Goal: Task Accomplishment & Management: Use online tool/utility

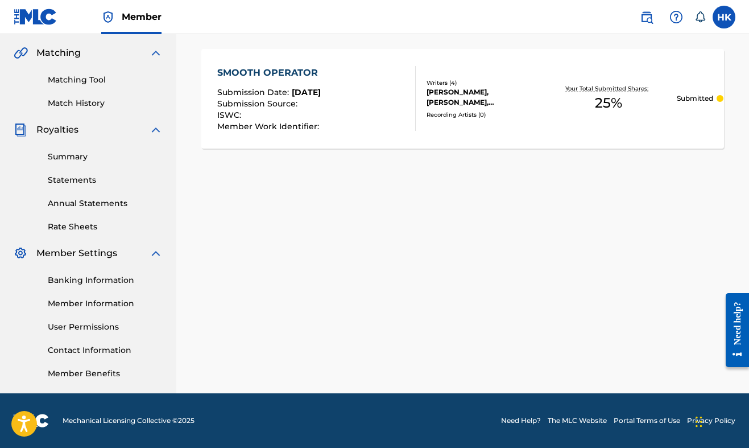
click at [55, 17] on img at bounding box center [36, 17] width 44 height 16
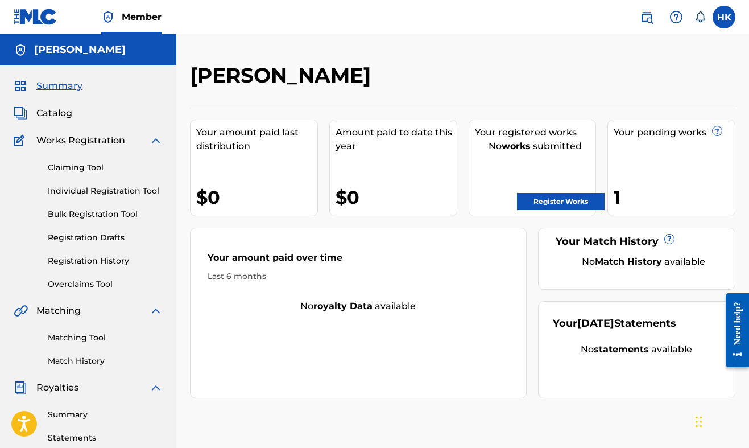
click at [100, 162] on link "Claiming Tool" at bounding box center [105, 168] width 115 height 12
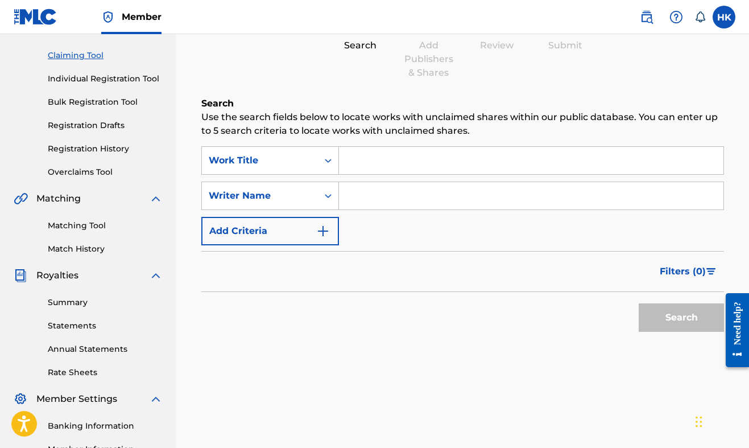
scroll to position [121, 0]
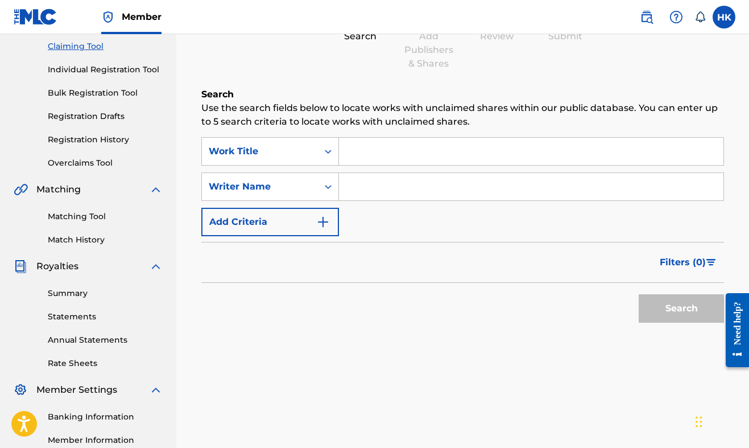
click at [312, 214] on button "Add Criteria" at bounding box center [270, 222] width 138 height 28
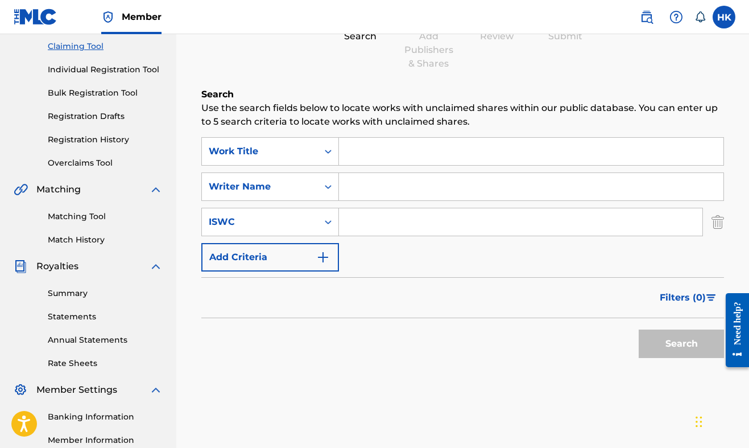
click at [322, 249] on button "Add Criteria" at bounding box center [270, 257] width 138 height 28
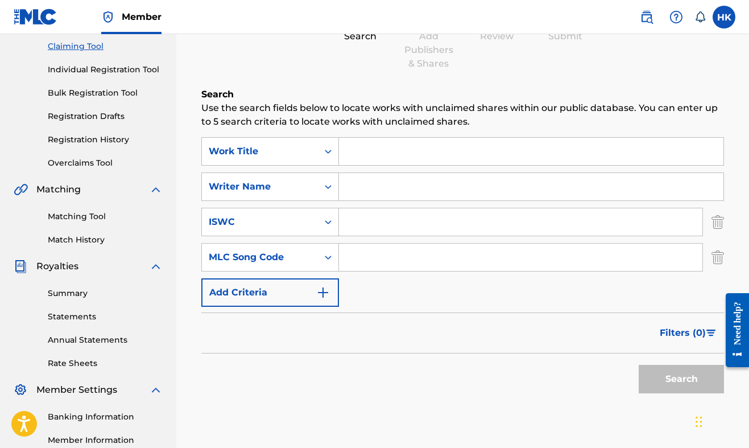
click at [346, 188] on input "Search Form" at bounding box center [531, 186] width 385 height 27
type input "[PERSON_NAME] itv"
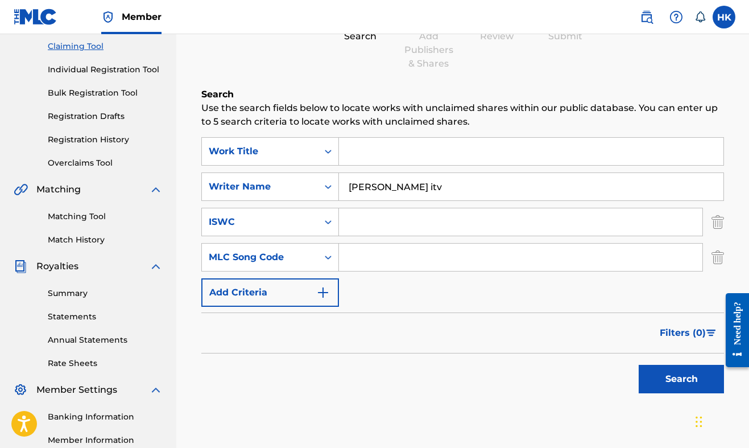
drag, startPoint x: 346, startPoint y: 188, endPoint x: 386, endPoint y: 159, distance: 48.5
click at [386, 159] on input "Search Form" at bounding box center [531, 151] width 385 height 27
type input "s"
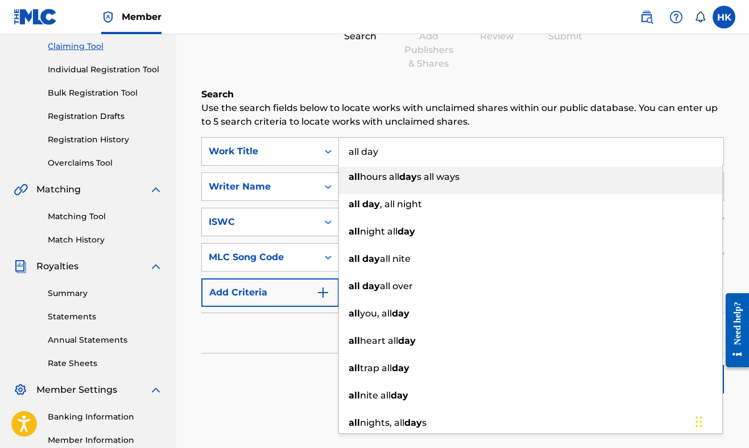
type input "all day"
click at [422, 115] on p "Use the search fields below to locate works with unclaimed shares within our pu…" at bounding box center [462, 114] width 523 height 27
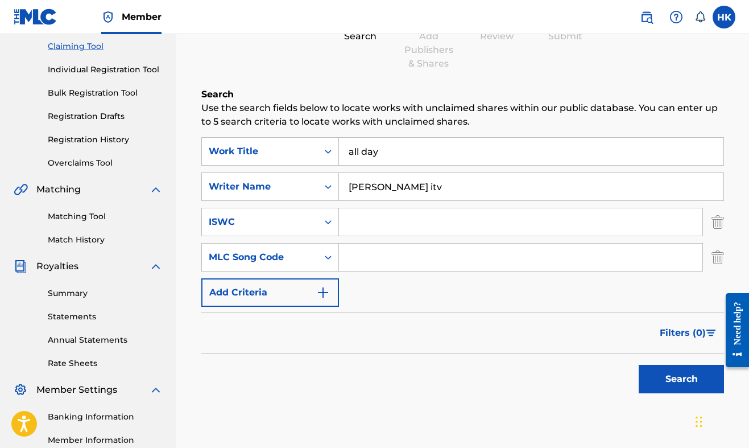
click at [659, 367] on button "Search" at bounding box center [681, 379] width 85 height 28
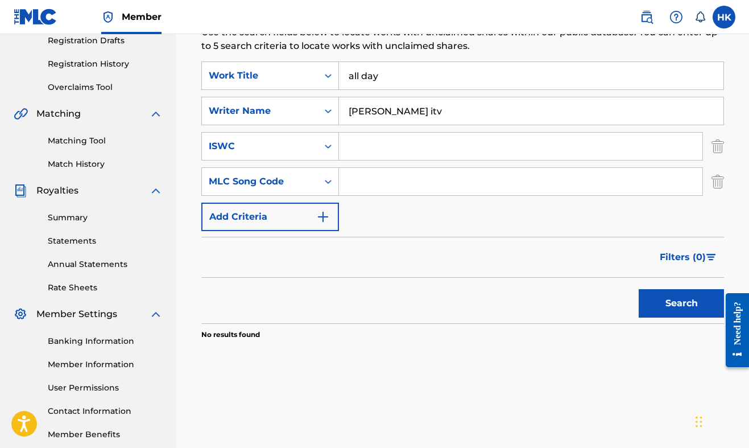
scroll to position [198, 0]
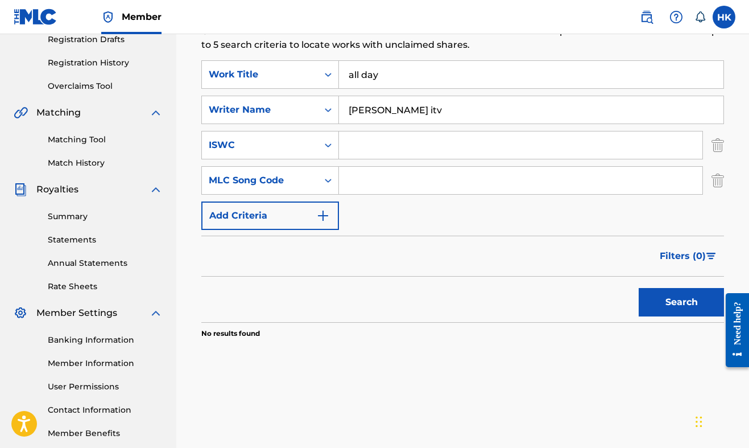
click at [333, 218] on button "Add Criteria" at bounding box center [270, 215] width 138 height 28
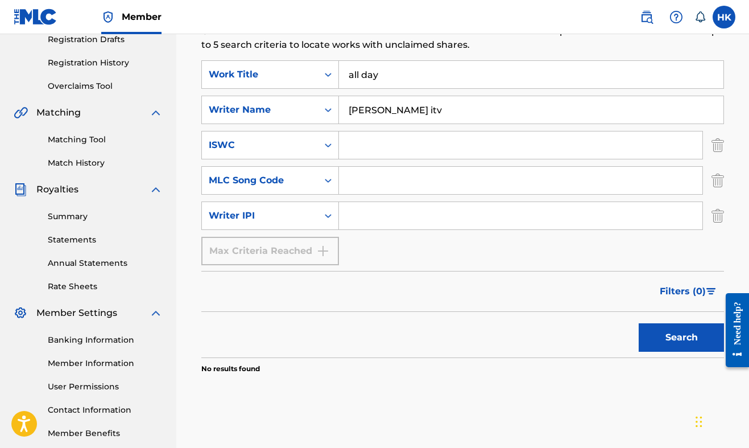
click at [364, 217] on input "Search Form" at bounding box center [520, 215] width 363 height 27
paste input "00396974193"
type input "00396974193"
click at [447, 81] on input "all day" at bounding box center [531, 74] width 385 height 27
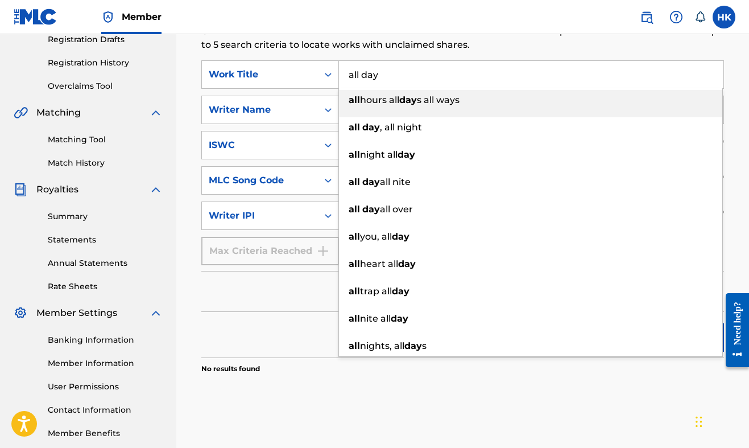
click at [447, 81] on input "all day" at bounding box center [531, 74] width 385 height 27
click at [447, 78] on input "all day" at bounding box center [531, 74] width 385 height 27
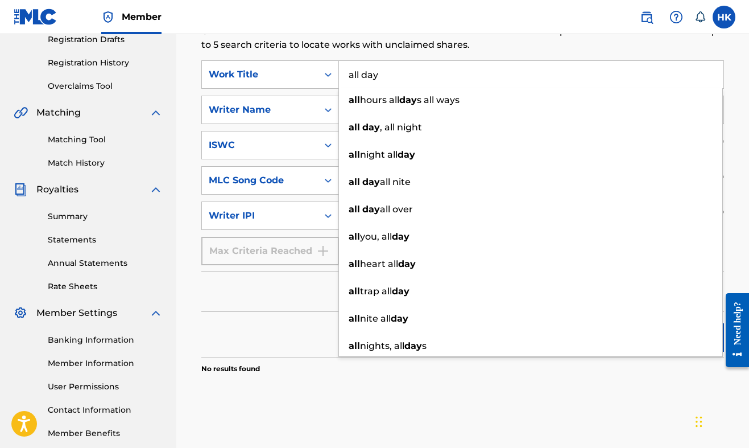
click at [312, 315] on div "Search" at bounding box center [462, 335] width 523 height 46
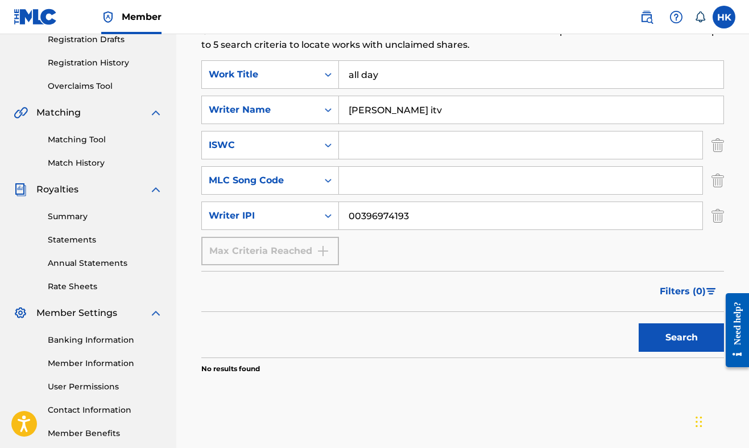
click at [378, 114] on input "[PERSON_NAME] itv" at bounding box center [531, 109] width 385 height 27
type input "[PERSON_NAME]"
click at [672, 332] on button "Search" at bounding box center [681, 337] width 85 height 28
click at [471, 76] on input "all day" at bounding box center [531, 74] width 385 height 27
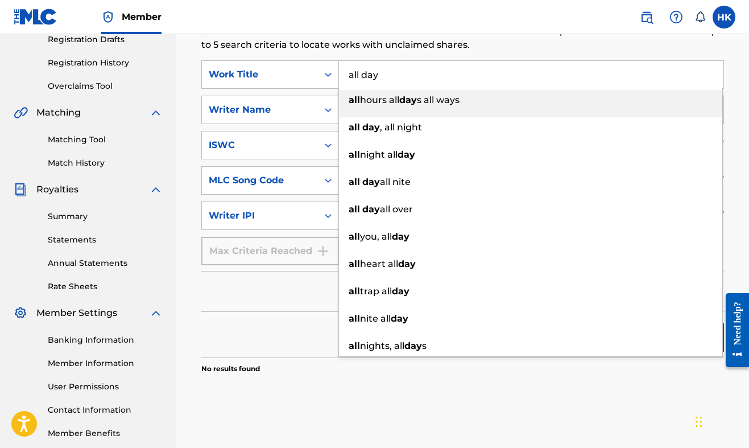
click at [471, 76] on input "all day" at bounding box center [531, 74] width 385 height 27
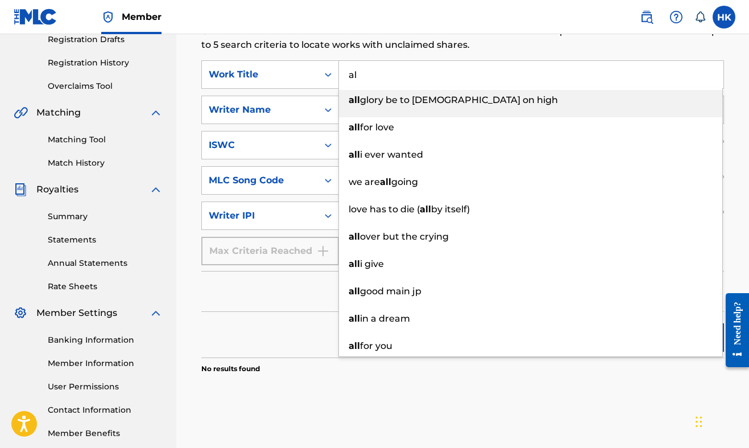
type input "a"
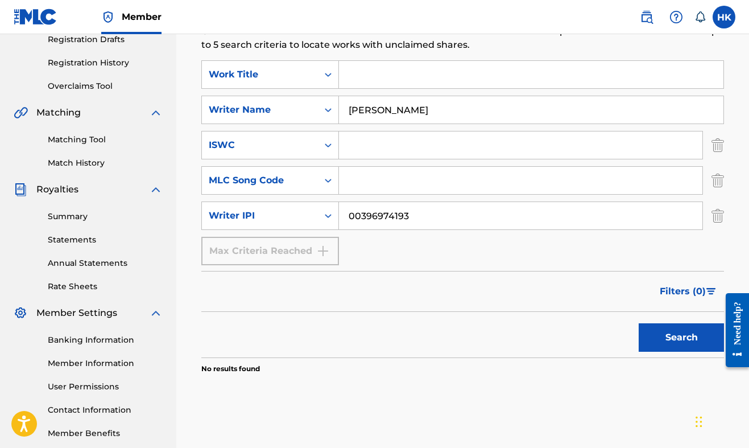
click at [681, 337] on button "Search" at bounding box center [681, 337] width 85 height 28
click at [449, 101] on input "[PERSON_NAME]" at bounding box center [531, 109] width 385 height 27
click at [681, 337] on button "Search" at bounding box center [681, 337] width 85 height 28
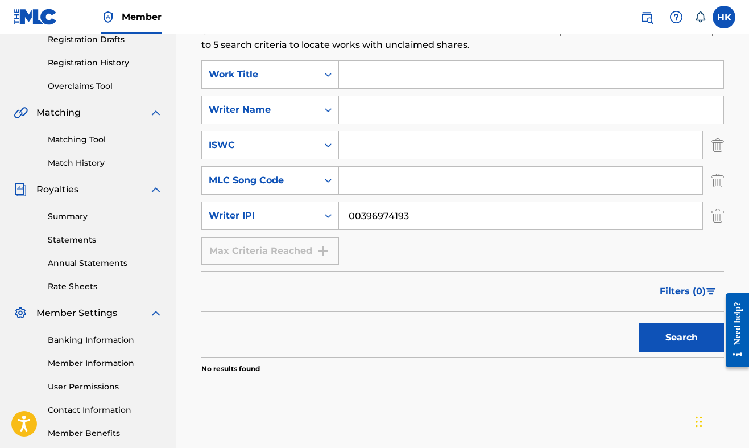
click at [404, 215] on input "00396974193" at bounding box center [520, 215] width 363 height 27
click at [406, 215] on input "00396974193" at bounding box center [520, 215] width 363 height 27
click at [722, 156] on img "Search Form" at bounding box center [718, 145] width 13 height 28
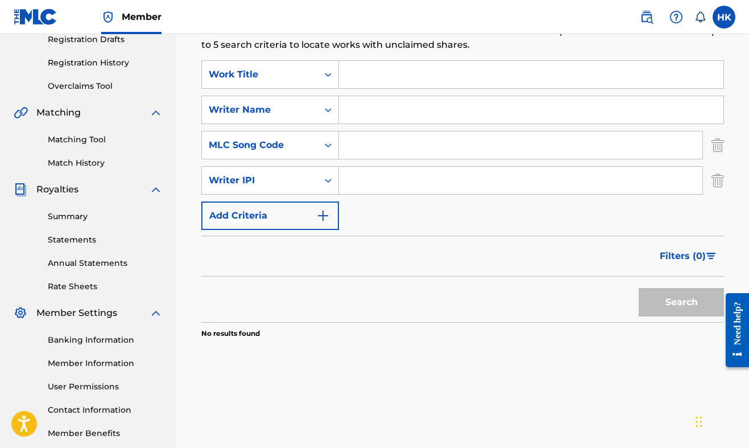
click at [722, 156] on img "Search Form" at bounding box center [718, 145] width 13 height 28
click at [722, 166] on img "Search Form" at bounding box center [718, 180] width 13 height 28
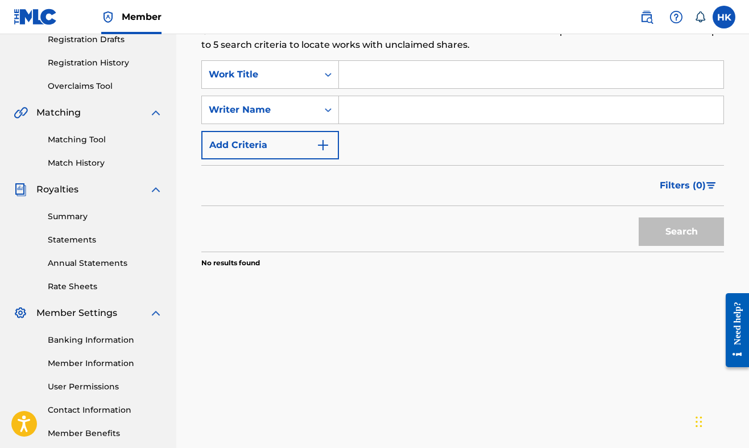
click at [479, 102] on input "Search Form" at bounding box center [531, 109] width 385 height 27
type input "[PERSON_NAME]"
click at [681, 232] on button "Search" at bounding box center [681, 231] width 85 height 28
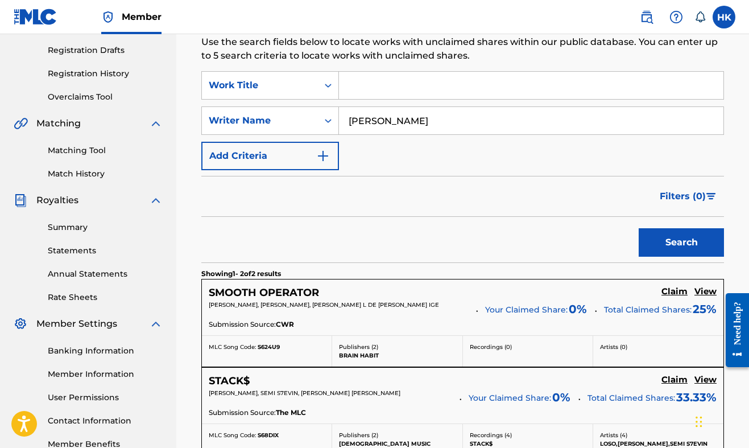
scroll to position [154, 0]
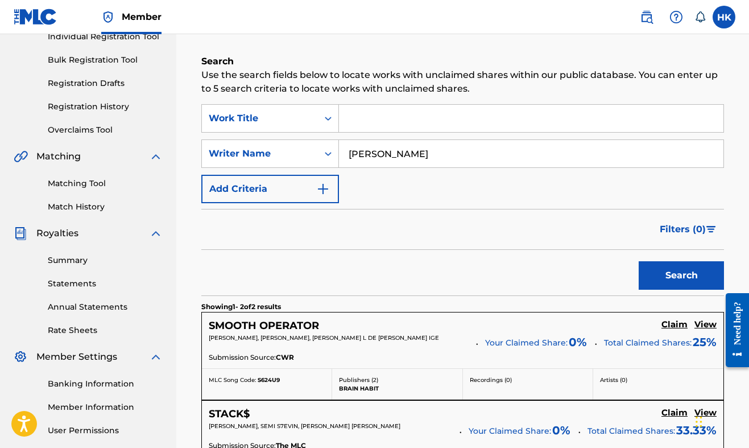
click at [396, 154] on input "[PERSON_NAME]" at bounding box center [531, 153] width 385 height 27
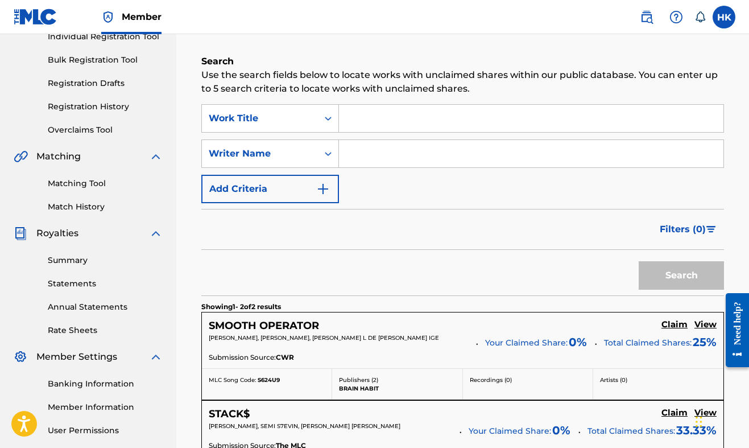
click at [399, 111] on input "Search Form" at bounding box center [531, 118] width 385 height 27
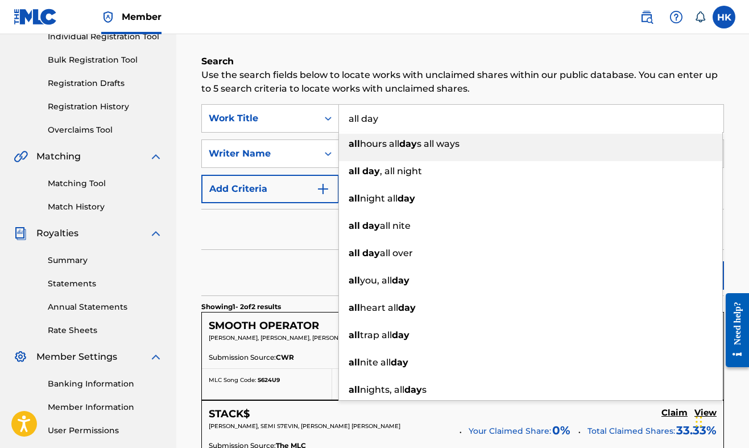
type input "all day"
click at [497, 38] on div "Claiming Tool Search Add Publishers & Shares Review Submit Search Use the searc…" at bounding box center [463, 258] width 546 height 701
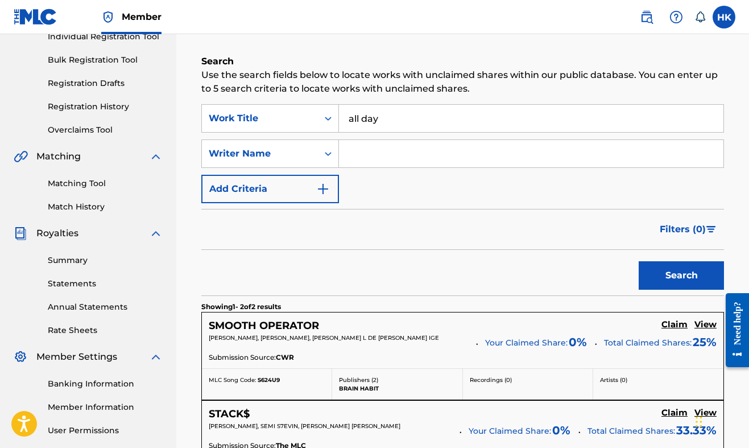
click at [443, 133] on div "SearchWithCriteriab1389ce7-8c4f-40fc-aabb-470c866a082e Work Title all day Searc…" at bounding box center [462, 153] width 523 height 99
click at [437, 141] on input "Search Form" at bounding box center [531, 153] width 385 height 27
type input "[PERSON_NAME]"
click at [681, 275] on button "Search" at bounding box center [681, 275] width 85 height 28
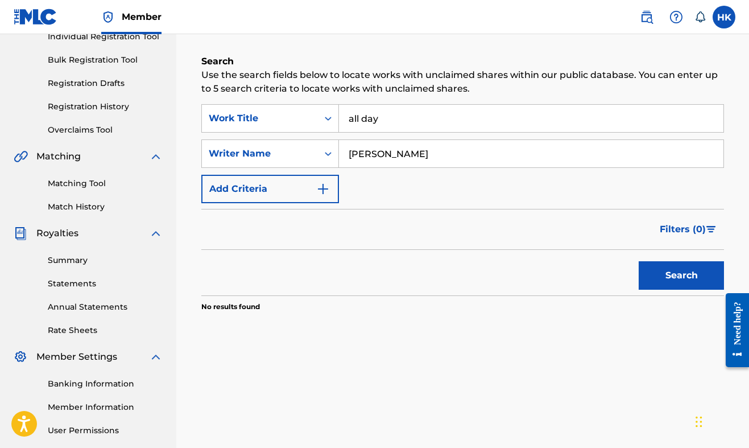
click at [83, 186] on link "Matching Tool" at bounding box center [105, 183] width 115 height 12
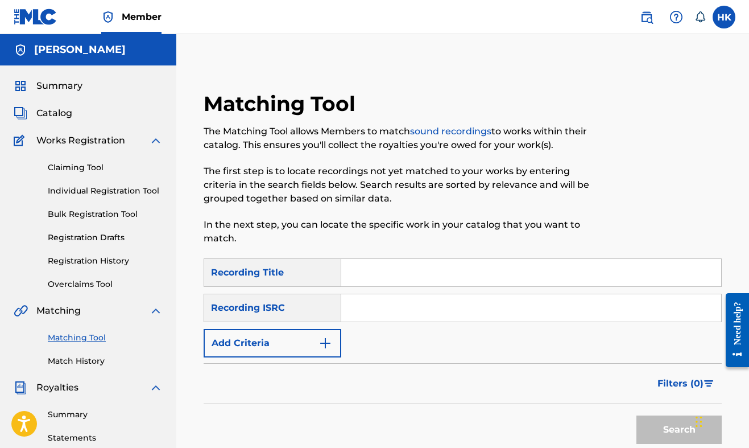
click at [408, 280] on input "Search Form" at bounding box center [531, 272] width 380 height 27
click at [320, 328] on div "SearchWithCriteriaa355a773-cb07-43b3-bba8-e3a83568a932 Recording Title SearchWi…" at bounding box center [463, 307] width 518 height 99
click at [316, 343] on button "Add Criteria" at bounding box center [273, 343] width 138 height 28
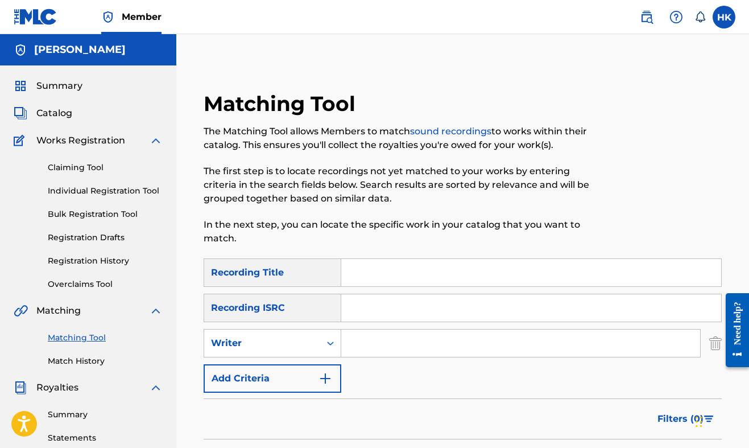
click at [365, 350] on input "Search Form" at bounding box center [520, 342] width 359 height 27
click at [323, 345] on div "Search Form" at bounding box center [330, 343] width 20 height 20
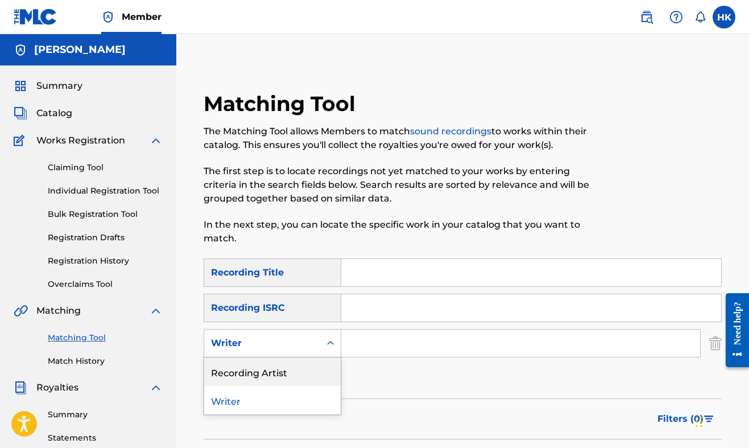
click at [299, 377] on div "Recording Artist" at bounding box center [272, 371] width 137 height 28
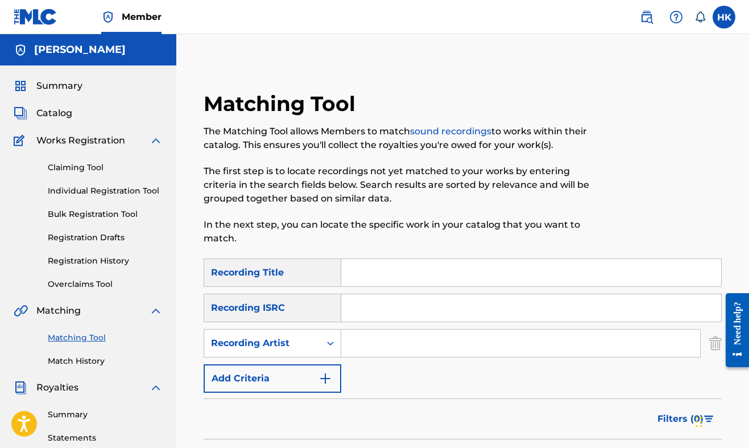
click at [365, 341] on input "Search Form" at bounding box center [520, 342] width 359 height 27
type input "[PERSON_NAME]"
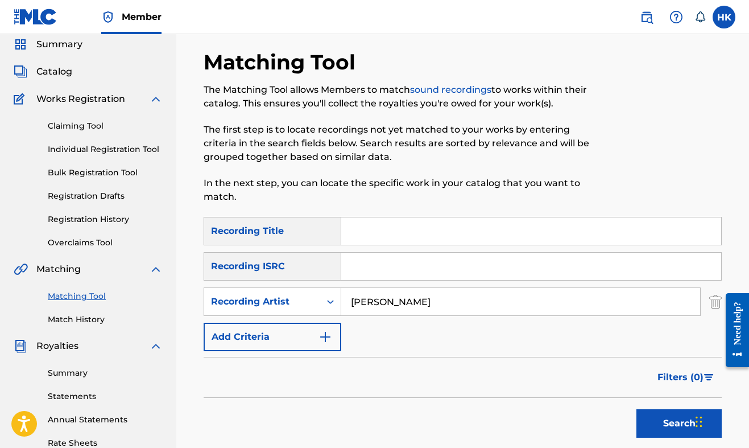
scroll to position [75, 0]
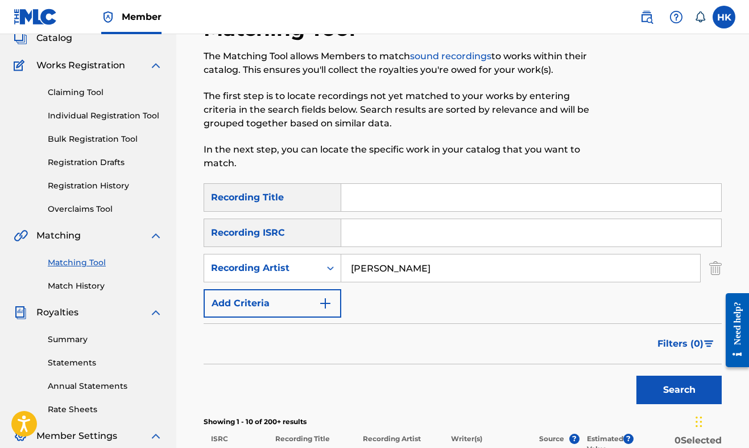
click at [663, 387] on button "Search" at bounding box center [679, 389] width 85 height 28
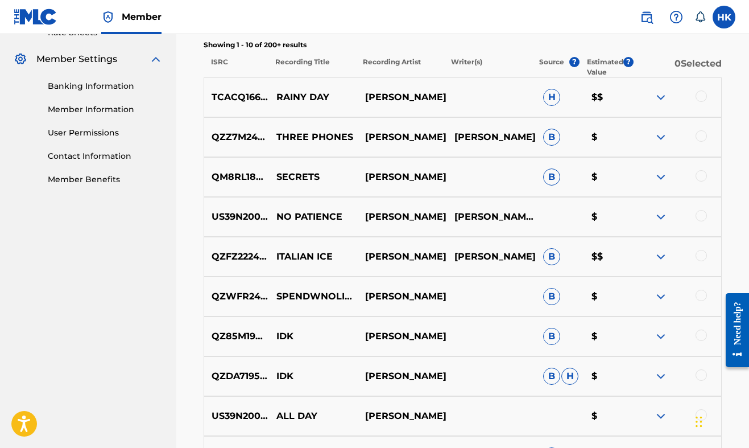
scroll to position [440, 0]
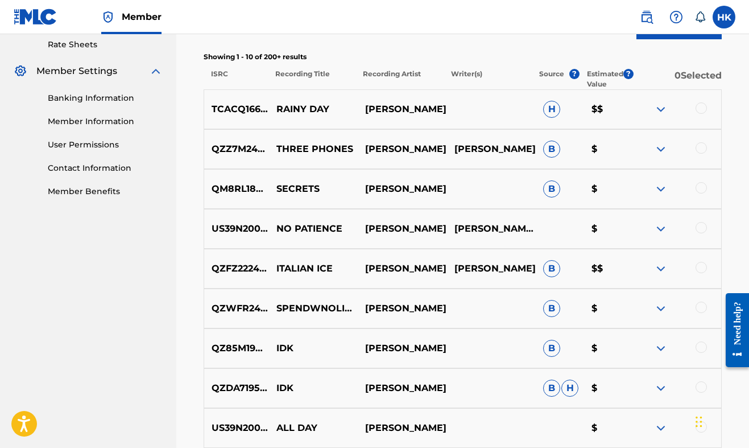
click at [699, 113] on div at bounding box center [701, 107] width 11 height 11
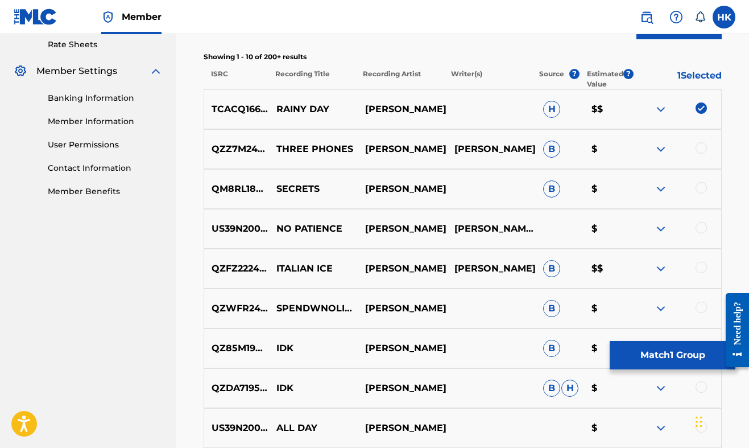
click at [700, 147] on div at bounding box center [701, 147] width 11 height 11
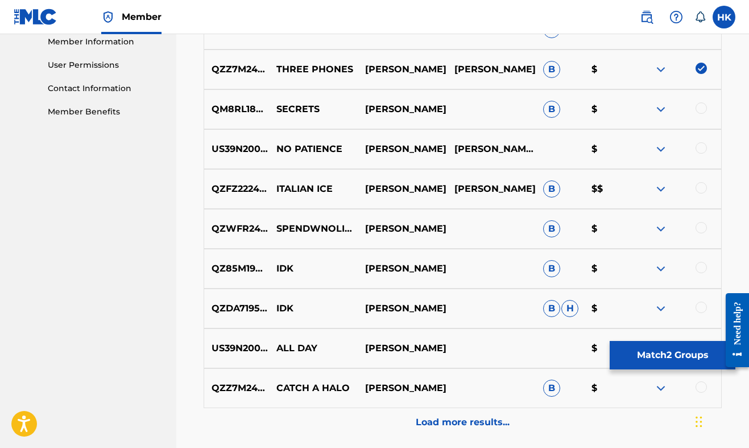
scroll to position [524, 0]
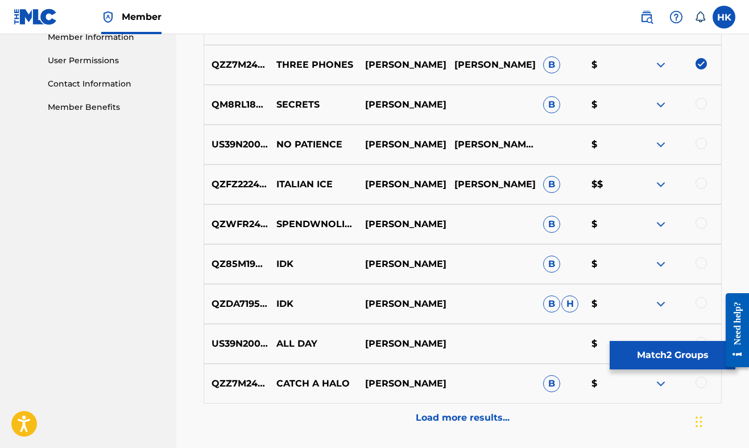
click at [703, 100] on div at bounding box center [701, 103] width 11 height 11
click at [699, 143] on div at bounding box center [701, 143] width 11 height 11
click at [700, 182] on div at bounding box center [701, 182] width 11 height 11
click at [700, 222] on div at bounding box center [701, 222] width 11 height 11
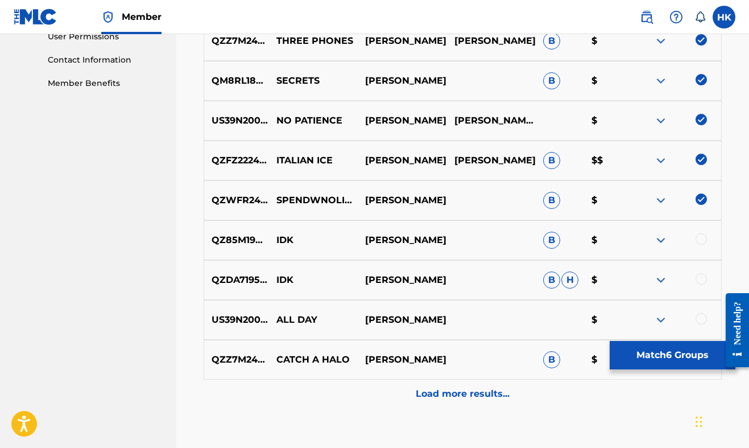
scroll to position [565, 0]
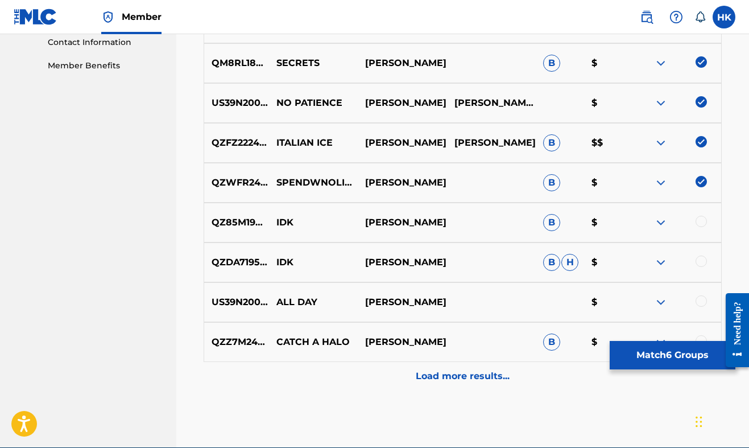
click at [700, 222] on div at bounding box center [701, 221] width 11 height 11
click at [701, 252] on div "QZDA71957369 IDK [PERSON_NAME] [PERSON_NAME] $" at bounding box center [463, 262] width 518 height 40
click at [701, 260] on div at bounding box center [701, 260] width 11 height 11
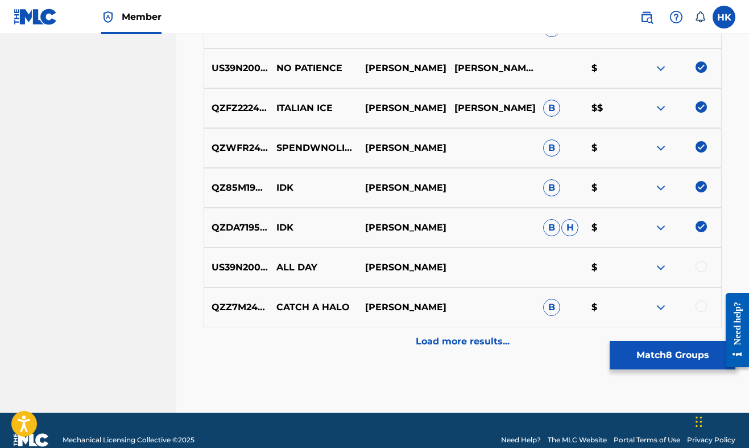
scroll to position [600, 0]
click at [701, 260] on div "US39N2000320 ALL DAY [PERSON_NAME] $" at bounding box center [463, 267] width 518 height 40
click at [701, 266] on div at bounding box center [701, 266] width 11 height 11
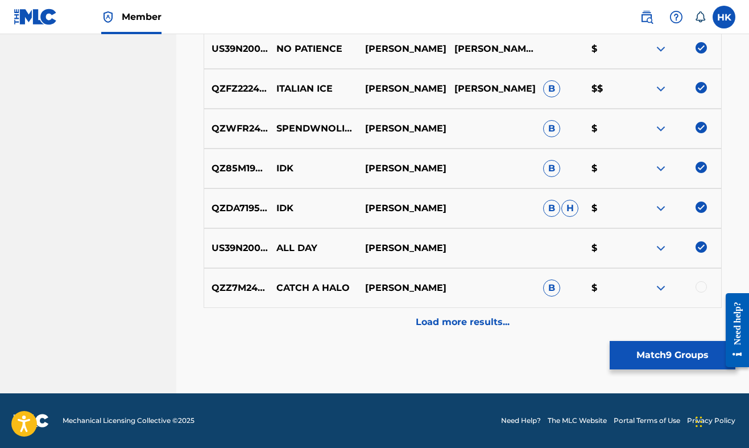
scroll to position [619, 0]
click at [701, 283] on div at bounding box center [701, 286] width 11 height 11
click at [490, 332] on div "Load more results..." at bounding box center [463, 322] width 518 height 28
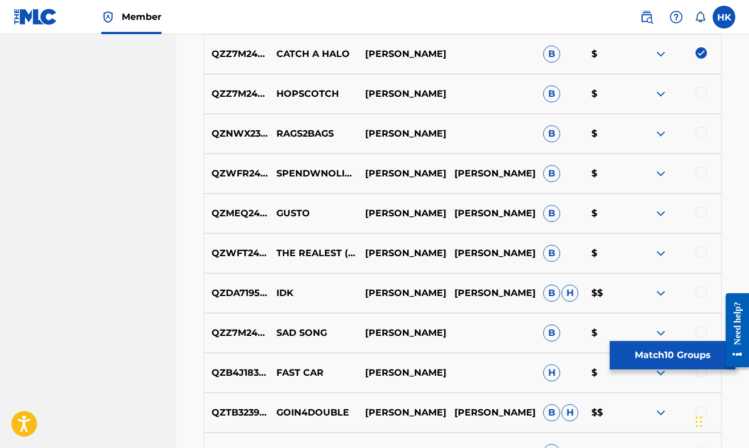
scroll to position [855, 0]
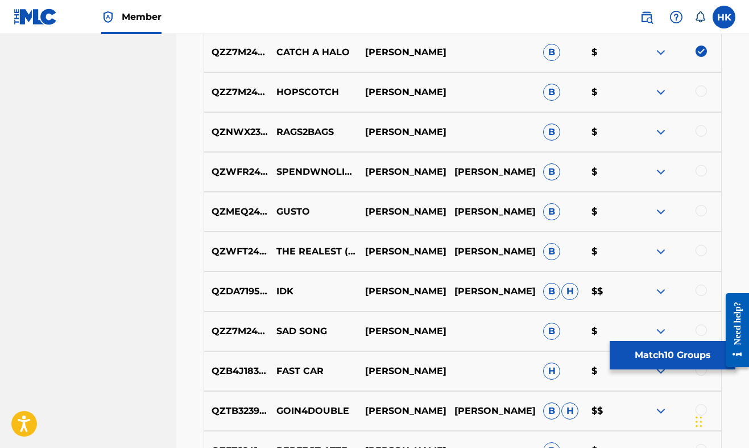
click at [705, 93] on div at bounding box center [701, 90] width 11 height 11
click at [695, 130] on div at bounding box center [677, 132] width 89 height 14
click at [699, 131] on div at bounding box center [701, 130] width 11 height 11
click at [702, 167] on div at bounding box center [701, 170] width 11 height 11
click at [707, 214] on div at bounding box center [677, 212] width 89 height 14
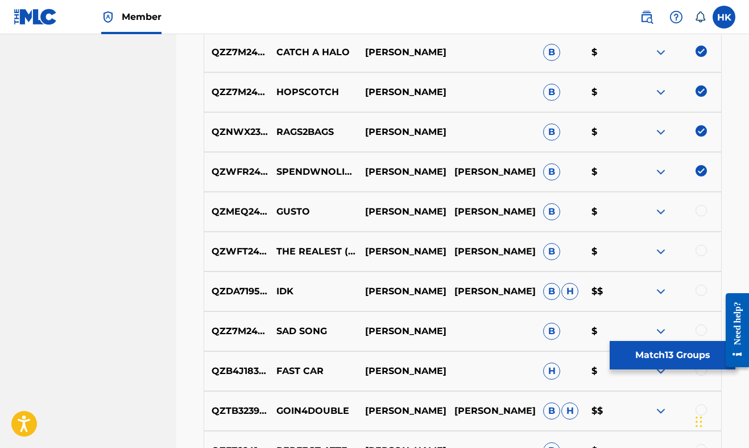
click at [705, 212] on div at bounding box center [701, 210] width 11 height 11
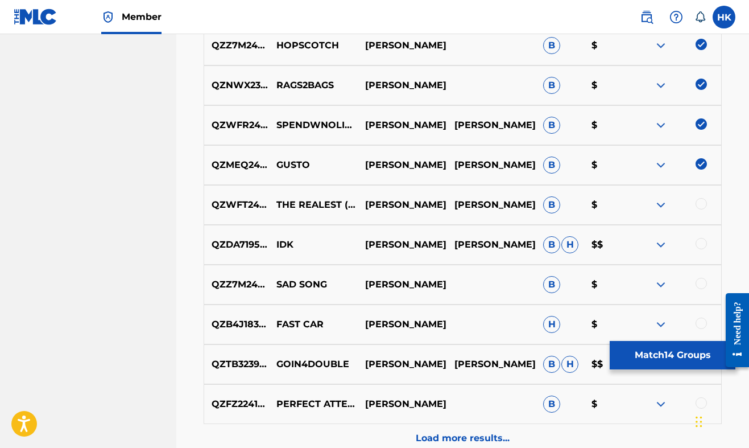
scroll to position [902, 0]
click at [703, 204] on div at bounding box center [701, 203] width 11 height 11
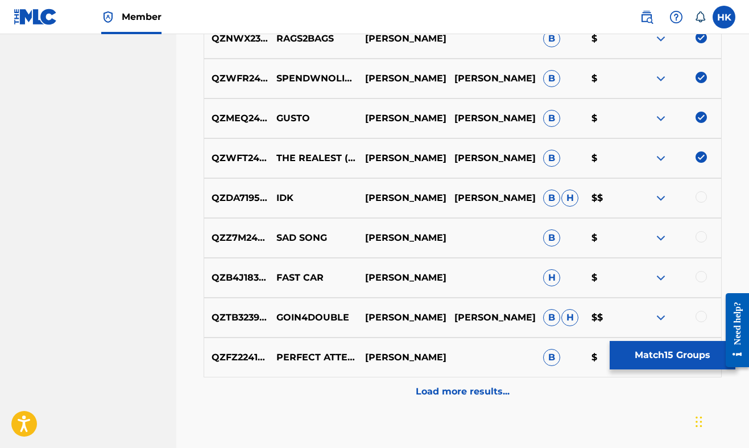
scroll to position [948, 0]
click at [705, 192] on div at bounding box center [701, 196] width 11 height 11
click at [701, 235] on div at bounding box center [701, 236] width 11 height 11
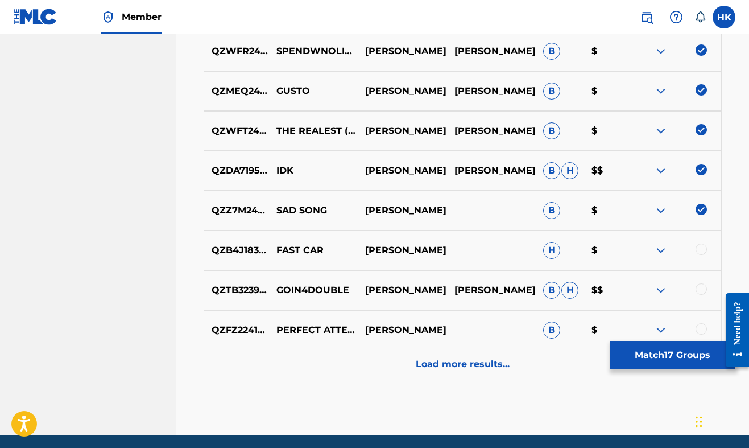
scroll to position [976, 0]
click at [702, 250] on div at bounding box center [701, 248] width 11 height 11
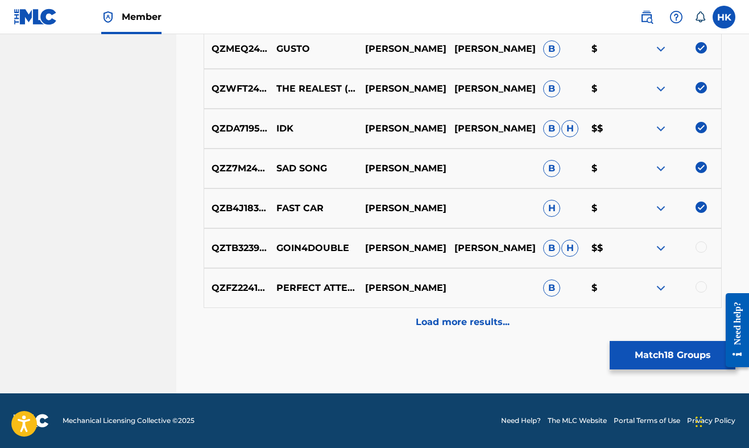
scroll to position [1018, 0]
click at [701, 244] on div at bounding box center [701, 246] width 11 height 11
click at [698, 280] on div "QZFZ22410532 PERFECT ATTENDANCE [PERSON_NAME] B $" at bounding box center [463, 288] width 518 height 40
click at [701, 283] on div at bounding box center [701, 286] width 11 height 11
click at [454, 315] on p "Load more results..." at bounding box center [463, 322] width 94 height 14
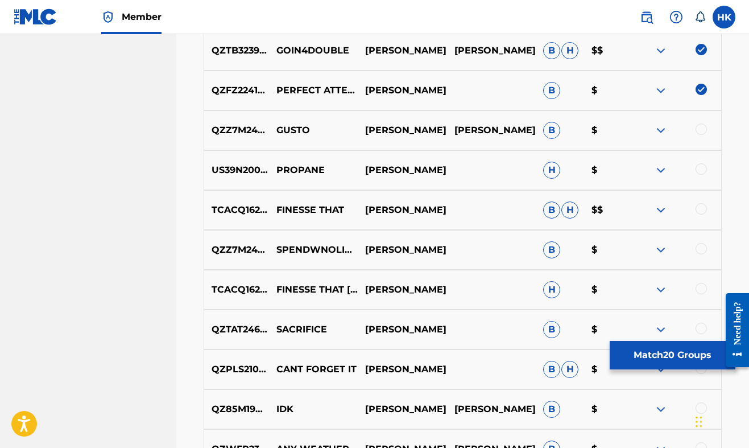
scroll to position [1213, 0]
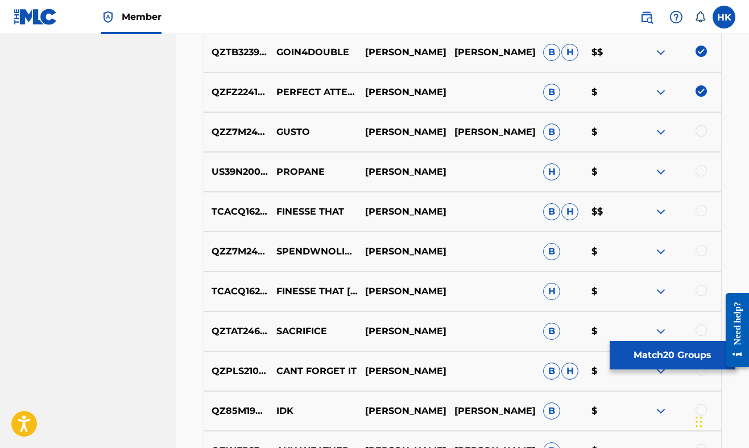
click at [704, 135] on div at bounding box center [701, 130] width 11 height 11
click at [699, 169] on div at bounding box center [701, 170] width 11 height 11
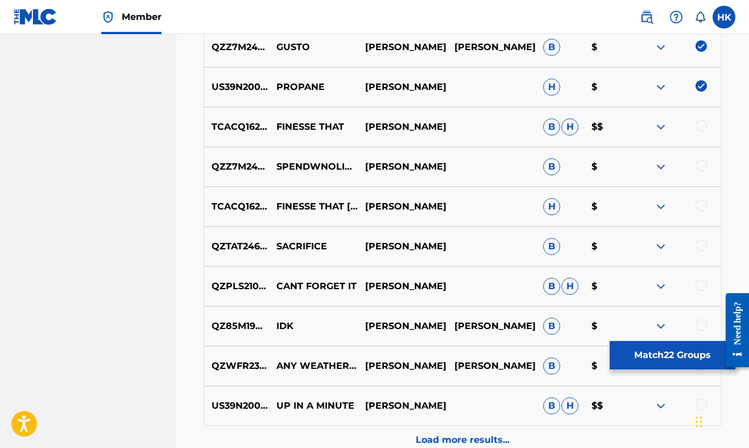
scroll to position [1300, 0]
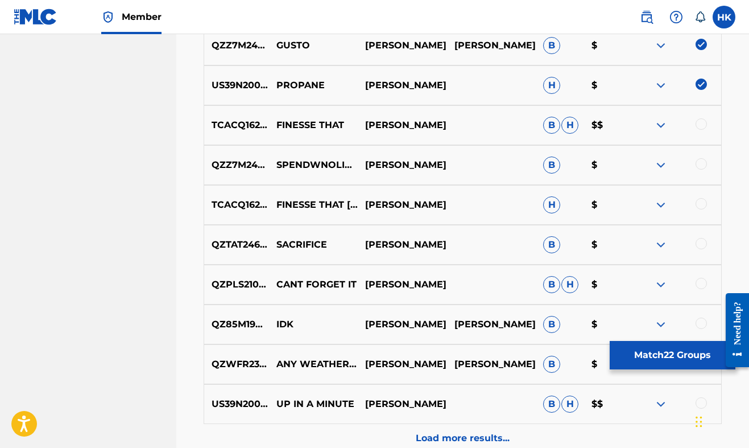
click at [703, 124] on div at bounding box center [701, 123] width 11 height 11
click at [699, 167] on div at bounding box center [701, 163] width 11 height 11
click at [699, 206] on div at bounding box center [701, 203] width 11 height 11
click at [705, 247] on div at bounding box center [701, 243] width 11 height 11
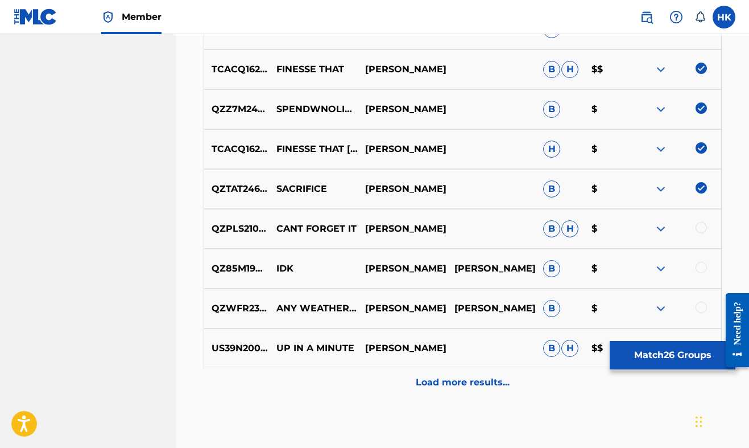
scroll to position [1357, 0]
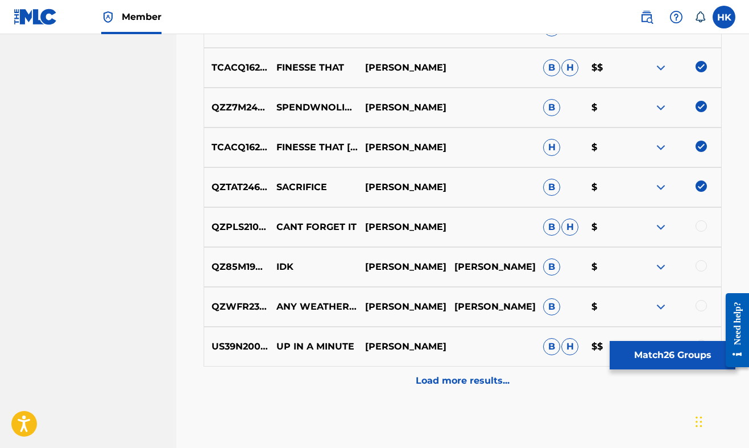
click at [710, 216] on div "QZPLS2102078 CANT FORGET IT [PERSON_NAME] [PERSON_NAME] $" at bounding box center [463, 227] width 518 height 40
click at [709, 220] on div "QZPLS2102078 CANT FORGET IT [PERSON_NAME] [PERSON_NAME] $" at bounding box center [463, 227] width 518 height 40
click at [703, 221] on div at bounding box center [701, 225] width 11 height 11
click at [704, 264] on div at bounding box center [701, 265] width 11 height 11
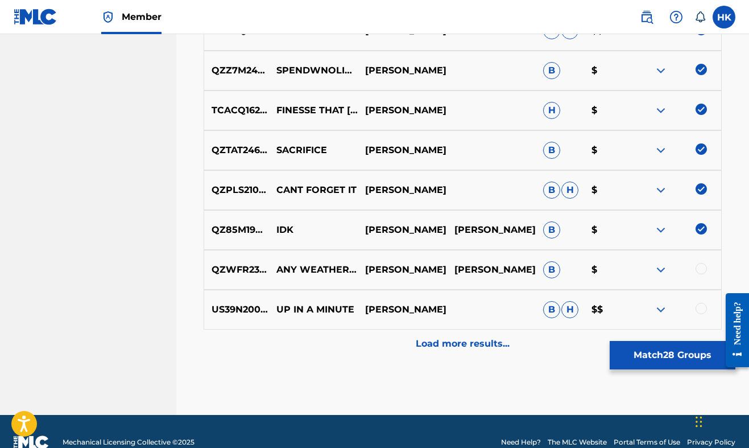
click at [702, 266] on div at bounding box center [701, 268] width 11 height 11
click at [701, 305] on div at bounding box center [701, 308] width 11 height 11
click at [482, 333] on div "Load more results..." at bounding box center [463, 343] width 518 height 28
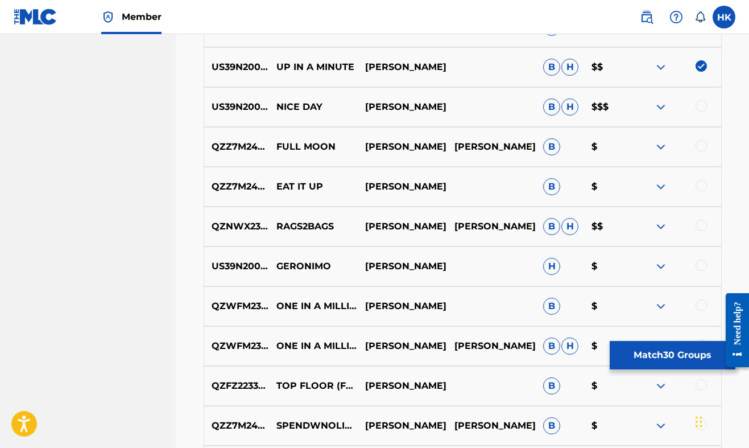
scroll to position [1638, 0]
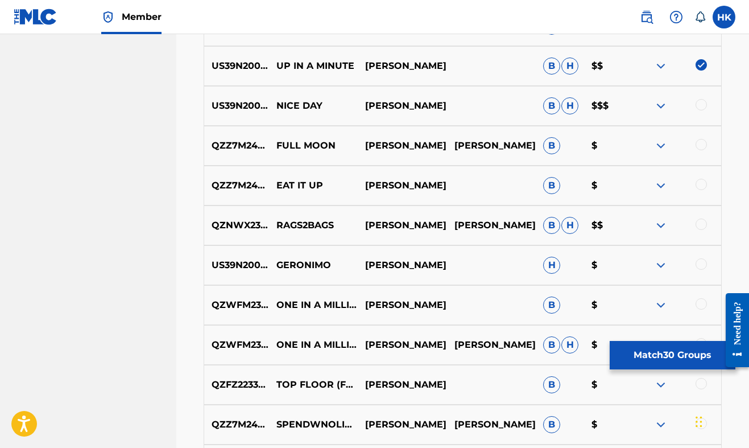
click at [701, 142] on div at bounding box center [701, 144] width 11 height 11
click at [704, 107] on div at bounding box center [701, 104] width 11 height 11
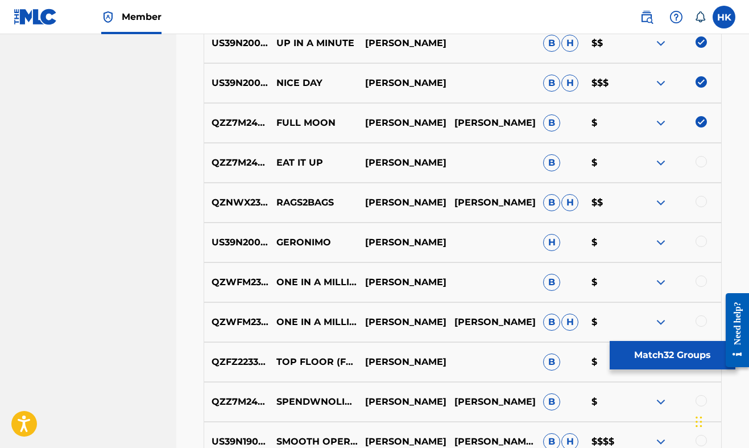
scroll to position [1664, 0]
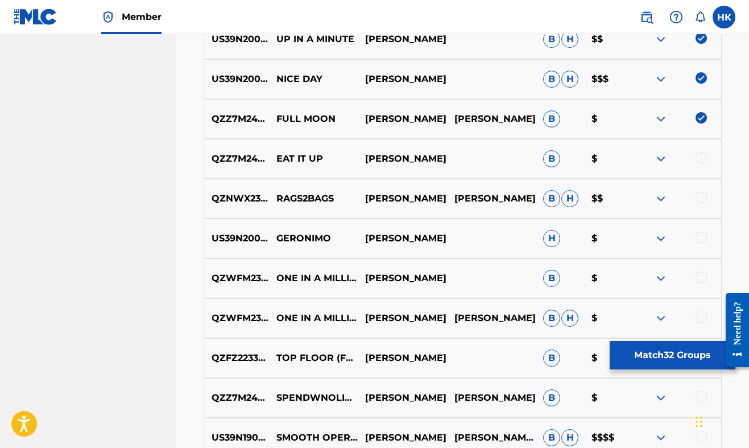
click at [701, 166] on div "QZZ7M2497596 EAT IT UP [PERSON_NAME] B $" at bounding box center [463, 159] width 518 height 40
click at [702, 160] on div at bounding box center [701, 157] width 11 height 11
click at [704, 195] on div at bounding box center [701, 197] width 11 height 11
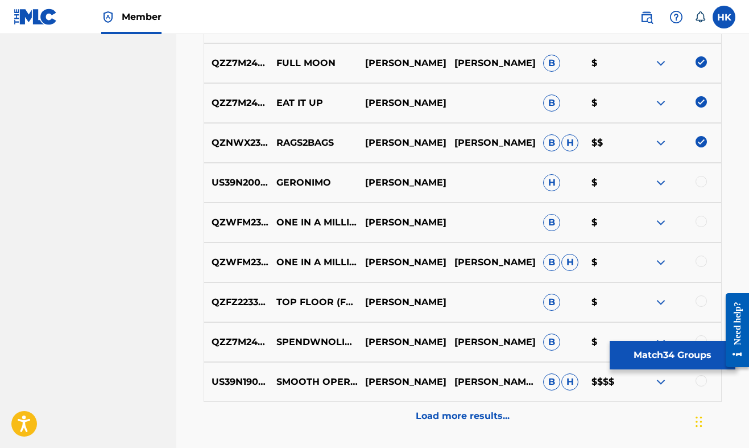
scroll to position [1724, 0]
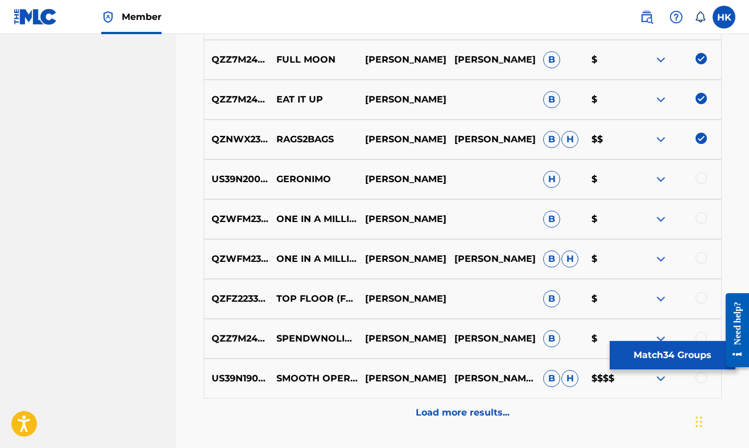
click at [700, 177] on div at bounding box center [701, 177] width 11 height 11
click at [698, 202] on div "QZWFM2348288 ONE IN A MILLION [PERSON_NAME] B $" at bounding box center [463, 219] width 518 height 40
click at [701, 221] on div at bounding box center [701, 217] width 11 height 11
click at [697, 255] on div at bounding box center [701, 257] width 11 height 11
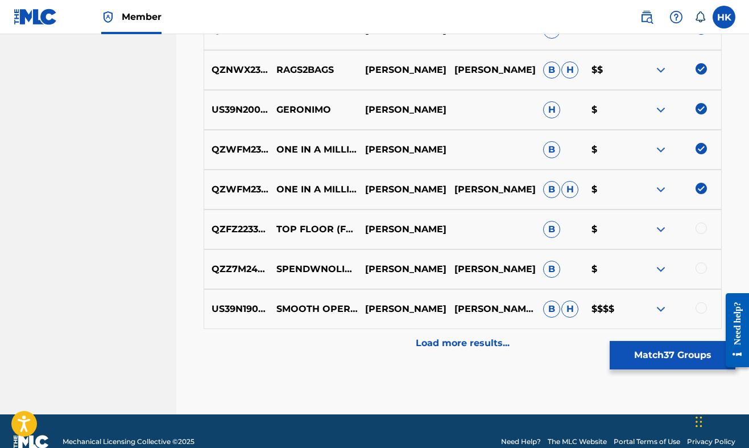
scroll to position [1795, 0]
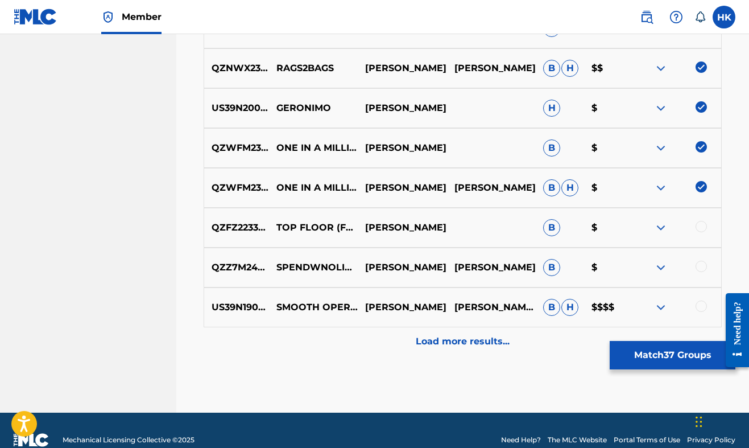
click at [700, 234] on div at bounding box center [677, 228] width 89 height 14
click at [701, 231] on div at bounding box center [701, 226] width 11 height 11
click at [707, 264] on div at bounding box center [677, 268] width 89 height 14
click at [701, 265] on div at bounding box center [701, 266] width 11 height 11
click at [701, 303] on div at bounding box center [701, 305] width 11 height 11
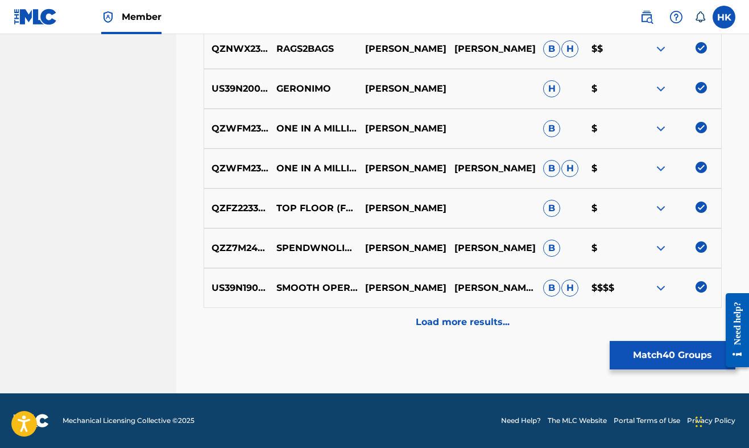
scroll to position [1814, 0]
click at [514, 321] on div "Load more results..." at bounding box center [463, 322] width 518 height 28
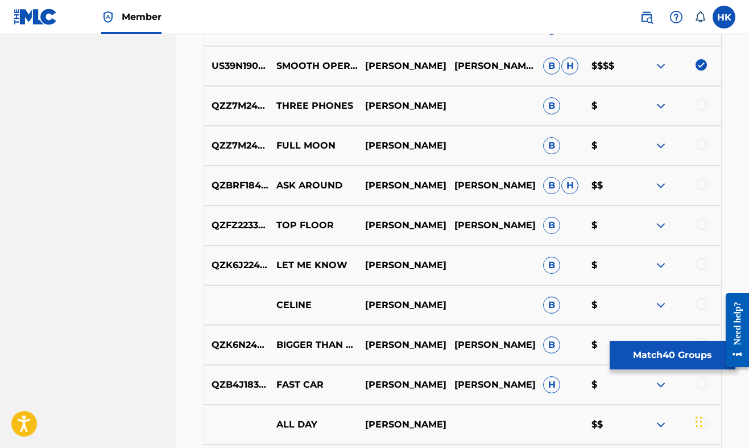
scroll to position [2036, 0]
click at [697, 103] on div at bounding box center [701, 103] width 11 height 11
click at [701, 138] on div "QZZ7M2497595 FULL MOON [PERSON_NAME] B $" at bounding box center [463, 145] width 518 height 40
click at [703, 145] on div at bounding box center [701, 143] width 11 height 11
click at [700, 177] on div "QZBRF1840651 ASK AROUND [PERSON_NAME] [PERSON_NAME] [PERSON_NAME] $$" at bounding box center [463, 185] width 518 height 40
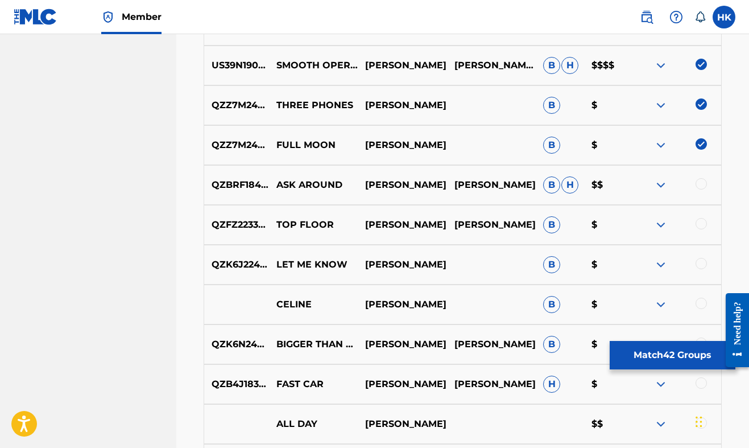
click at [700, 191] on div at bounding box center [677, 185] width 89 height 14
click at [703, 184] on div at bounding box center [701, 183] width 11 height 11
click at [700, 225] on div at bounding box center [701, 223] width 11 height 11
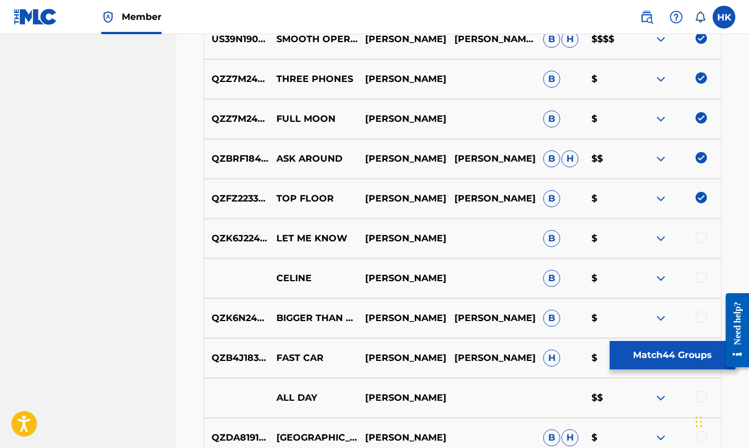
scroll to position [2072, 0]
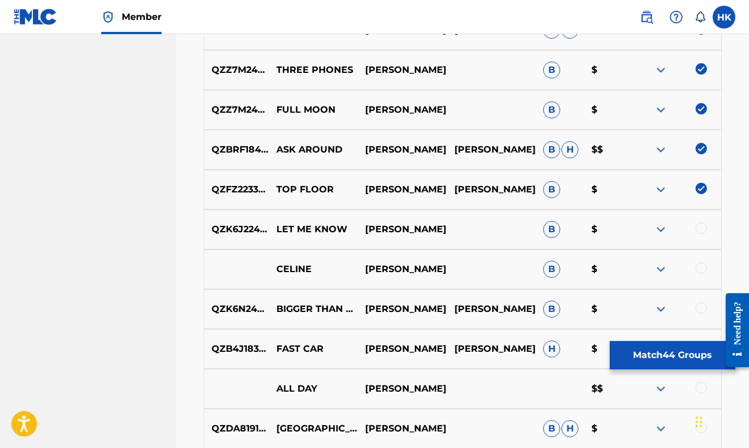
click at [705, 221] on div "QZK6J2241283 LET ME KNOW [PERSON_NAME] B $" at bounding box center [463, 229] width 518 height 40
click at [705, 230] on div at bounding box center [701, 227] width 11 height 11
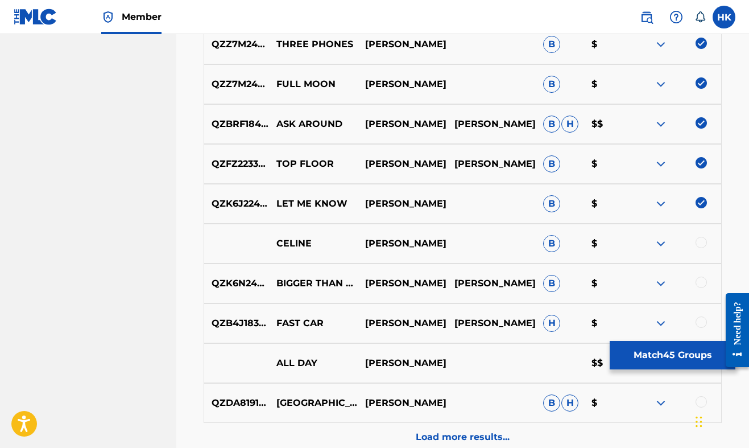
scroll to position [2107, 0]
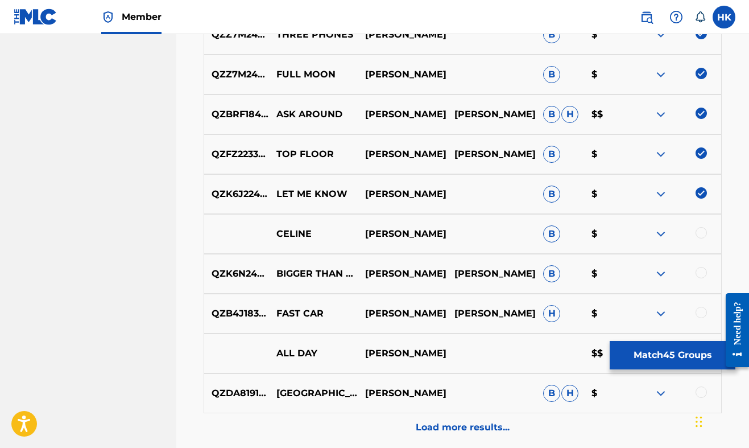
click at [705, 234] on div at bounding box center [701, 232] width 11 height 11
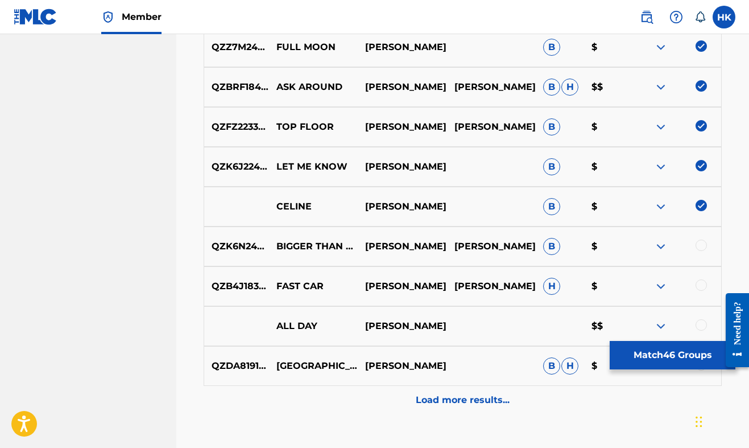
scroll to position [2144, 0]
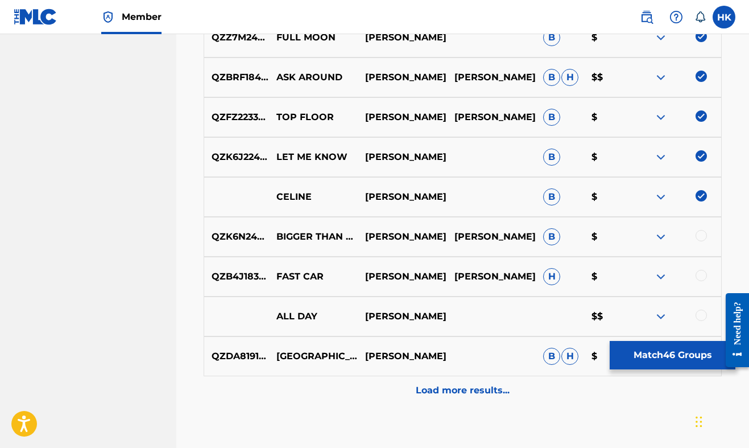
click at [705, 234] on div at bounding box center [701, 235] width 11 height 11
click at [700, 269] on div "QZB4J1837443 FAST CAR [PERSON_NAME] [PERSON_NAME] H $" at bounding box center [463, 277] width 518 height 40
click at [698, 276] on div at bounding box center [701, 275] width 11 height 11
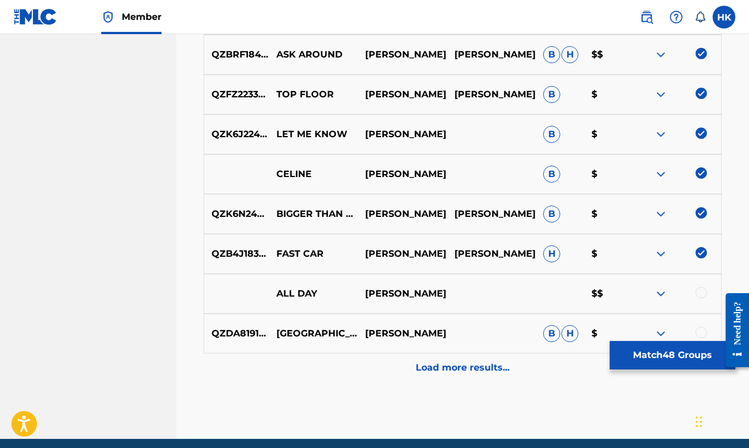
scroll to position [2180, 0]
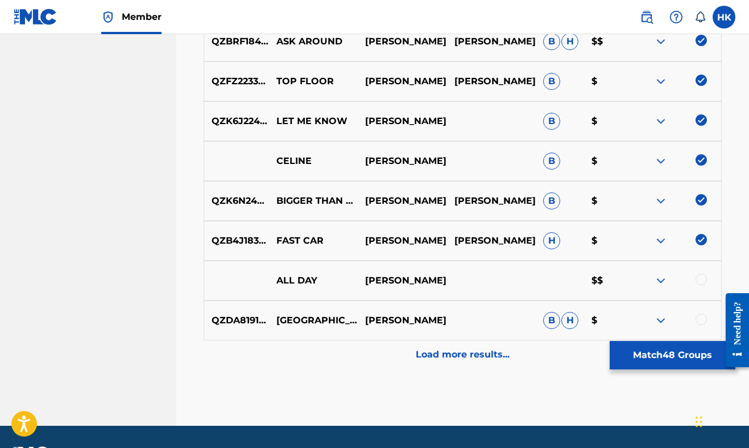
click at [702, 279] on div at bounding box center [701, 279] width 11 height 11
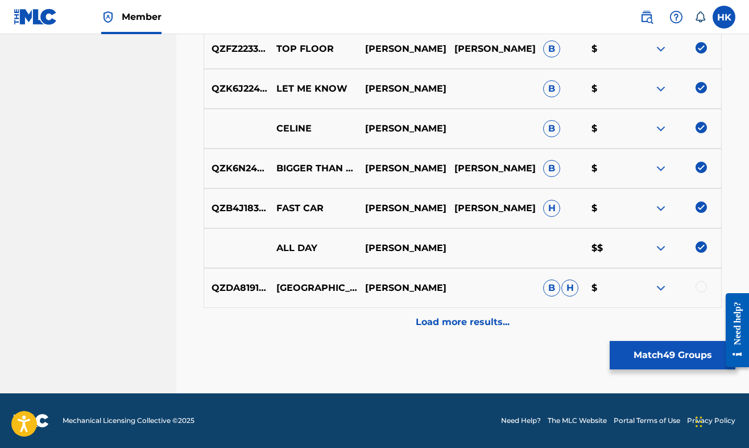
scroll to position [2212, 0]
click at [703, 284] on div at bounding box center [701, 286] width 11 height 11
click at [490, 320] on p "Load more results..." at bounding box center [463, 322] width 94 height 14
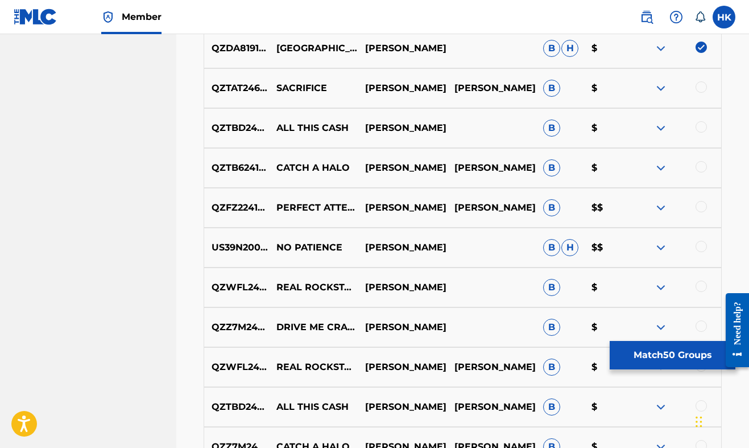
scroll to position [2456, 0]
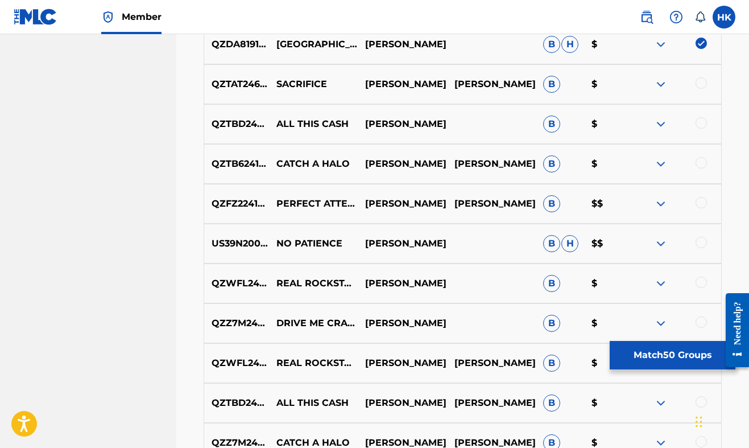
click at [703, 84] on div at bounding box center [701, 82] width 11 height 11
click at [703, 119] on div at bounding box center [701, 122] width 11 height 11
click at [701, 148] on div "QZTB62416319 CATCH A HALO [PERSON_NAME] [PERSON_NAME] B $" at bounding box center [463, 164] width 518 height 40
click at [702, 159] on div at bounding box center [701, 162] width 11 height 11
click at [699, 197] on div at bounding box center [701, 202] width 11 height 11
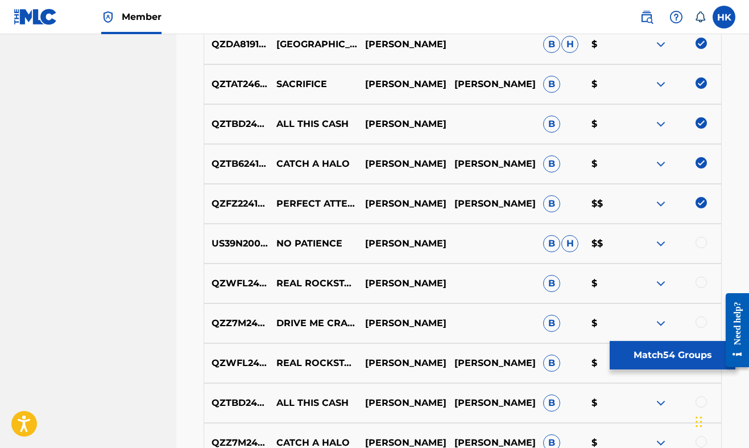
click at [705, 242] on div at bounding box center [701, 242] width 11 height 11
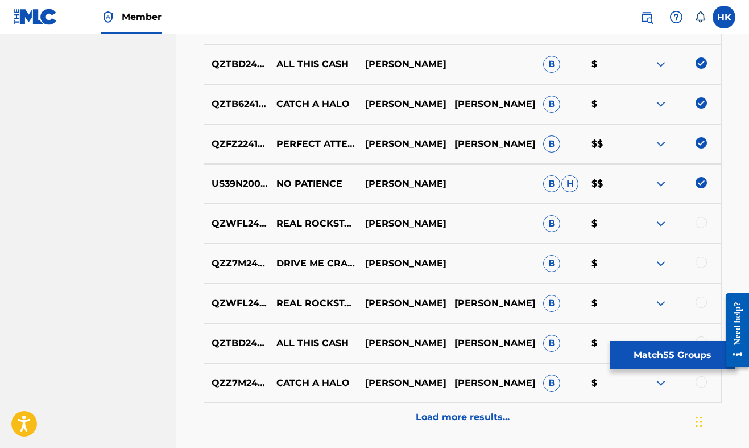
scroll to position [2523, 0]
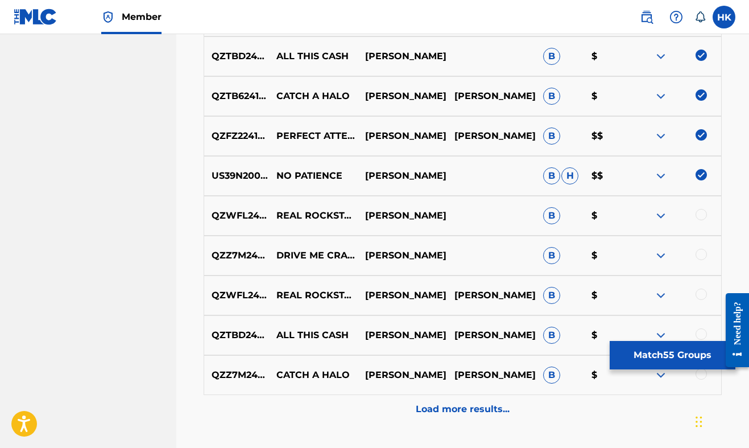
click at [707, 210] on div at bounding box center [677, 216] width 89 height 14
click at [705, 211] on div at bounding box center [701, 214] width 11 height 11
click at [698, 257] on div at bounding box center [701, 254] width 11 height 11
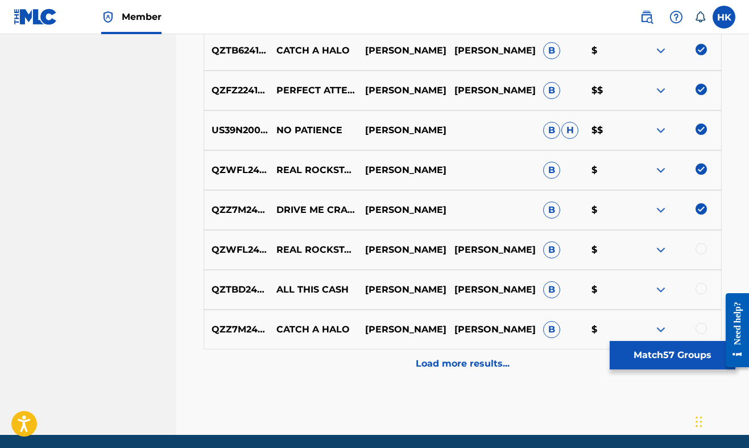
click at [699, 251] on div at bounding box center [701, 248] width 11 height 11
click at [701, 292] on div at bounding box center [701, 288] width 11 height 11
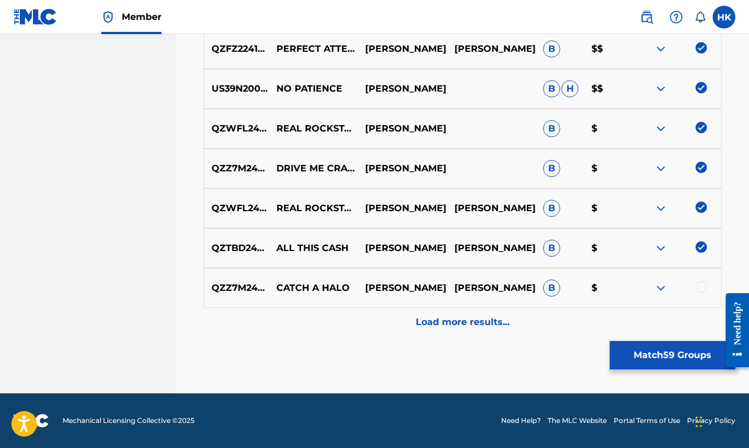
scroll to position [2610, 0]
click at [703, 285] on div at bounding box center [701, 286] width 11 height 11
click at [503, 317] on p "Load more results..." at bounding box center [463, 322] width 94 height 14
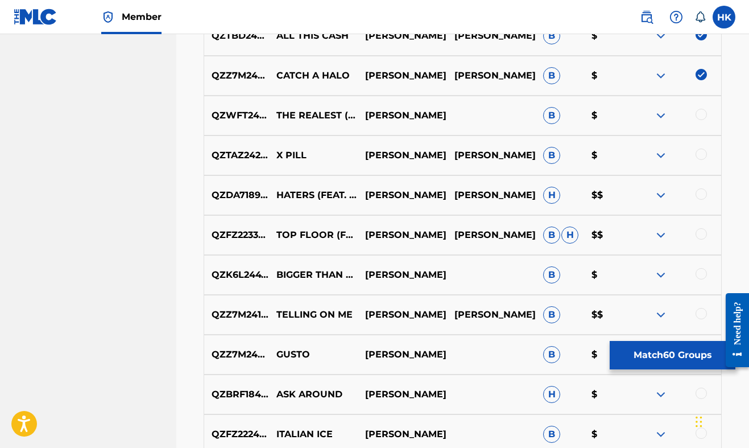
scroll to position [2829, 0]
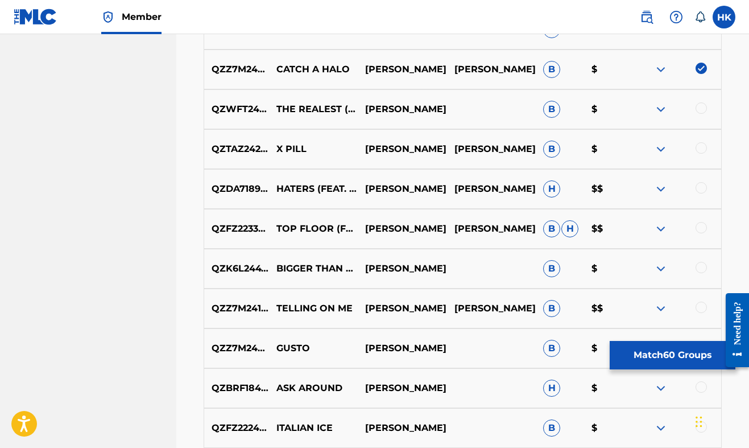
click at [704, 110] on div at bounding box center [701, 107] width 11 height 11
click at [704, 150] on div at bounding box center [701, 147] width 11 height 11
click at [700, 185] on div at bounding box center [701, 187] width 11 height 11
click at [704, 221] on div "QZFZ22330163 TOP FLOOR (FEAT. N.A.O QUELLY) [PERSON_NAME] [PERSON_NAME] [PERSON…" at bounding box center [463, 229] width 518 height 40
click at [704, 231] on div at bounding box center [701, 227] width 11 height 11
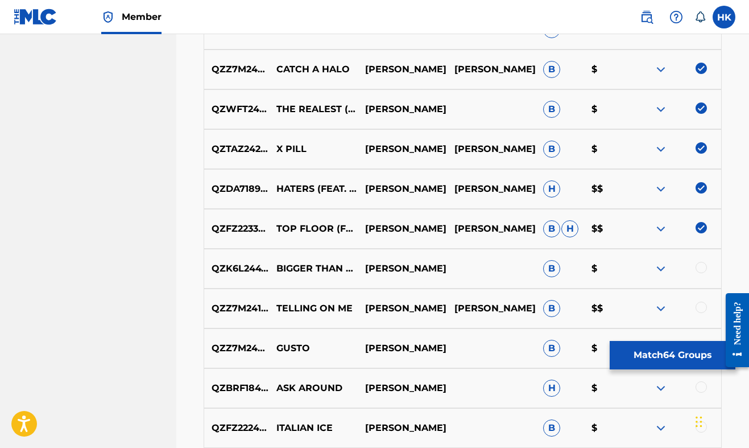
click at [706, 270] on div at bounding box center [677, 269] width 89 height 14
click at [705, 269] on div at bounding box center [701, 267] width 11 height 11
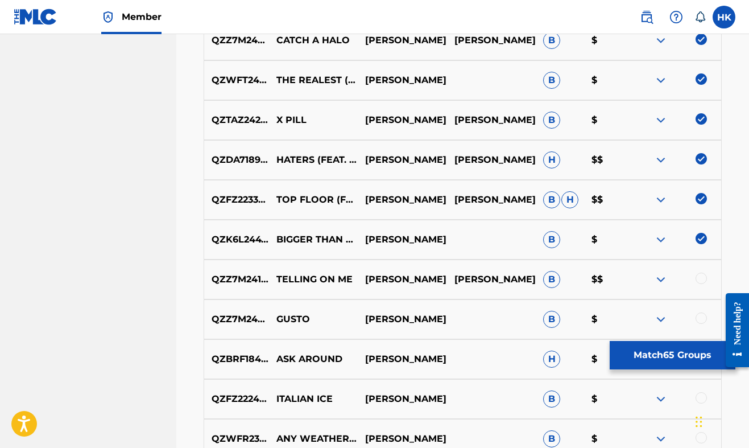
scroll to position [2871, 0]
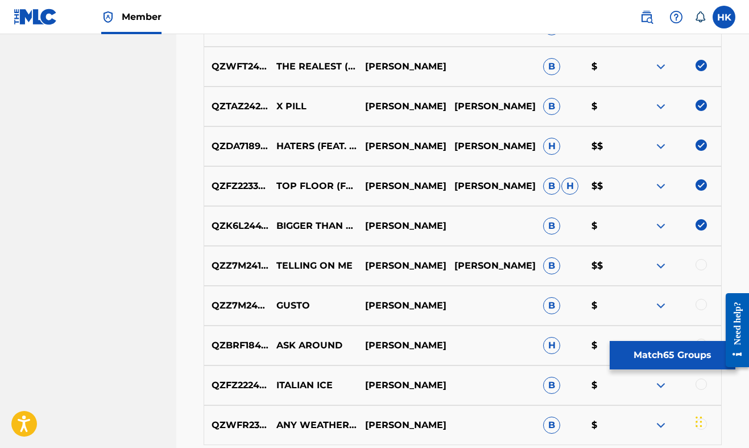
click at [704, 268] on div at bounding box center [701, 264] width 11 height 11
click at [704, 299] on div at bounding box center [701, 304] width 11 height 11
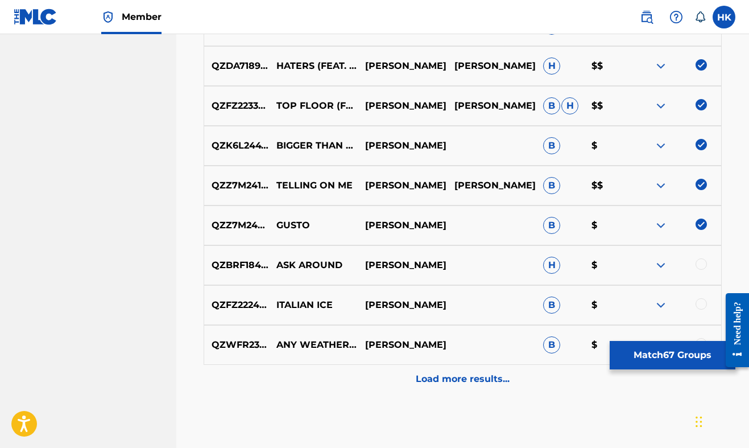
scroll to position [2954, 0]
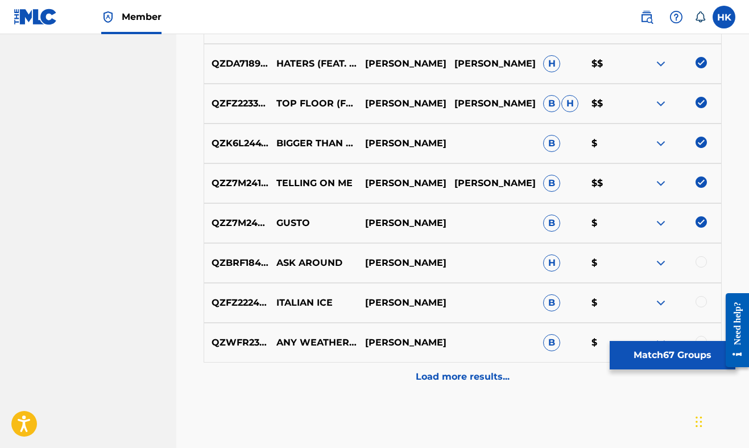
click at [700, 255] on div "QZBRF1840651 ASK AROUND [PERSON_NAME] H $" at bounding box center [463, 263] width 518 height 40
click at [701, 268] on div at bounding box center [677, 263] width 89 height 14
click at [701, 260] on div at bounding box center [701, 261] width 11 height 11
click at [705, 312] on div "QZFZ22240278 ITALIAN ICE [PERSON_NAME] B $" at bounding box center [463, 303] width 518 height 40
click at [705, 308] on div at bounding box center [677, 303] width 89 height 14
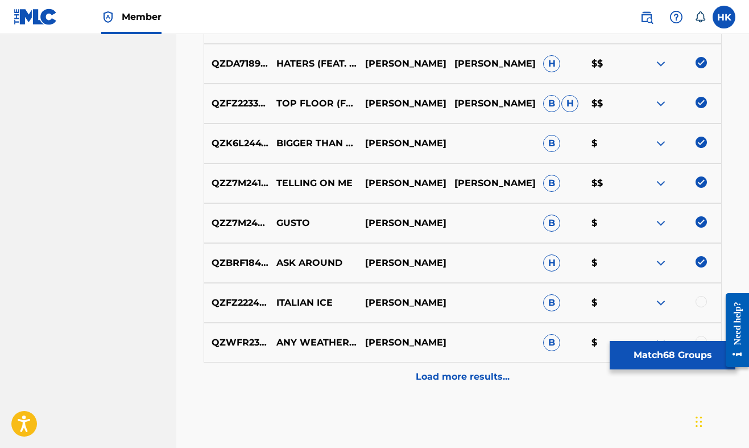
click at [705, 307] on div at bounding box center [677, 303] width 89 height 14
click at [705, 304] on div at bounding box center [701, 301] width 11 height 11
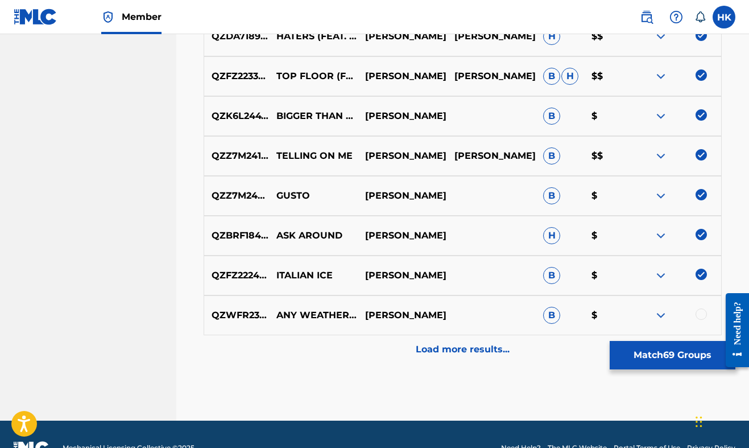
scroll to position [2993, 0]
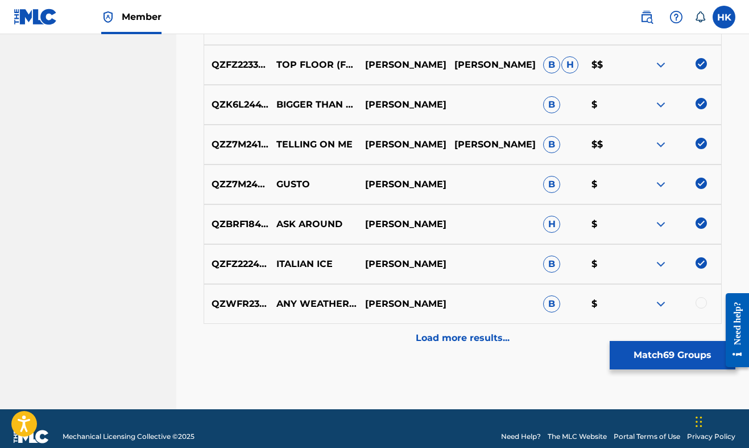
click at [705, 304] on div at bounding box center [701, 302] width 11 height 11
click at [496, 332] on p "Load more results..." at bounding box center [463, 338] width 94 height 14
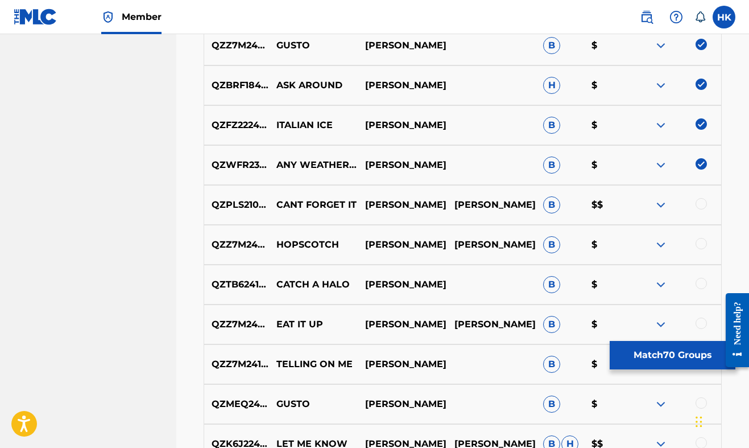
scroll to position [3137, 0]
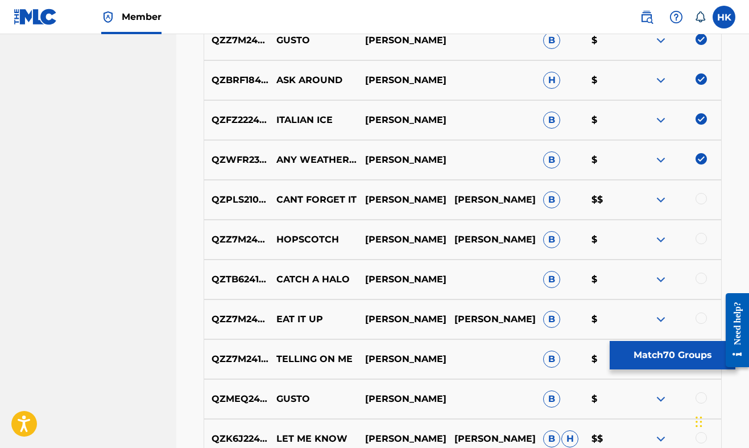
click at [703, 203] on div at bounding box center [701, 198] width 11 height 11
click at [701, 243] on div at bounding box center [701, 238] width 11 height 11
click at [701, 282] on div at bounding box center [701, 277] width 11 height 11
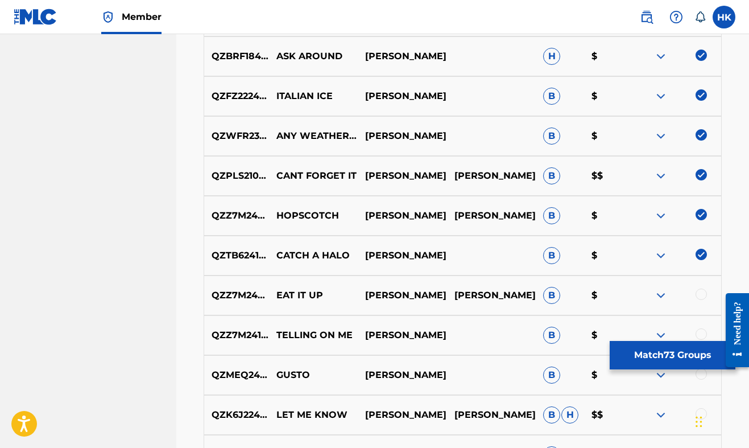
scroll to position [3172, 0]
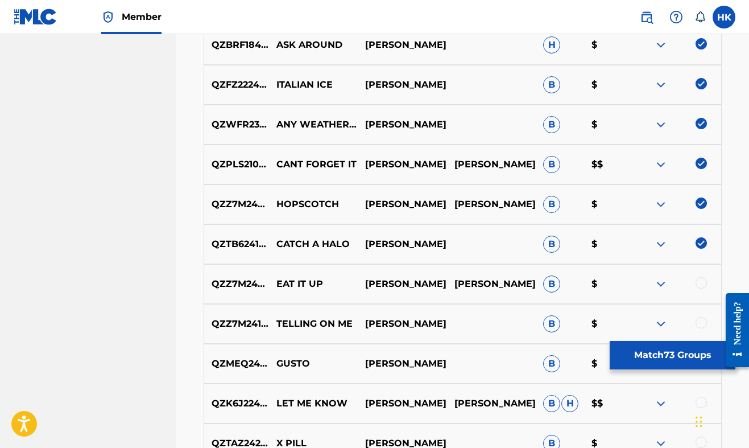
click at [703, 278] on div at bounding box center [701, 282] width 11 height 11
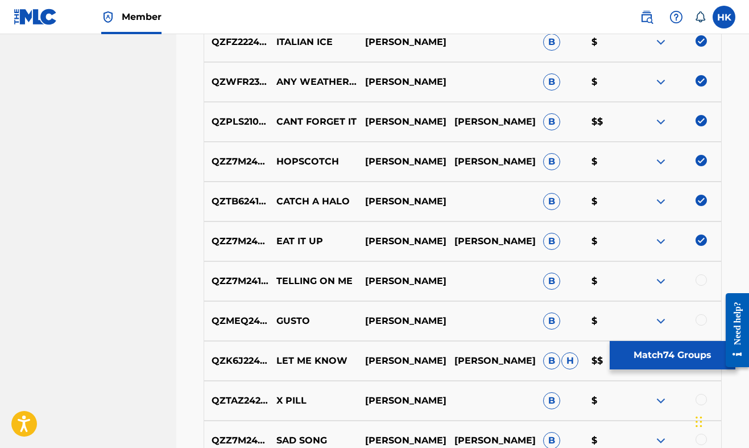
click at [703, 278] on div at bounding box center [701, 279] width 11 height 11
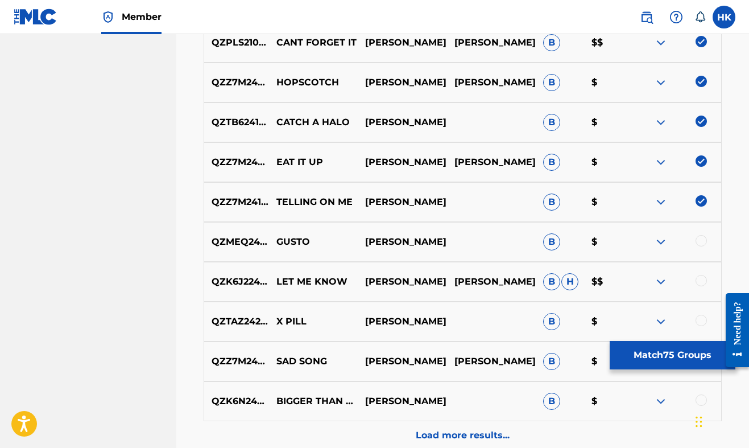
scroll to position [3296, 0]
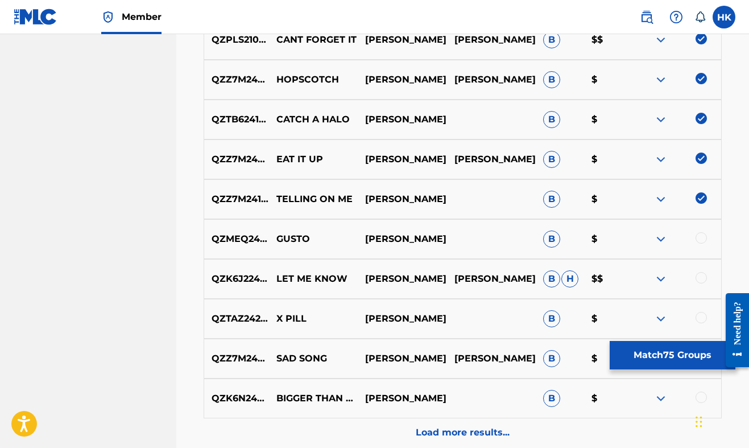
click at [697, 234] on div at bounding box center [701, 237] width 11 height 11
click at [700, 276] on div at bounding box center [701, 277] width 11 height 11
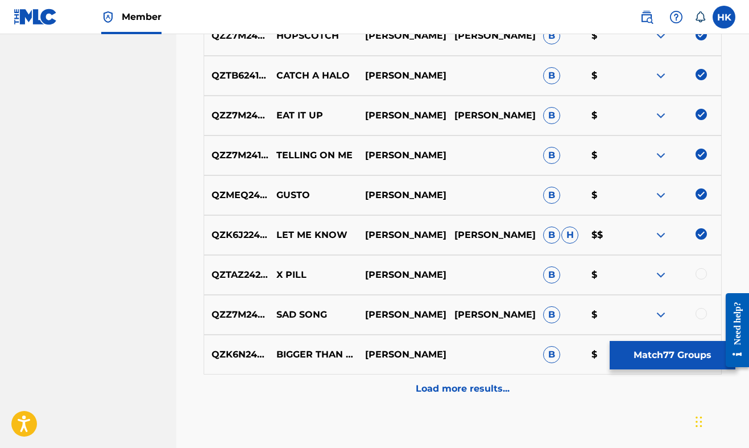
scroll to position [3341, 0]
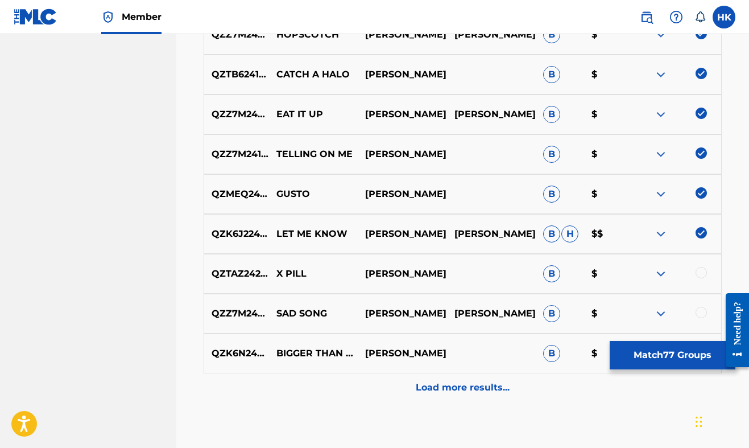
click at [700, 276] on div at bounding box center [701, 272] width 11 height 11
click at [704, 313] on div at bounding box center [701, 312] width 11 height 11
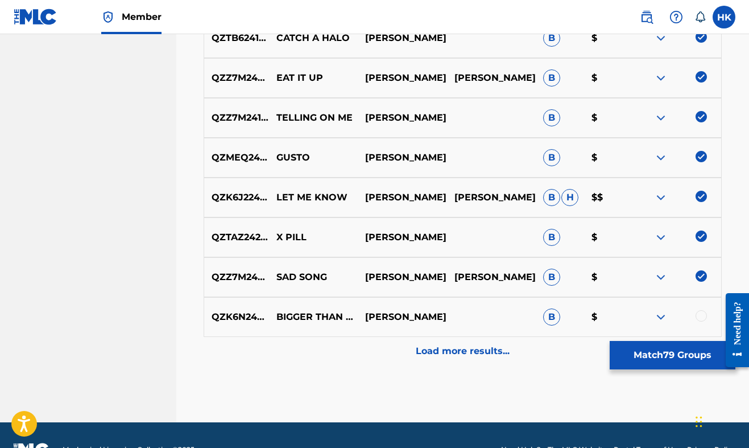
scroll to position [3382, 0]
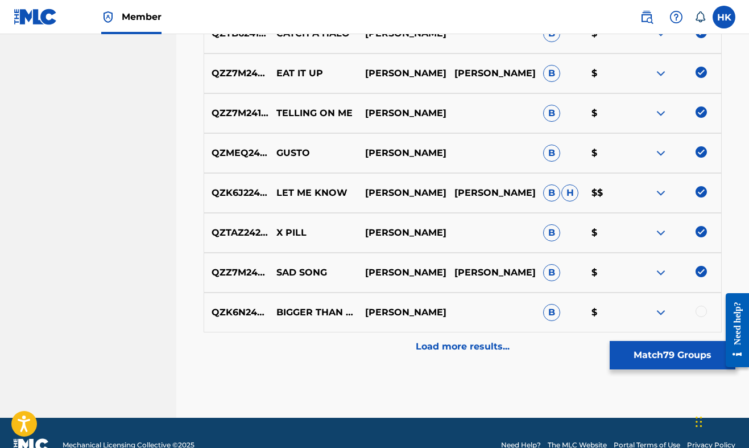
click at [704, 313] on div at bounding box center [701, 310] width 11 height 11
click at [510, 346] on div "Load more results..." at bounding box center [463, 346] width 518 height 28
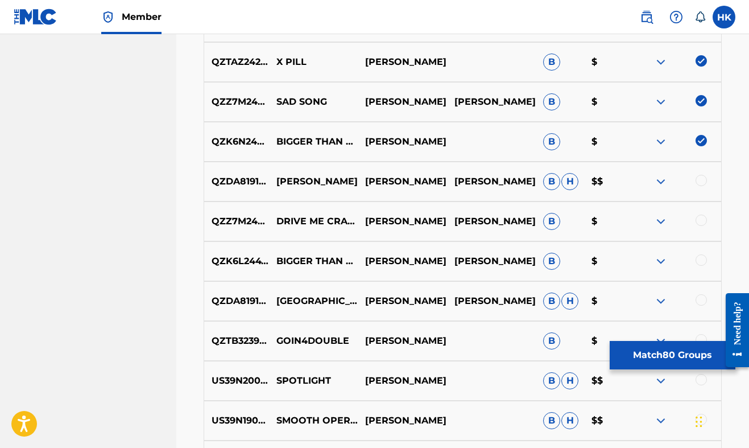
scroll to position [3561, 0]
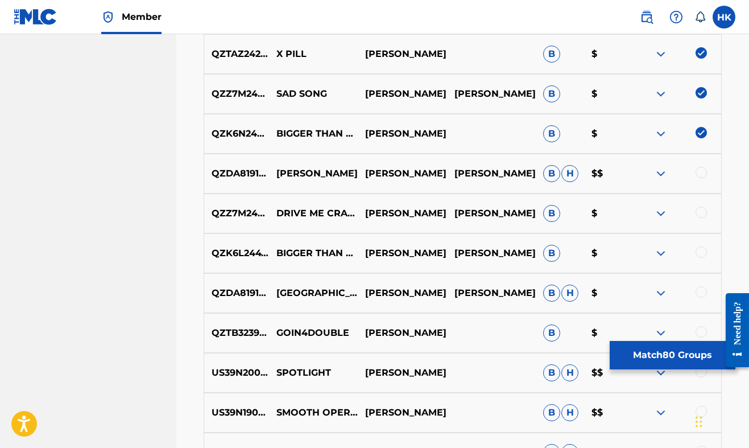
click at [701, 174] on div at bounding box center [701, 172] width 11 height 11
click at [699, 212] on div at bounding box center [701, 211] width 11 height 11
click at [697, 257] on div at bounding box center [677, 253] width 89 height 14
click at [700, 256] on div at bounding box center [701, 251] width 11 height 11
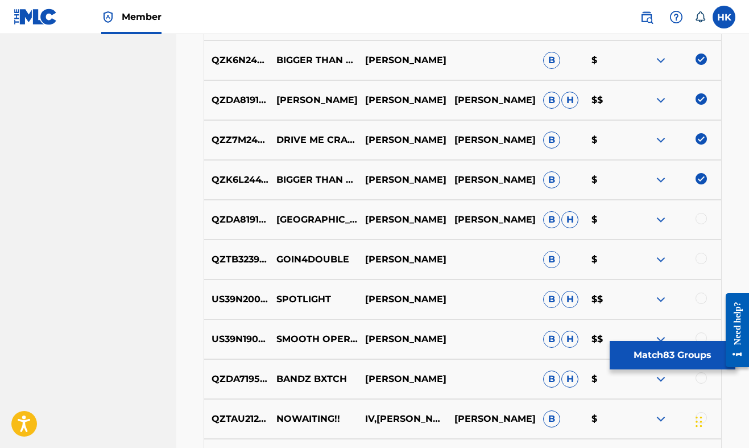
scroll to position [3639, 0]
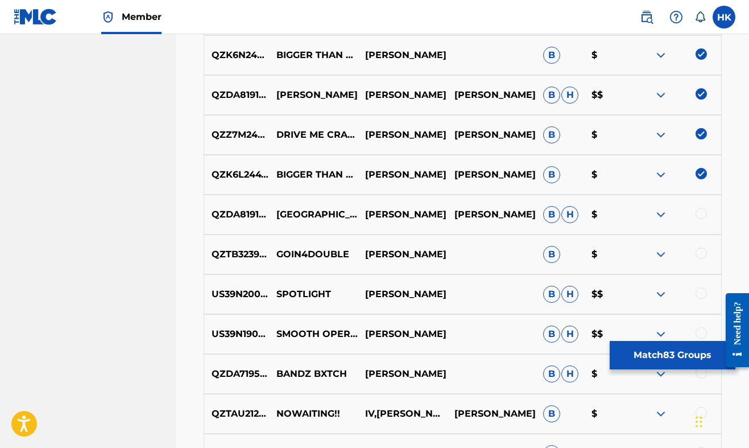
click at [702, 218] on div at bounding box center [701, 213] width 11 height 11
click at [700, 244] on div "QZTB32391169 GOIN4DOUBLE [PERSON_NAME] B $" at bounding box center [463, 254] width 518 height 40
click at [700, 251] on div at bounding box center [701, 252] width 11 height 11
click at [702, 294] on div at bounding box center [701, 292] width 11 height 11
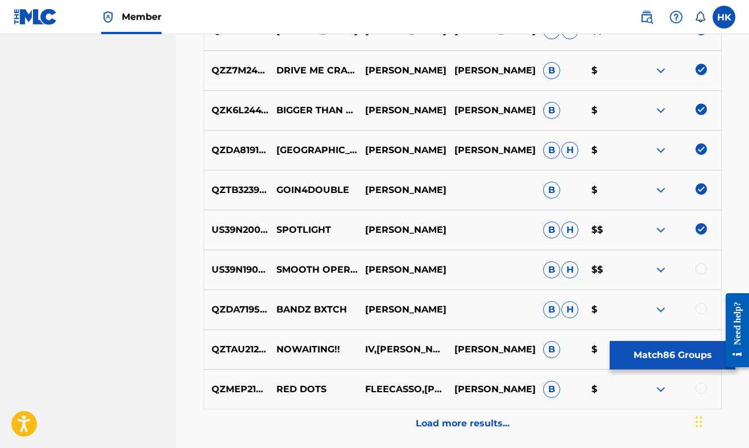
scroll to position [3707, 0]
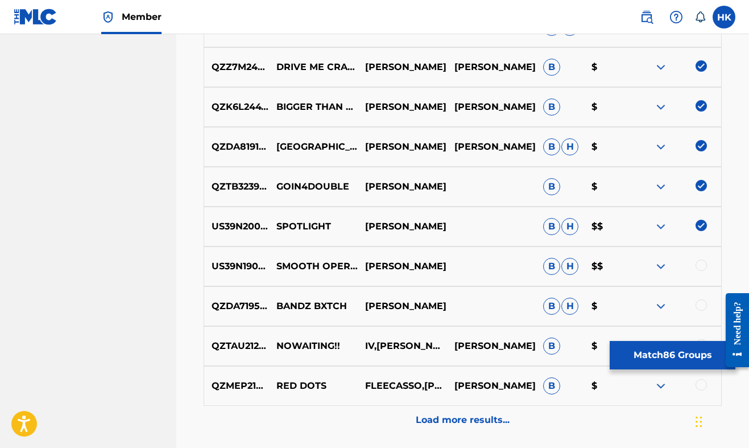
click at [702, 294] on div "QZDA71957255 BANDZ BXTCH [PERSON_NAME] [PERSON_NAME] $" at bounding box center [463, 306] width 518 height 40
click at [709, 271] on div at bounding box center [677, 266] width 89 height 14
click at [706, 269] on div at bounding box center [677, 266] width 89 height 14
click at [706, 263] on div at bounding box center [701, 264] width 11 height 11
click at [697, 304] on div at bounding box center [701, 304] width 11 height 11
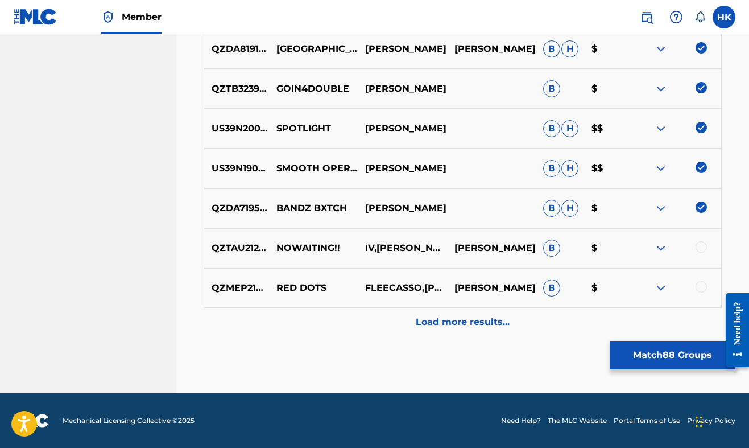
scroll to position [3805, 0]
click at [706, 247] on div at bounding box center [701, 246] width 11 height 11
click at [701, 283] on div at bounding box center [701, 286] width 11 height 11
click at [509, 313] on div "Load more results..." at bounding box center [463, 322] width 518 height 28
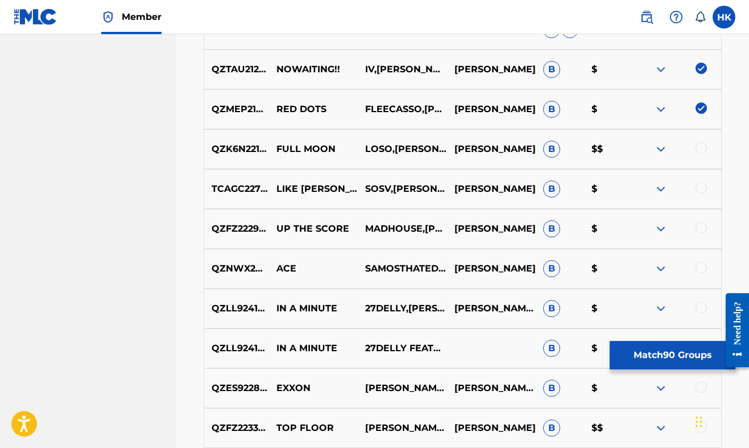
scroll to position [3988, 0]
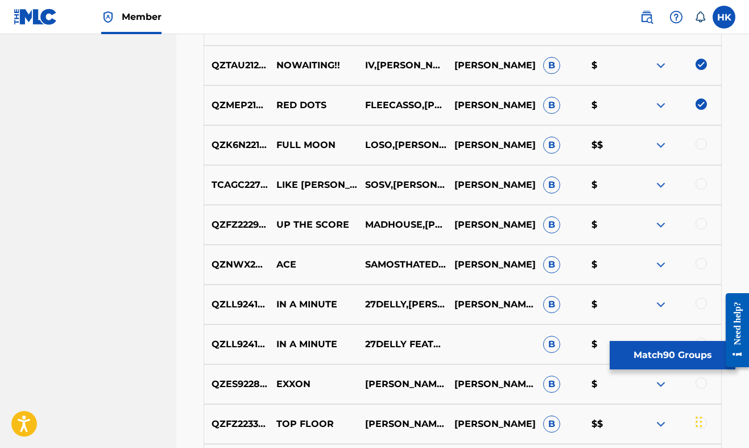
click at [701, 136] on div "QZK6N2218114 FULL MOON LOSO,[PERSON_NAME] [PERSON_NAME] B $$" at bounding box center [463, 145] width 518 height 40
click at [700, 147] on div at bounding box center [701, 143] width 11 height 11
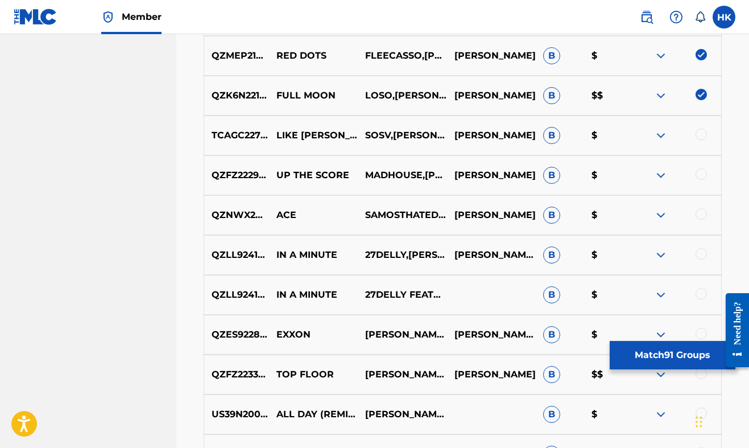
scroll to position [4039, 0]
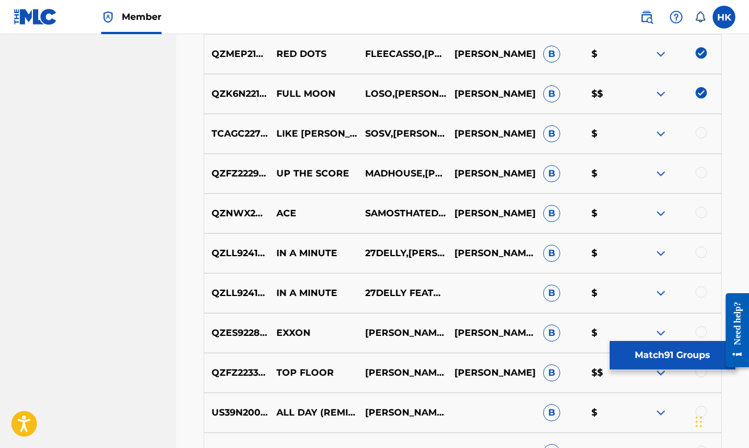
click at [702, 134] on div at bounding box center [701, 132] width 11 height 11
click at [703, 177] on div at bounding box center [701, 172] width 11 height 11
click at [697, 218] on div at bounding box center [677, 213] width 89 height 14
click at [698, 216] on div at bounding box center [701, 211] width 11 height 11
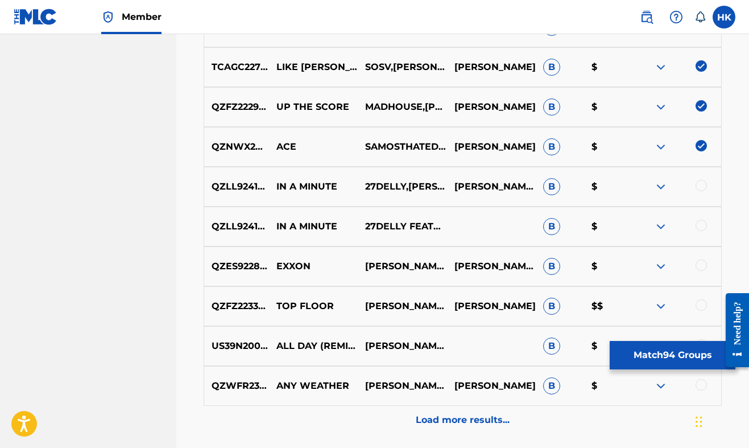
scroll to position [4113, 0]
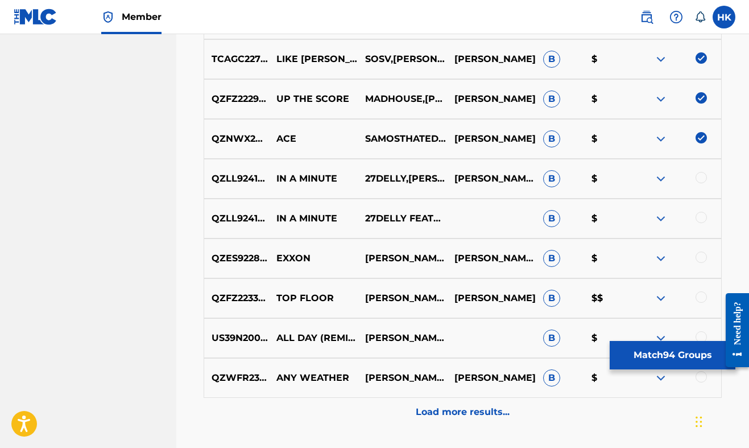
click at [699, 170] on div "QZLL92414662 IN A MINUTE 27DELLY,[PERSON_NAME] [PERSON_NAME], [PERSON_NAME] B $" at bounding box center [463, 179] width 518 height 40
click at [700, 184] on div at bounding box center [677, 179] width 89 height 14
click at [708, 172] on div at bounding box center [677, 179] width 89 height 14
click at [701, 175] on div at bounding box center [701, 177] width 11 height 11
click at [694, 217] on div at bounding box center [677, 219] width 89 height 14
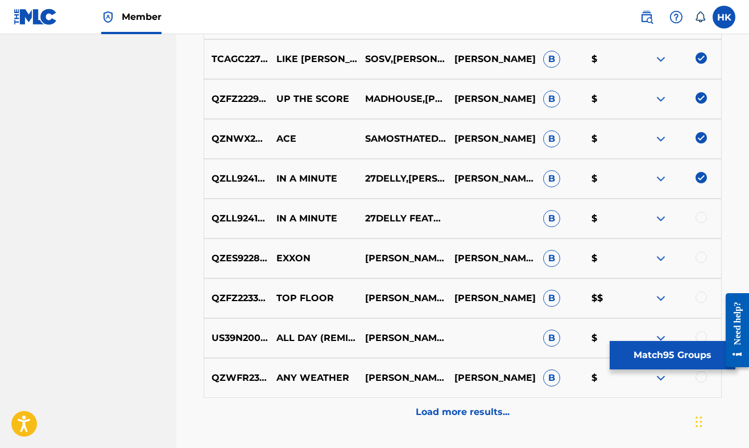
click at [702, 217] on div at bounding box center [701, 217] width 11 height 11
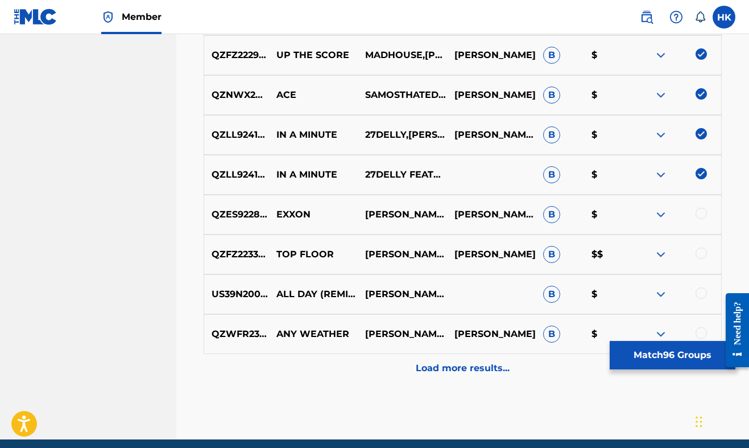
scroll to position [4159, 0]
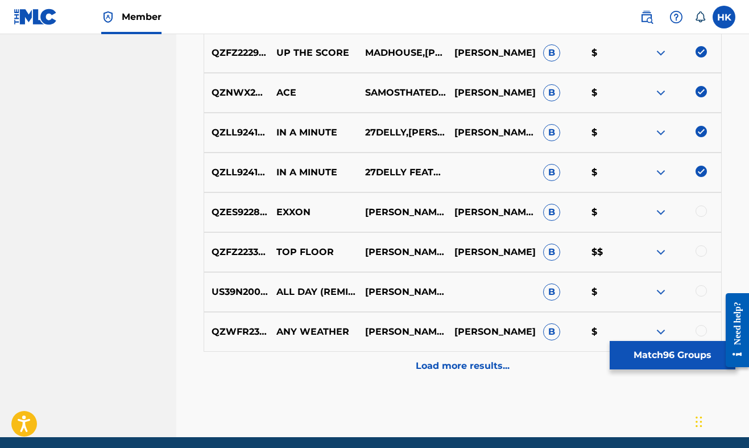
click at [702, 217] on div at bounding box center [677, 212] width 89 height 14
click at [702, 216] on div at bounding box center [701, 210] width 11 height 11
click at [698, 244] on div "QZFZ22330163 TOP FLOOR [PERSON_NAME],N.A.O QUELLY [PERSON_NAME] B $$" at bounding box center [463, 252] width 518 height 40
click at [705, 247] on div at bounding box center [701, 250] width 11 height 11
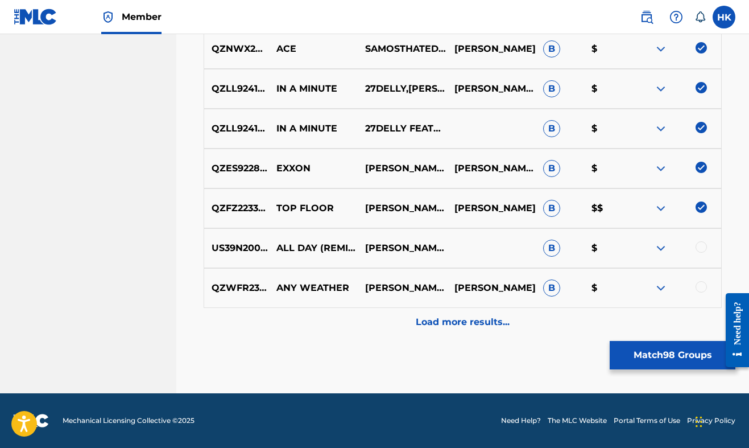
click at [705, 247] on div at bounding box center [701, 246] width 11 height 11
click at [696, 282] on div at bounding box center [677, 288] width 89 height 14
click at [701, 283] on div at bounding box center [701, 286] width 11 height 11
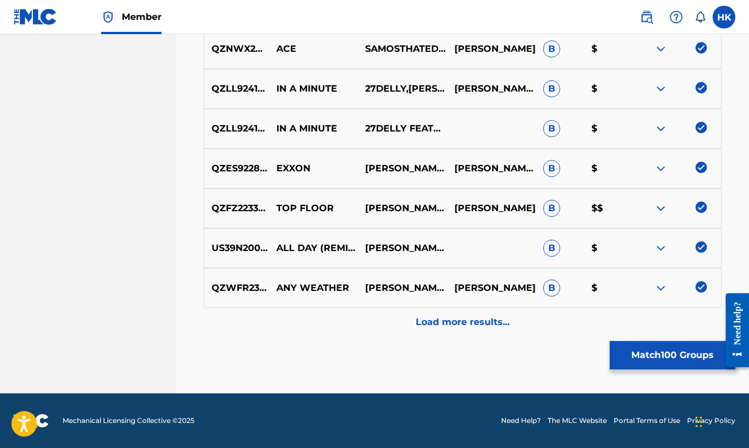
click at [498, 312] on div "Load more results..." at bounding box center [463, 322] width 518 height 28
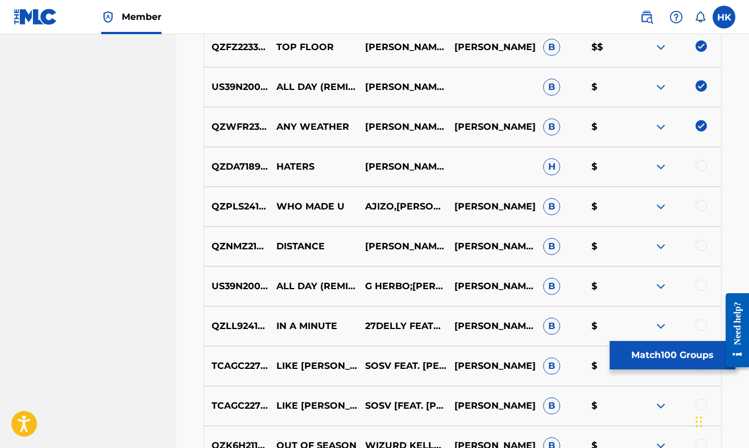
scroll to position [4370, 0]
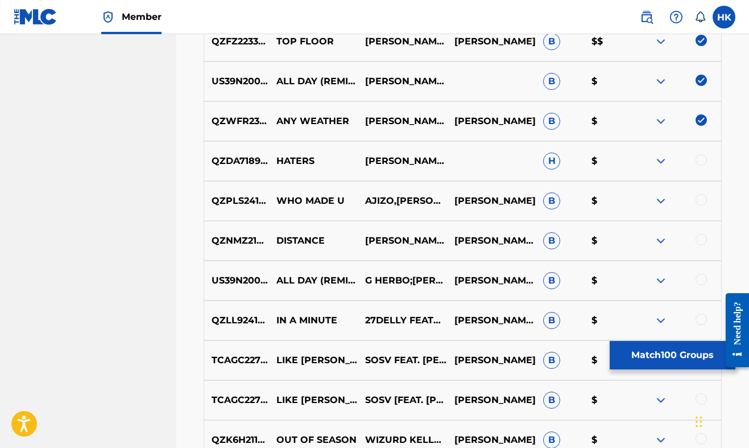
click at [704, 164] on div at bounding box center [701, 159] width 11 height 11
click at [703, 203] on div at bounding box center [701, 199] width 11 height 11
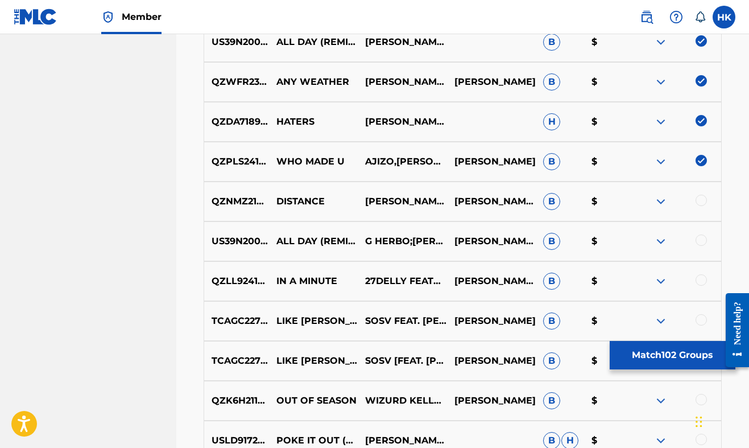
click at [703, 203] on div at bounding box center [701, 200] width 11 height 11
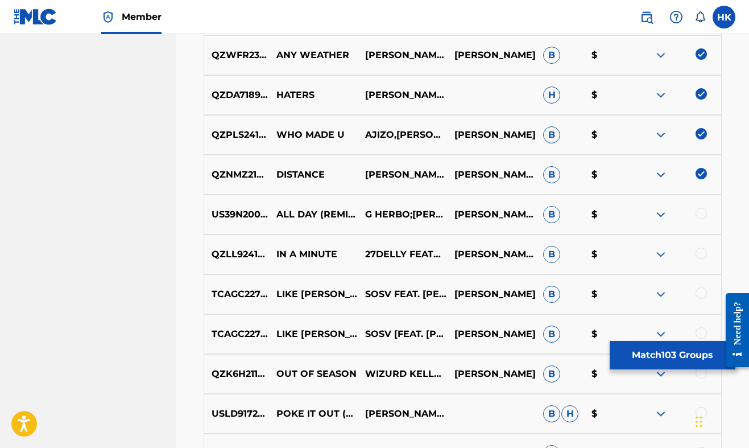
click at [703, 220] on div at bounding box center [677, 215] width 89 height 14
click at [704, 213] on div at bounding box center [701, 213] width 11 height 11
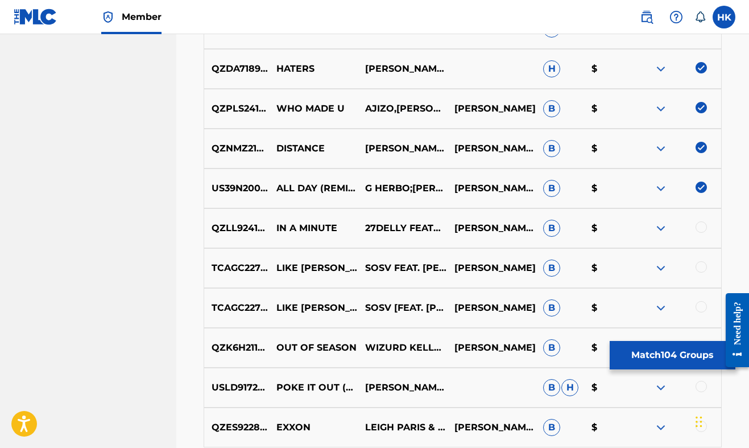
scroll to position [4463, 0]
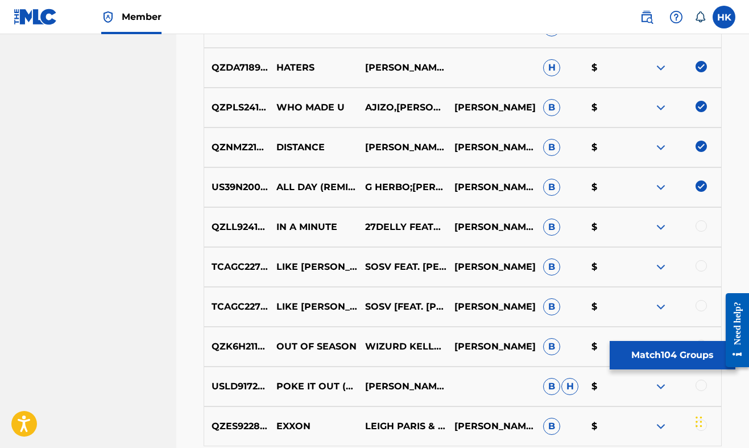
click at [704, 222] on div at bounding box center [701, 225] width 11 height 11
click at [702, 261] on div at bounding box center [701, 265] width 11 height 11
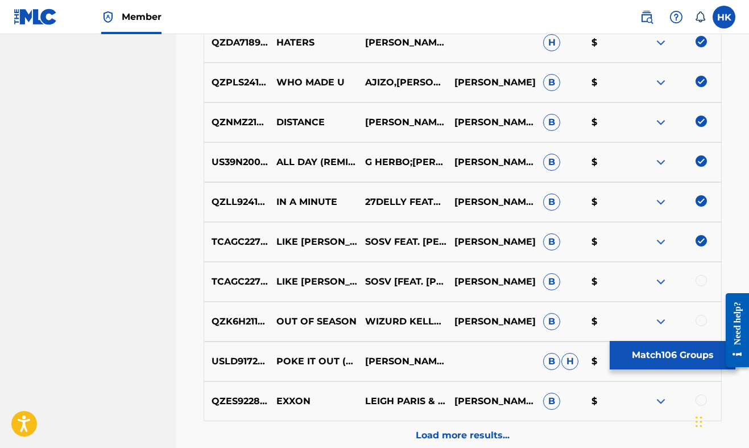
scroll to position [4495, 0]
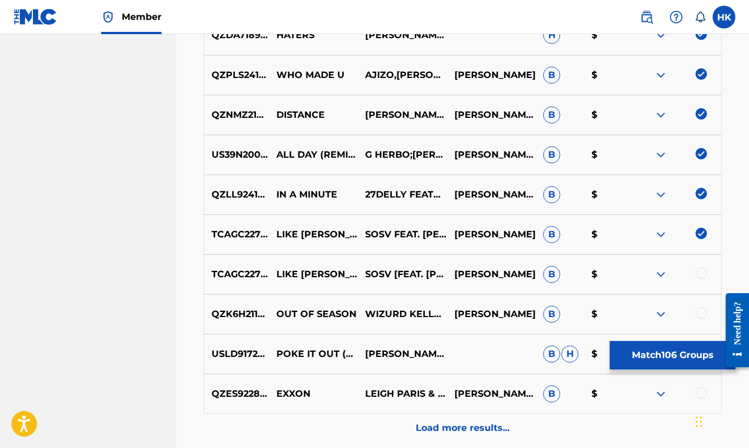
click at [701, 271] on div at bounding box center [701, 272] width 11 height 11
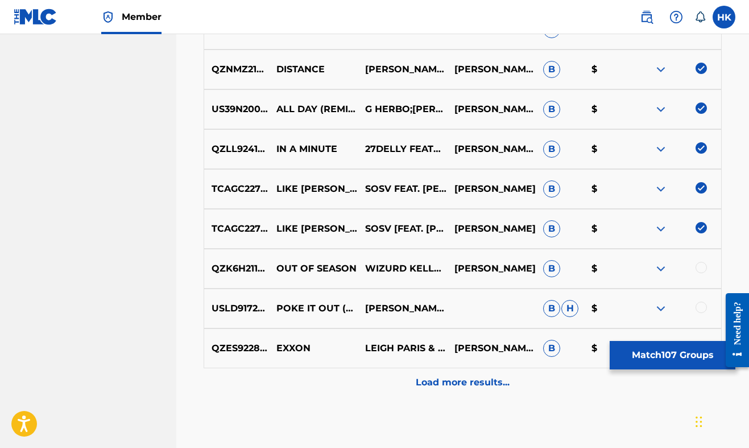
scroll to position [4542, 0]
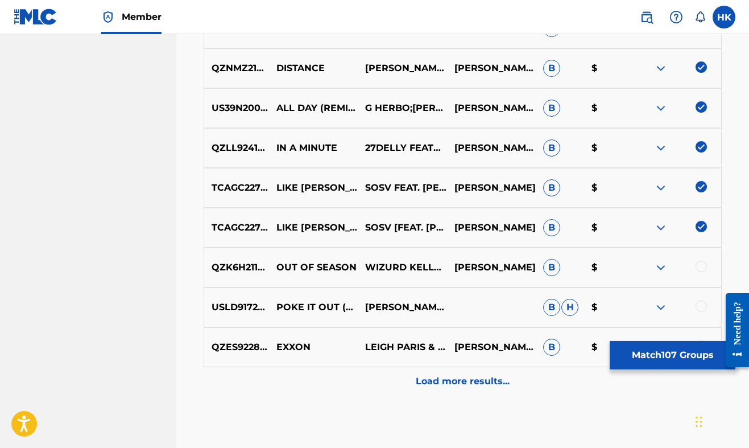
click at [701, 271] on div at bounding box center [701, 266] width 11 height 11
click at [705, 300] on div at bounding box center [677, 307] width 89 height 14
click at [704, 300] on div at bounding box center [677, 307] width 89 height 14
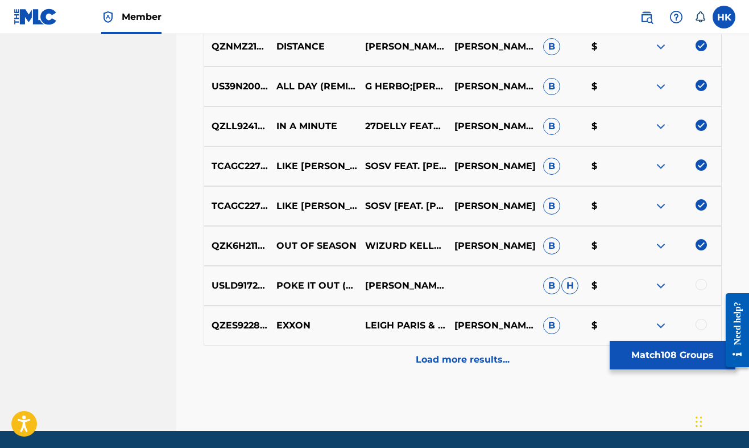
scroll to position [4564, 0]
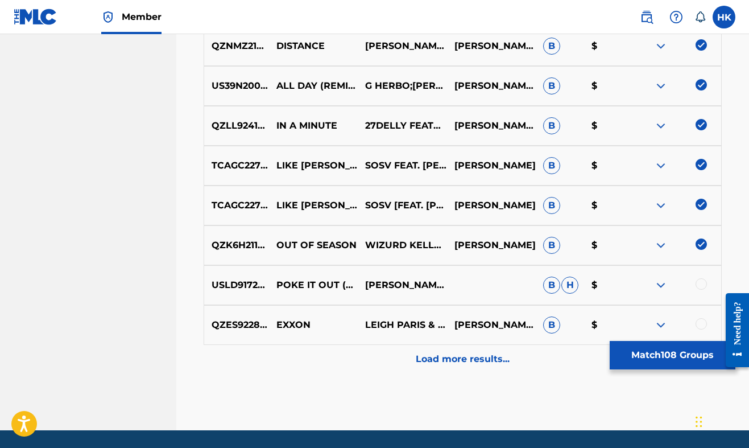
click at [704, 276] on div "USLD91728472 POKE IT OUT (FEAT. [PERSON_NAME]) [PERSON_NAME],[PERSON_NAME] [PER…" at bounding box center [463, 285] width 518 height 40
click at [702, 279] on div at bounding box center [701, 283] width 11 height 11
click at [705, 323] on div at bounding box center [701, 323] width 11 height 11
click at [495, 360] on p "Load more results..." at bounding box center [463, 359] width 94 height 14
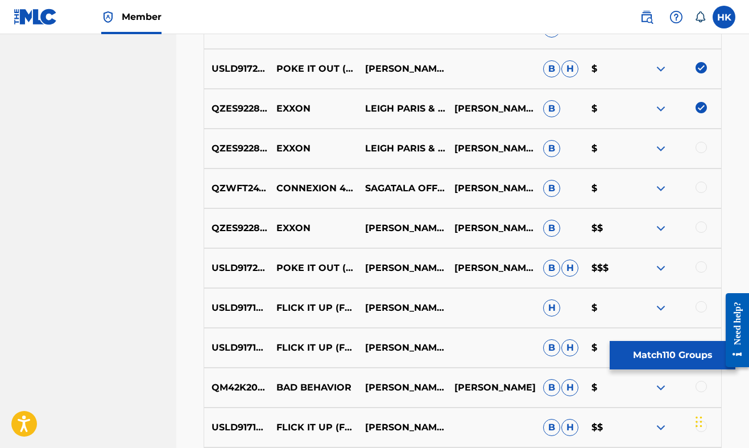
scroll to position [4802, 0]
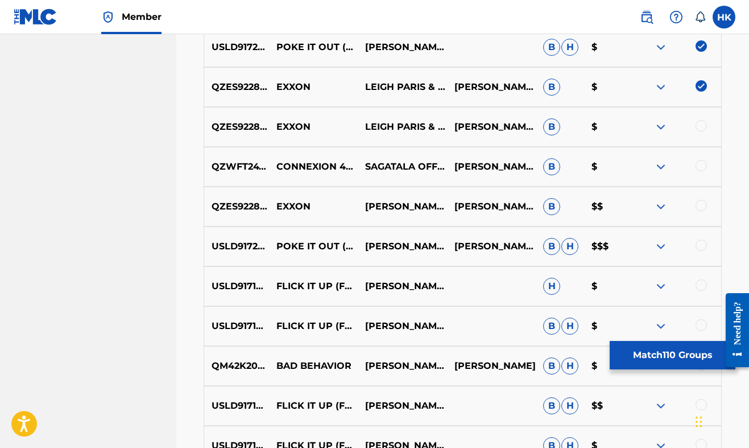
click at [694, 126] on div at bounding box center [677, 127] width 89 height 14
click at [700, 126] on div at bounding box center [701, 125] width 11 height 11
click at [701, 165] on div at bounding box center [701, 165] width 11 height 11
click at [696, 202] on div at bounding box center [677, 207] width 89 height 14
click at [696, 208] on div at bounding box center [701, 205] width 11 height 11
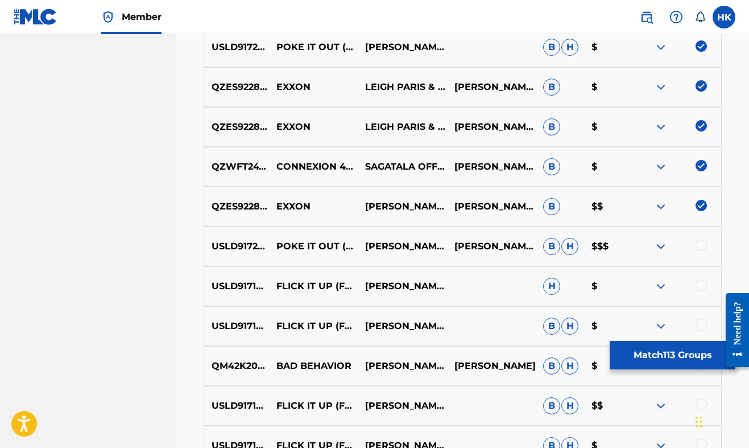
scroll to position [4833, 0]
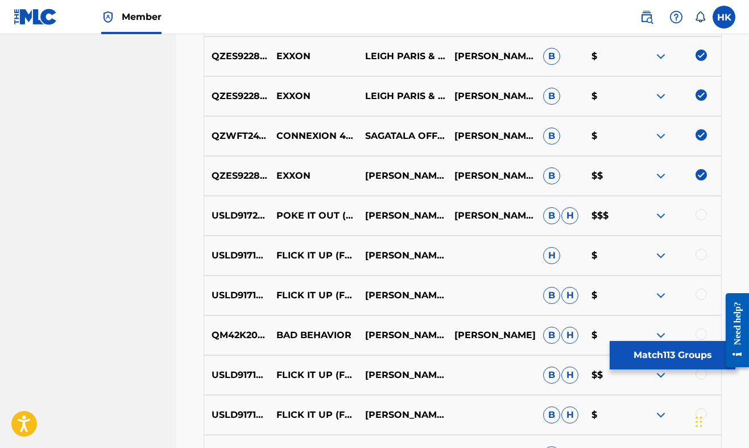
click at [705, 214] on div at bounding box center [701, 214] width 11 height 11
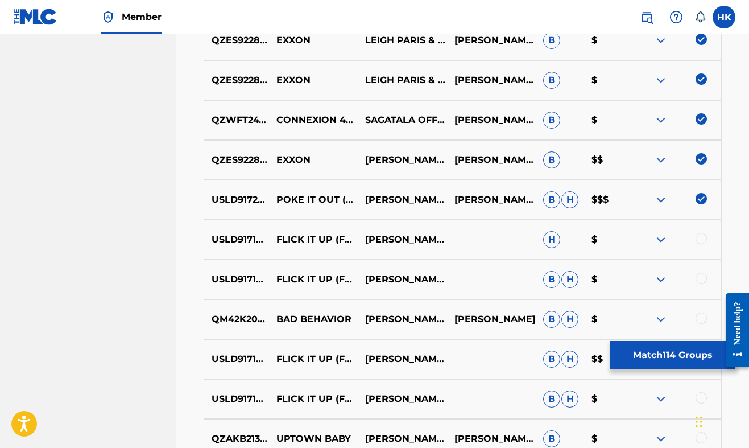
scroll to position [4860, 0]
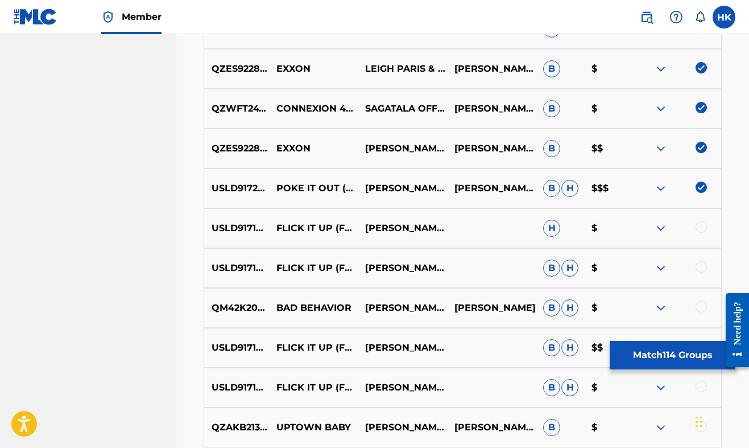
click at [703, 238] on div "USLD91718439 FLICK IT UP (FEAT. [PERSON_NAME]) [PERSON_NAME],[PERSON_NAME] & [P…" at bounding box center [463, 228] width 518 height 40
click at [703, 235] on div "USLD91718439 FLICK IT UP (FEAT. [PERSON_NAME]) [PERSON_NAME],[PERSON_NAME] & [P…" at bounding box center [463, 228] width 518 height 40
click at [703, 229] on div at bounding box center [701, 226] width 11 height 11
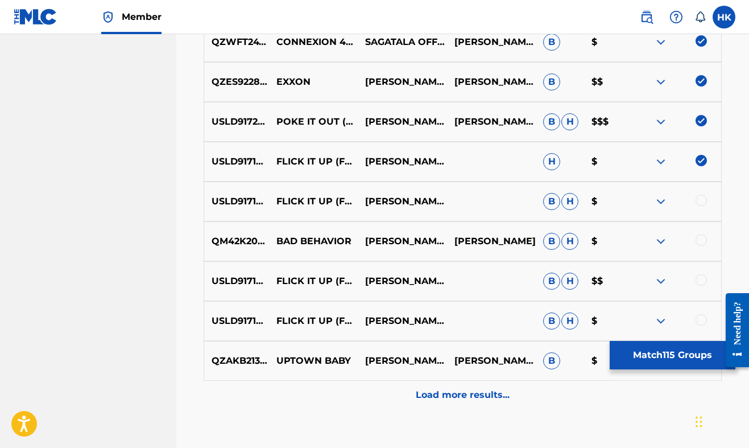
scroll to position [4938, 0]
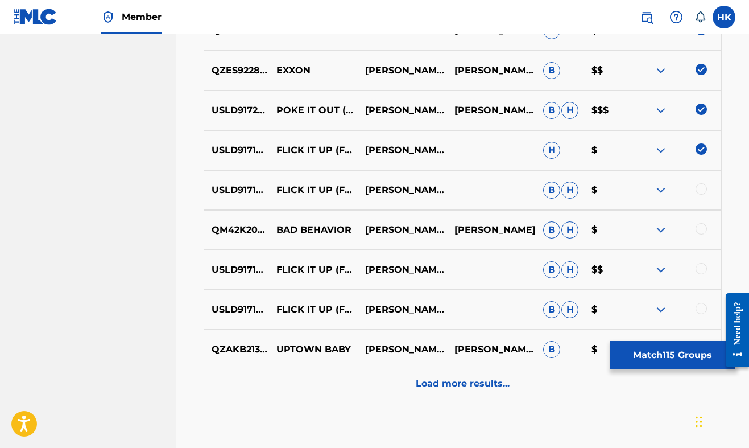
click at [704, 224] on div at bounding box center [701, 228] width 11 height 11
click at [702, 189] on div at bounding box center [701, 188] width 11 height 11
click at [697, 269] on div at bounding box center [701, 268] width 11 height 11
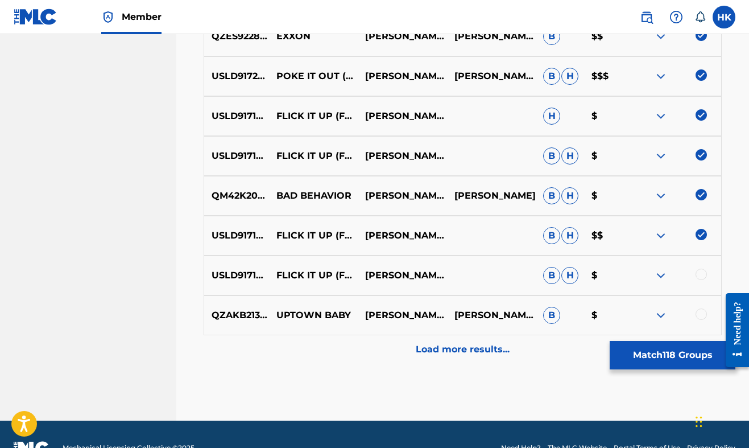
scroll to position [4981, 0]
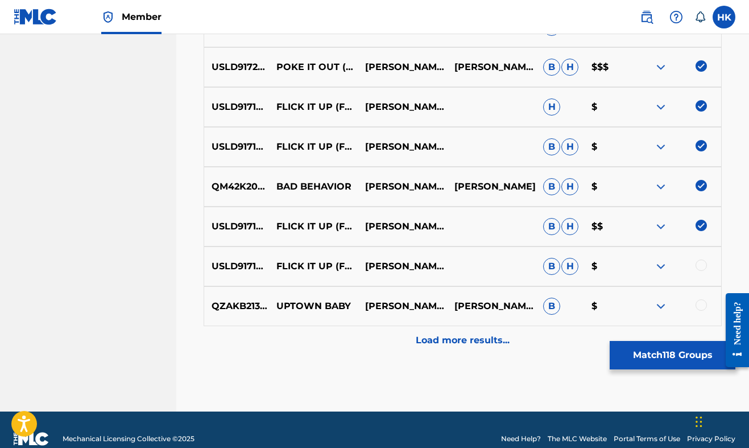
click at [697, 269] on div at bounding box center [701, 264] width 11 height 11
click at [700, 302] on div at bounding box center [701, 304] width 11 height 11
click at [474, 348] on div "Load more results..." at bounding box center [463, 340] width 518 height 28
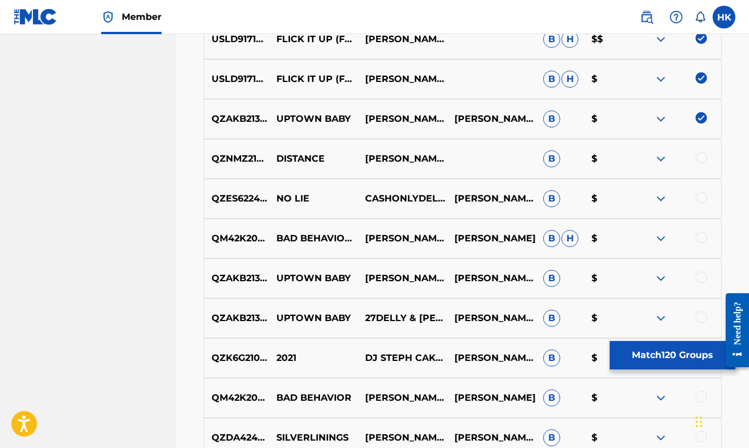
scroll to position [5168, 0]
click at [703, 159] on div at bounding box center [701, 157] width 11 height 11
click at [706, 201] on div at bounding box center [677, 199] width 89 height 14
click at [700, 201] on div at bounding box center [701, 197] width 11 height 11
click at [699, 234] on div at bounding box center [701, 237] width 11 height 11
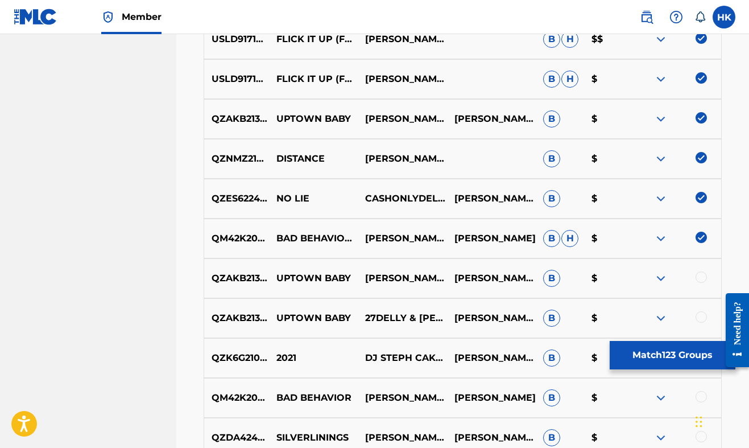
scroll to position [5216, 0]
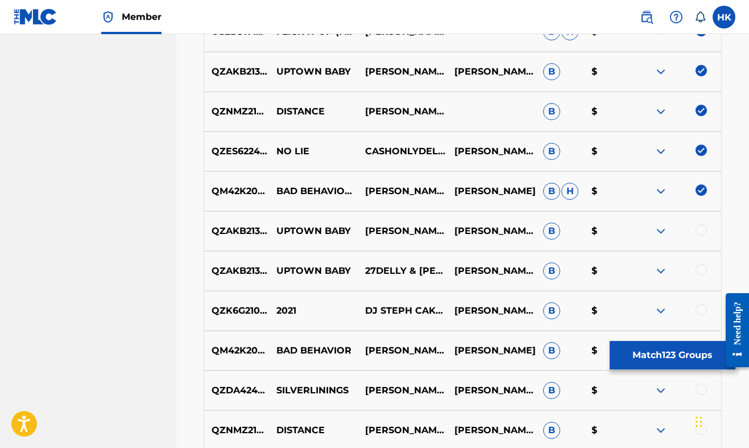
click at [699, 234] on div at bounding box center [701, 229] width 11 height 11
click at [700, 268] on div at bounding box center [701, 269] width 11 height 11
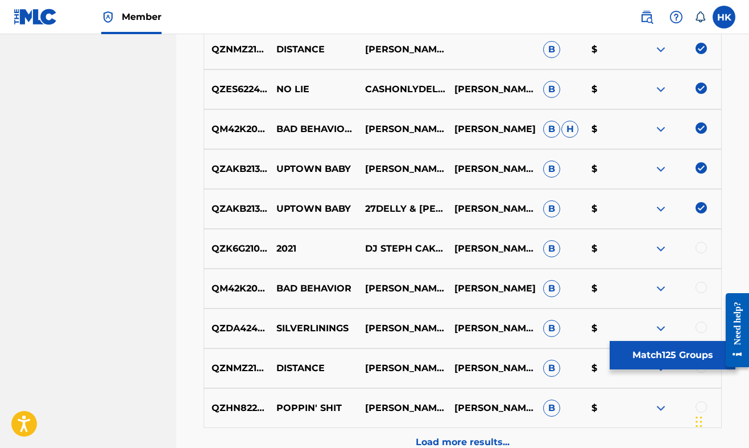
scroll to position [5282, 0]
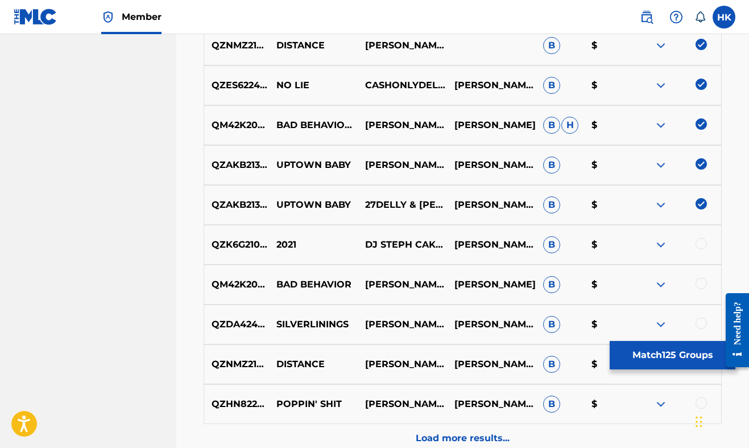
click at [706, 237] on div "QZK6G2107391 2021 DJ STEPH CAKES,[PERSON_NAME] [PERSON_NAME], [PERSON_NAME], [P…" at bounding box center [463, 245] width 518 height 40
click at [706, 240] on div at bounding box center [677, 245] width 89 height 14
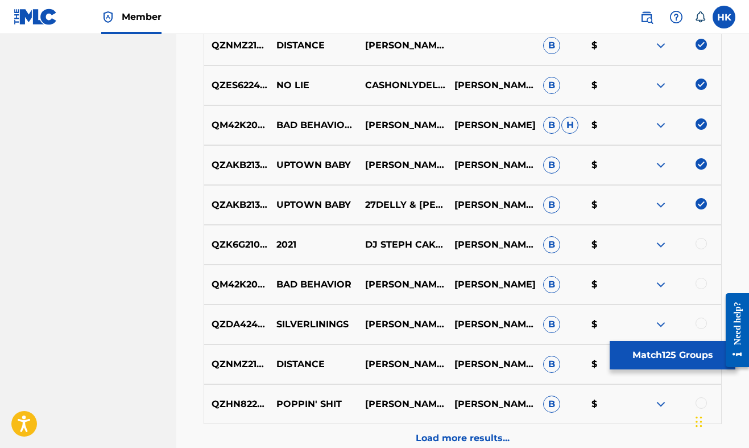
click at [700, 244] on div at bounding box center [701, 243] width 11 height 11
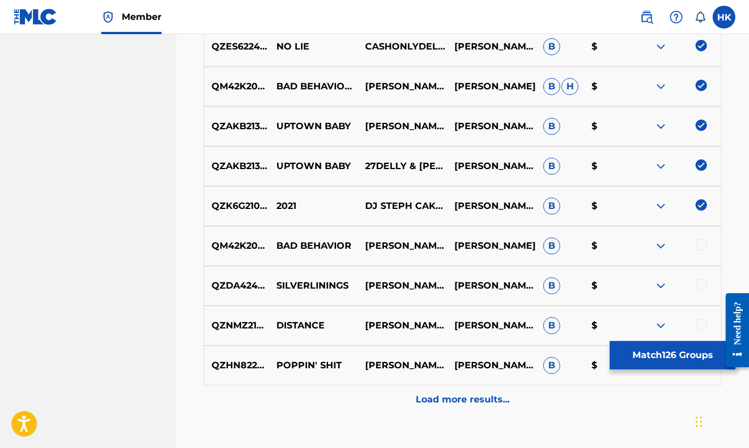
scroll to position [5320, 1]
click at [701, 244] on div at bounding box center [701, 244] width 11 height 11
click at [701, 283] on div at bounding box center [701, 284] width 11 height 11
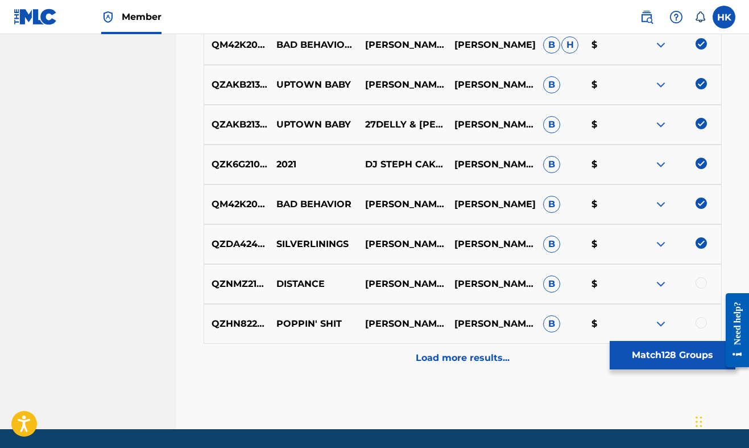
click at [701, 283] on div at bounding box center [701, 282] width 11 height 11
click at [701, 317] on div at bounding box center [701, 322] width 11 height 11
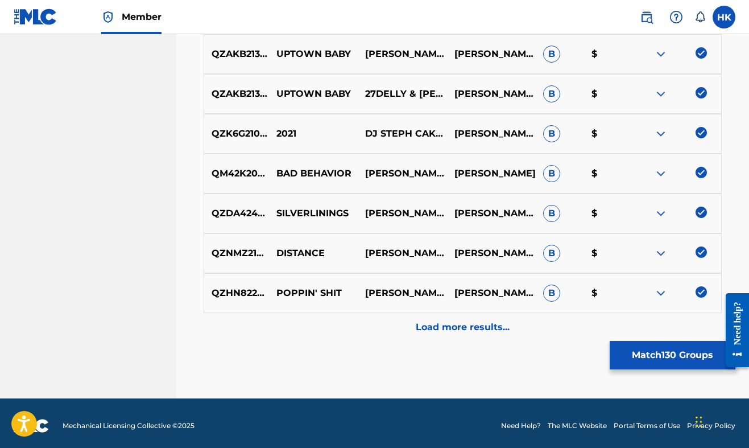
click at [541, 338] on div "Load more results..." at bounding box center [463, 327] width 518 height 28
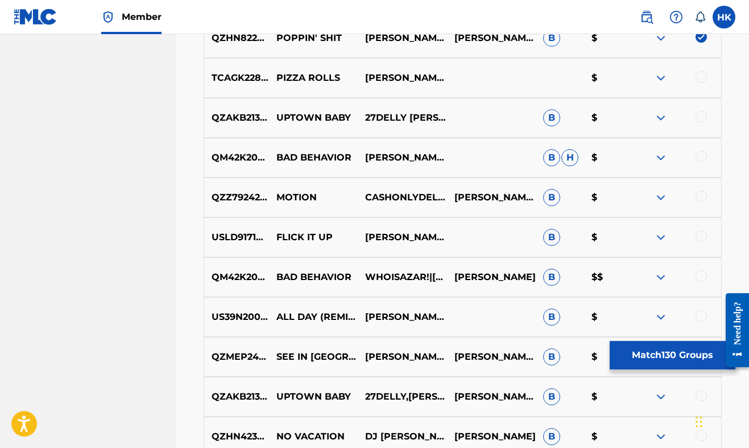
scroll to position [5645, 0]
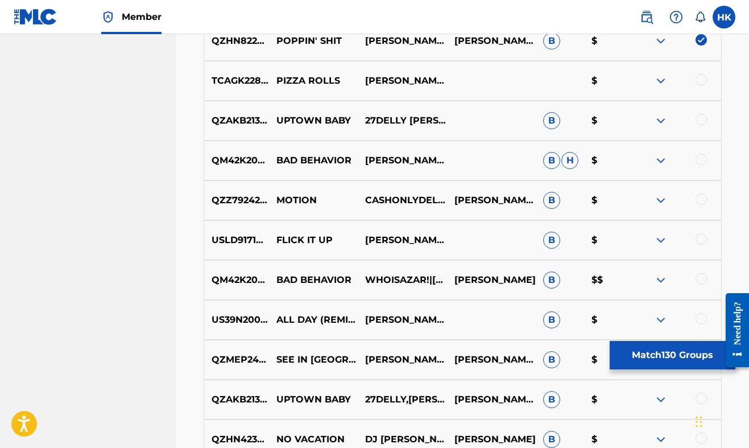
click at [708, 83] on div at bounding box center [677, 81] width 89 height 14
click at [704, 83] on div at bounding box center [701, 79] width 11 height 11
click at [702, 123] on div at bounding box center [701, 119] width 11 height 11
click at [699, 154] on div at bounding box center [701, 159] width 11 height 11
click at [702, 203] on div at bounding box center [701, 198] width 11 height 11
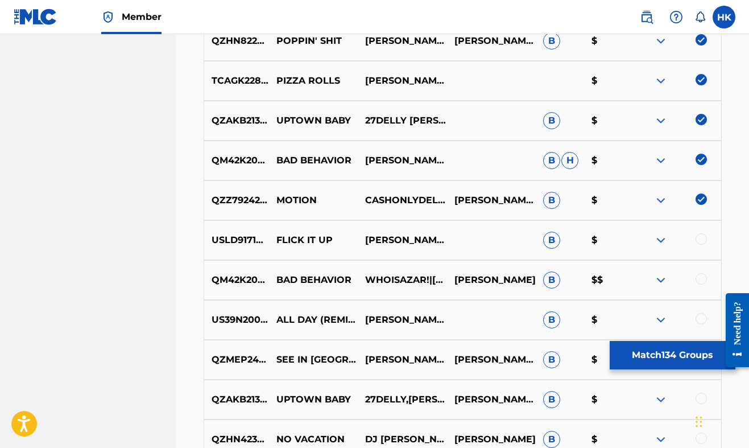
click at [699, 231] on div "USLD91718439 FLICK IT UP [PERSON_NAME] [PERSON_NAME] [PERSON_NAME] B $" at bounding box center [463, 240] width 518 height 40
click at [700, 233] on div at bounding box center [701, 238] width 11 height 11
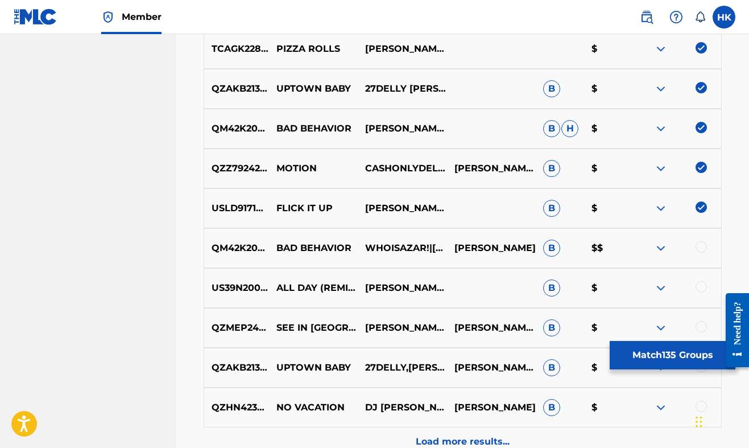
scroll to position [5680, 0]
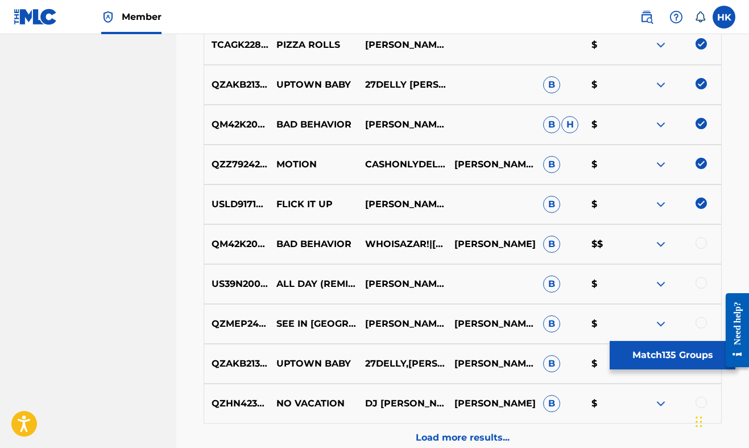
click at [697, 257] on div "QM42K2034038 BAD BEHAVIOR WHOISAZAR!|[PERSON_NAME]|[PERSON_NAME] [PERSON_NAME] …" at bounding box center [463, 244] width 518 height 40
click at [697, 251] on div "QM42K2034038 BAD BEHAVIOR WHOISAZAR!|[PERSON_NAME]|[PERSON_NAME] [PERSON_NAME] …" at bounding box center [463, 244] width 518 height 40
click at [702, 243] on div at bounding box center [701, 242] width 11 height 11
click at [700, 284] on div at bounding box center [701, 282] width 11 height 11
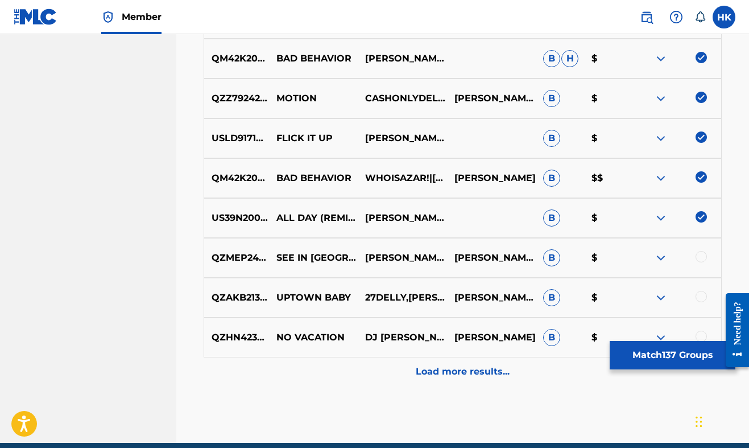
scroll to position [5747, 0]
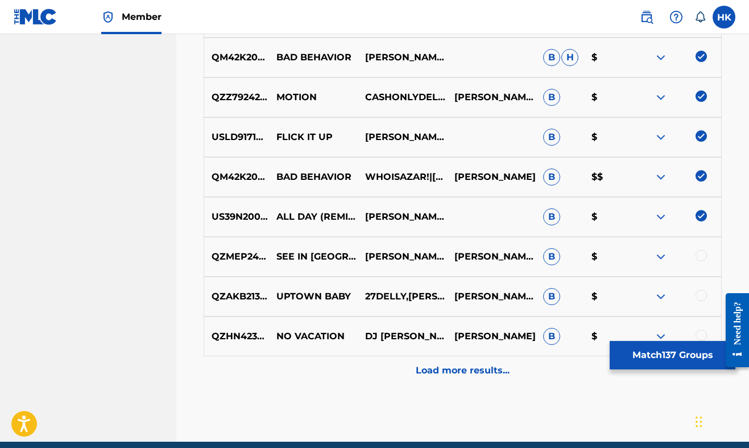
click at [699, 258] on div at bounding box center [701, 255] width 11 height 11
click at [704, 289] on div "QZAKB2136061 UPTOWN BABY 27DELLY,[PERSON_NAME],[PERSON_NAME] [PERSON_NAME], [PE…" at bounding box center [463, 296] width 518 height 40
click at [703, 291] on div at bounding box center [701, 295] width 11 height 11
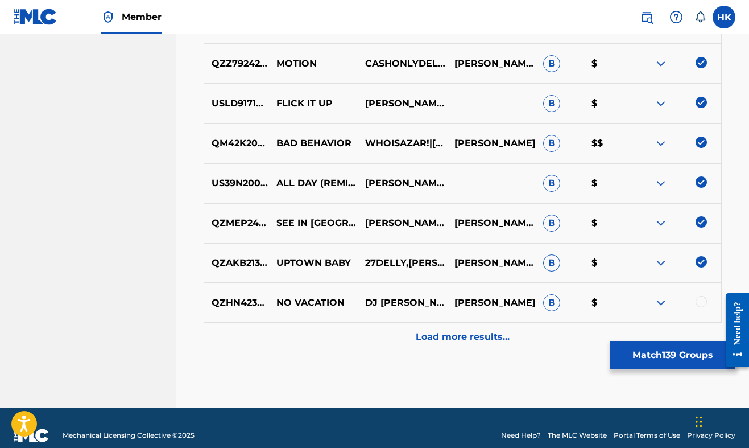
scroll to position [5782, 0]
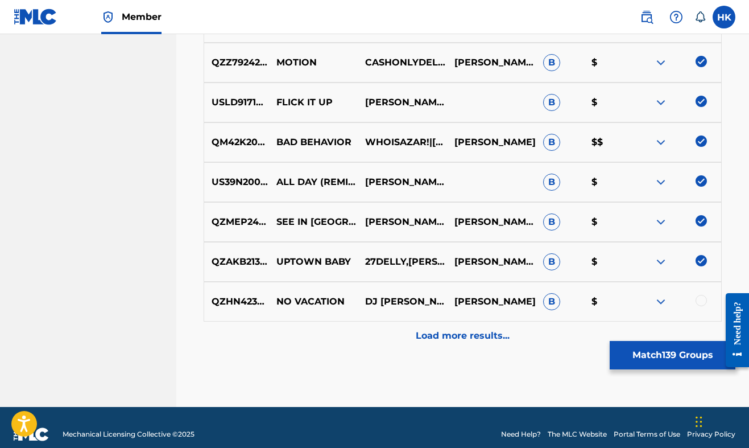
click at [700, 299] on div at bounding box center [701, 300] width 11 height 11
click at [499, 341] on p "Load more results..." at bounding box center [463, 336] width 94 height 14
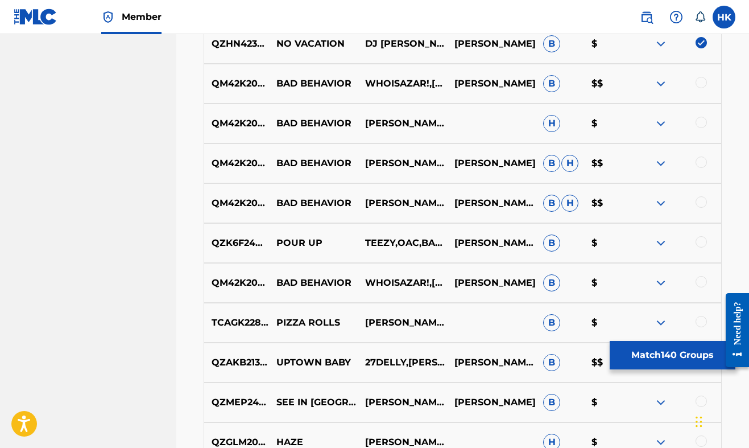
scroll to position [6035, 0]
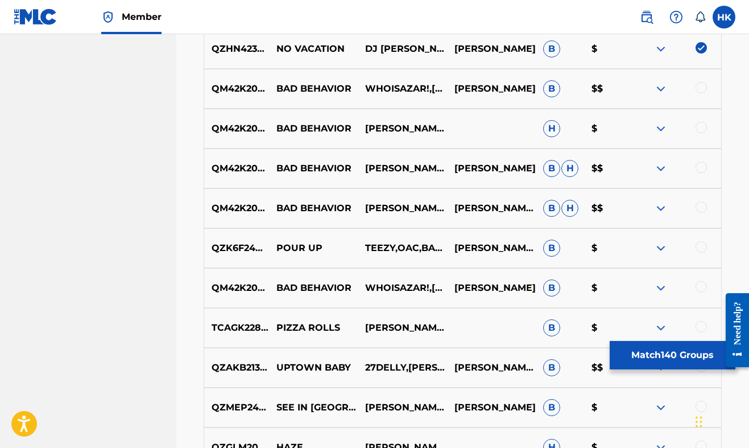
click at [701, 82] on div at bounding box center [701, 87] width 11 height 11
click at [700, 129] on div at bounding box center [701, 127] width 11 height 11
click at [699, 163] on div at bounding box center [701, 167] width 11 height 11
click at [697, 200] on div "QM42K2034038 BAD BEHAVIOR [PERSON_NAME],[PERSON_NAME],[PERSON_NAME]! [PERSON_NA…" at bounding box center [463, 208] width 518 height 40
click at [697, 208] on div at bounding box center [701, 206] width 11 height 11
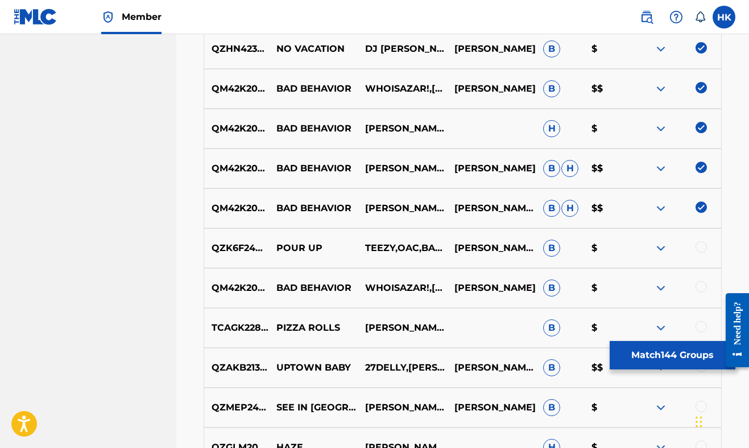
click at [704, 249] on div at bounding box center [701, 246] width 11 height 11
click at [702, 283] on div at bounding box center [701, 286] width 11 height 11
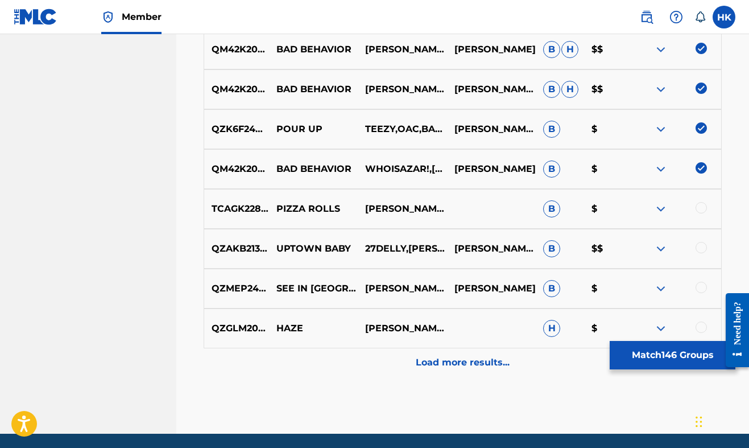
scroll to position [6160, 0]
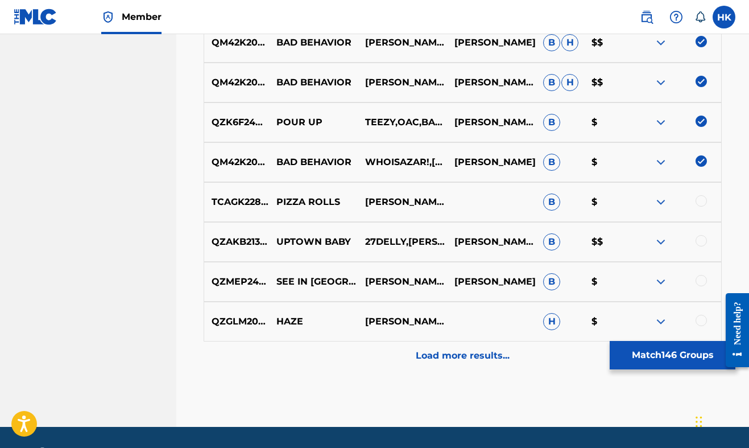
click at [703, 199] on div at bounding box center [701, 200] width 11 height 11
click at [704, 237] on div at bounding box center [701, 240] width 11 height 11
click at [554, 239] on span "B" at bounding box center [551, 241] width 17 height 17
click at [700, 275] on div at bounding box center [701, 280] width 11 height 11
click at [704, 318] on div at bounding box center [701, 320] width 11 height 11
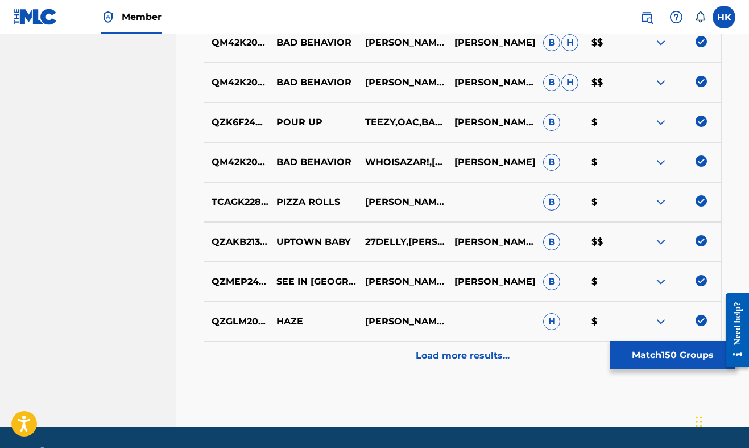
click at [488, 360] on p "Load more results..." at bounding box center [463, 356] width 94 height 14
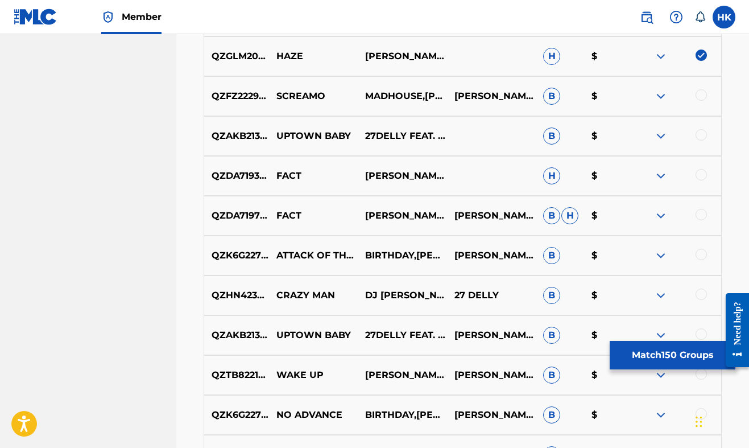
scroll to position [6427, 0]
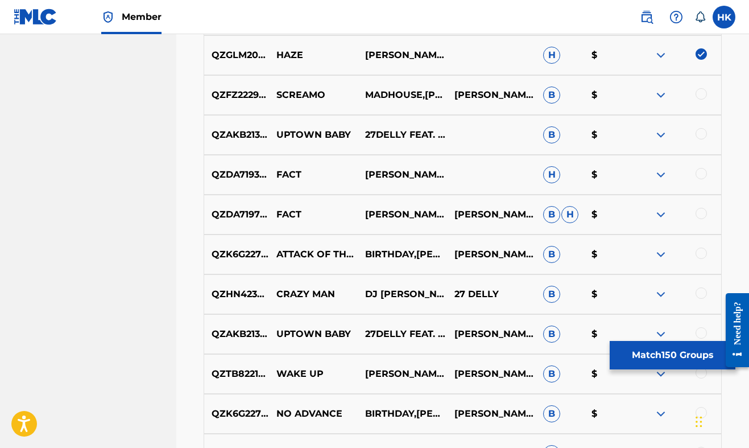
click at [710, 96] on div at bounding box center [677, 95] width 89 height 14
click at [697, 94] on div at bounding box center [701, 93] width 11 height 11
click at [697, 139] on div at bounding box center [677, 135] width 89 height 14
click at [703, 131] on div at bounding box center [701, 133] width 11 height 11
click at [696, 173] on div at bounding box center [701, 173] width 11 height 11
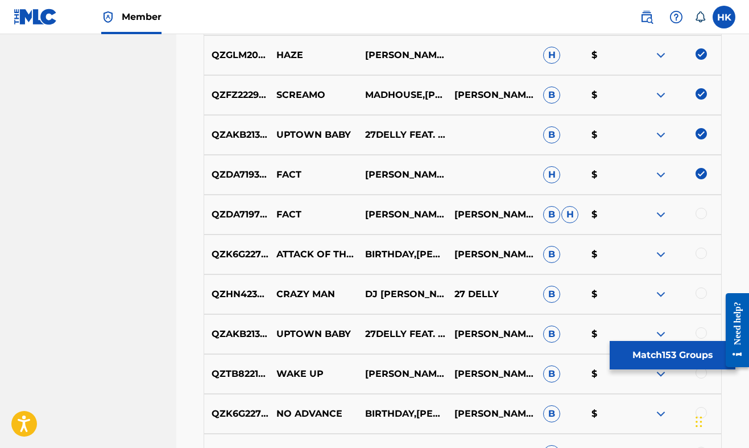
click at [699, 210] on div at bounding box center [701, 213] width 11 height 11
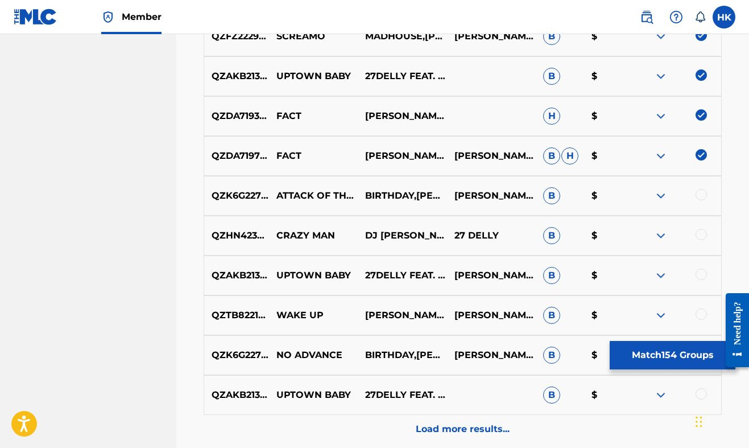
scroll to position [6487, 0]
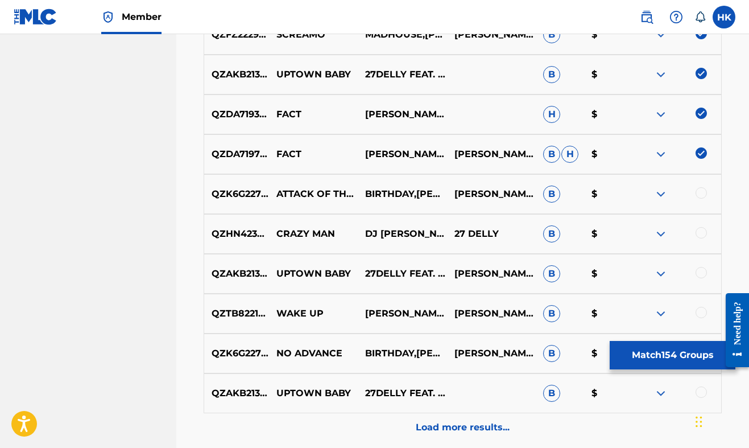
click at [699, 210] on div "QZK6G2278036 ATTACK OF THE CLONES BIRTHDAY,[PERSON_NAME],[PERSON_NAME],[PERSON_…" at bounding box center [463, 194] width 518 height 40
click at [698, 192] on div at bounding box center [701, 192] width 11 height 11
click at [704, 235] on div at bounding box center [701, 232] width 11 height 11
click at [702, 268] on div at bounding box center [701, 272] width 11 height 11
click at [705, 308] on div at bounding box center [701, 312] width 11 height 11
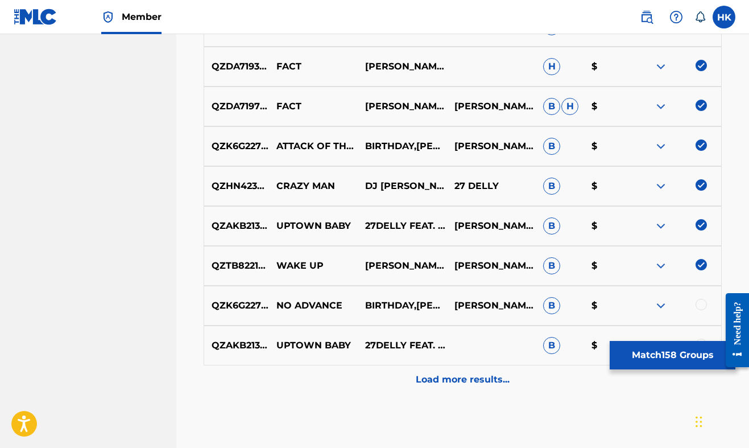
scroll to position [6540, 0]
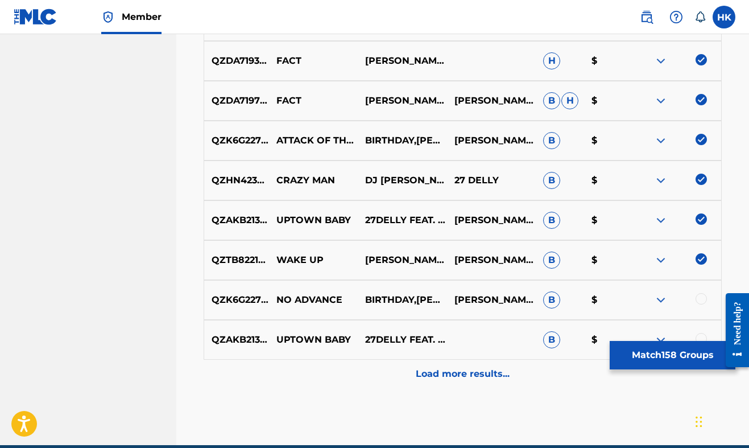
click at [705, 308] on div "QZK6G2278038 NO ADVANCE BIRTHDAY,[PERSON_NAME],[PERSON_NAME],[PERSON_NAME], [PE…" at bounding box center [463, 300] width 518 height 40
click at [702, 297] on div at bounding box center [701, 298] width 11 height 11
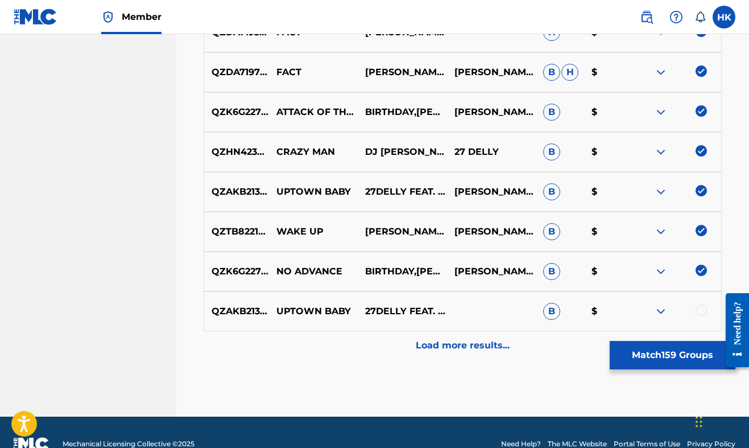
scroll to position [6572, 0]
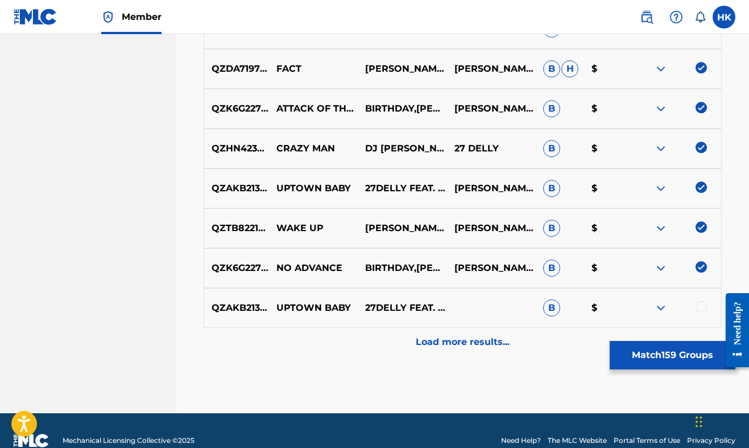
click at [703, 305] on div at bounding box center [701, 306] width 11 height 11
click at [502, 336] on p "Load more results..." at bounding box center [463, 342] width 94 height 14
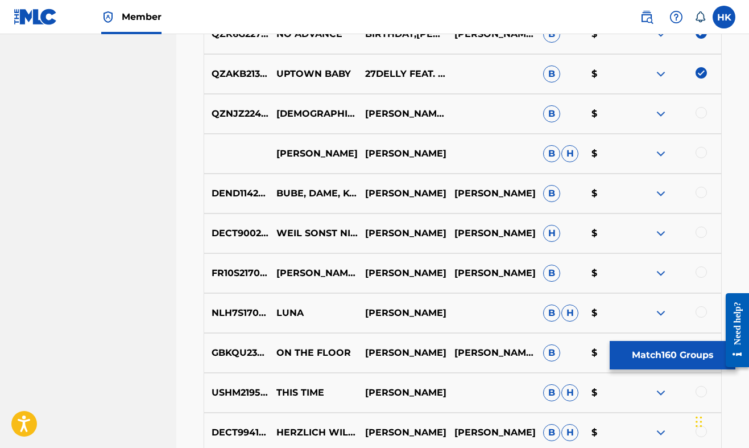
scroll to position [6807, 0]
click at [706, 112] on div at bounding box center [701, 111] width 11 height 11
click at [700, 155] on div at bounding box center [701, 151] width 11 height 11
click at [700, 190] on div at bounding box center [701, 191] width 11 height 11
click at [701, 229] on div at bounding box center [701, 231] width 11 height 11
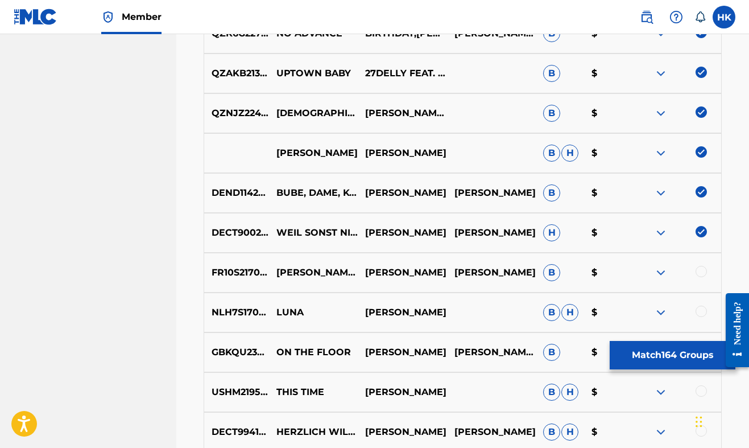
click at [703, 228] on img at bounding box center [701, 231] width 11 height 11
click at [701, 191] on img at bounding box center [701, 191] width 11 height 11
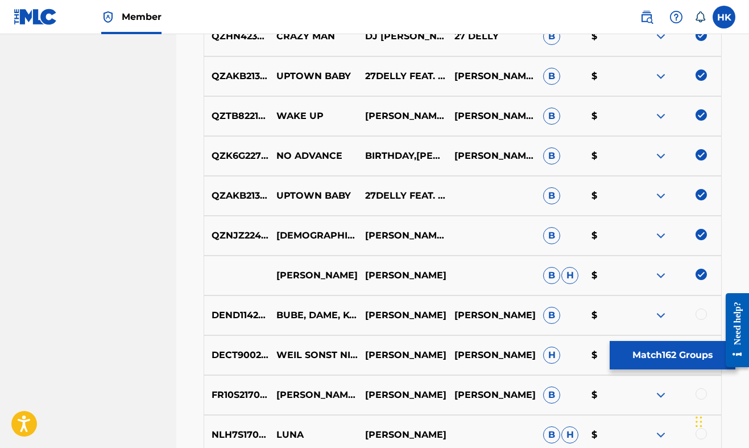
scroll to position [6689, 0]
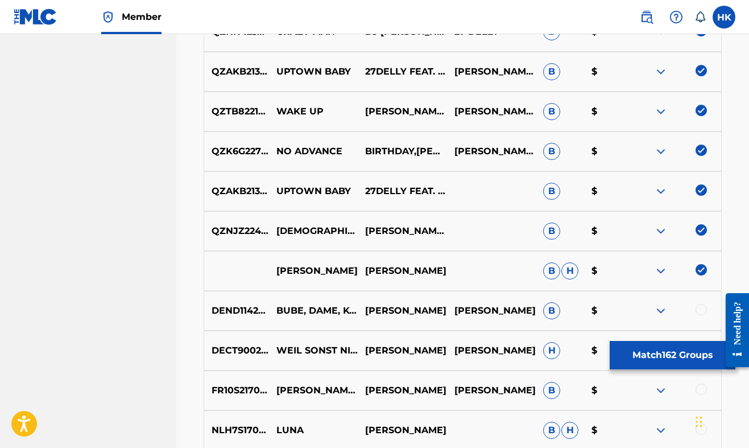
click at [700, 228] on img at bounding box center [701, 229] width 11 height 11
click at [700, 261] on div "[PERSON_NAME] [PERSON_NAME] $" at bounding box center [463, 271] width 518 height 40
click at [699, 272] on img at bounding box center [701, 269] width 11 height 11
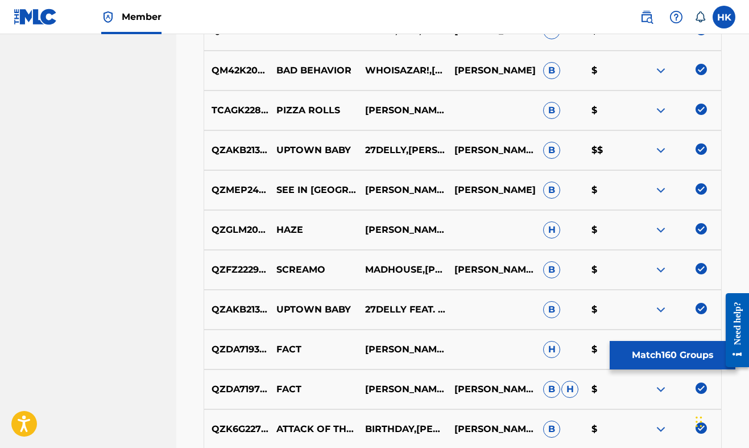
scroll to position [6240, 0]
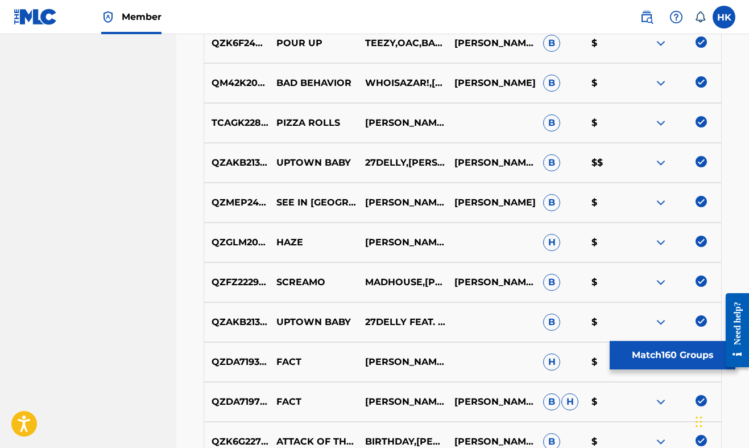
click at [702, 236] on img at bounding box center [701, 240] width 11 height 11
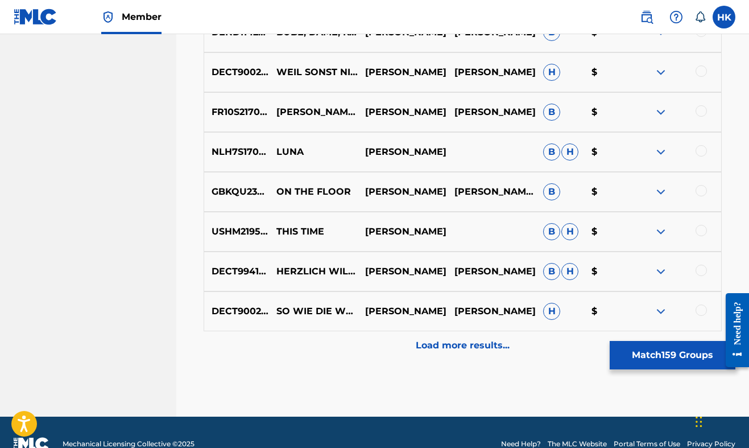
scroll to position [6969, 0]
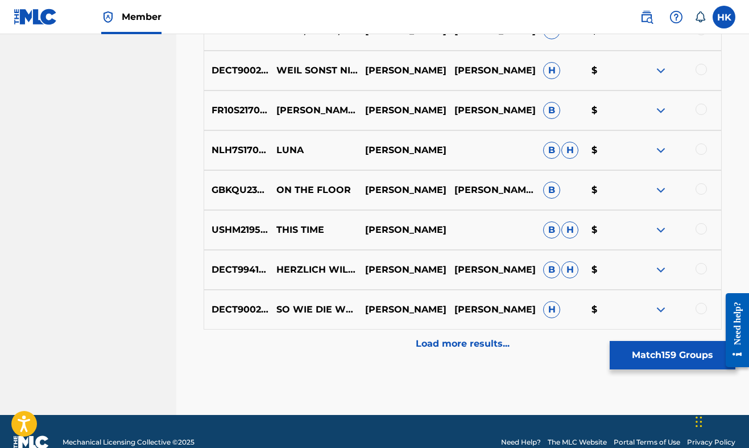
click at [497, 334] on div "Load more results..." at bounding box center [463, 343] width 518 height 28
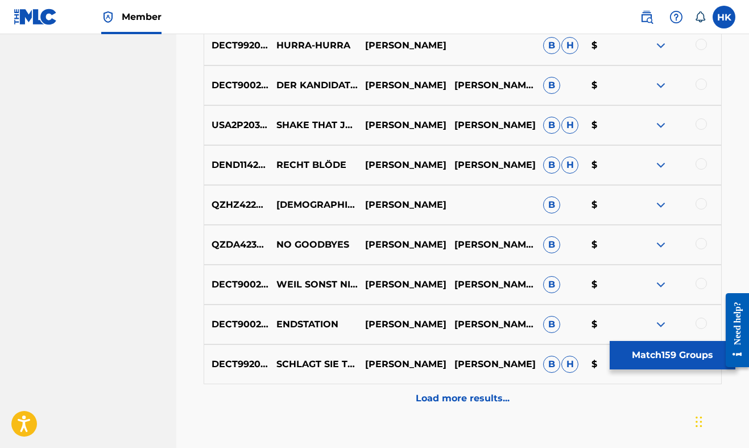
scroll to position [7331, 0]
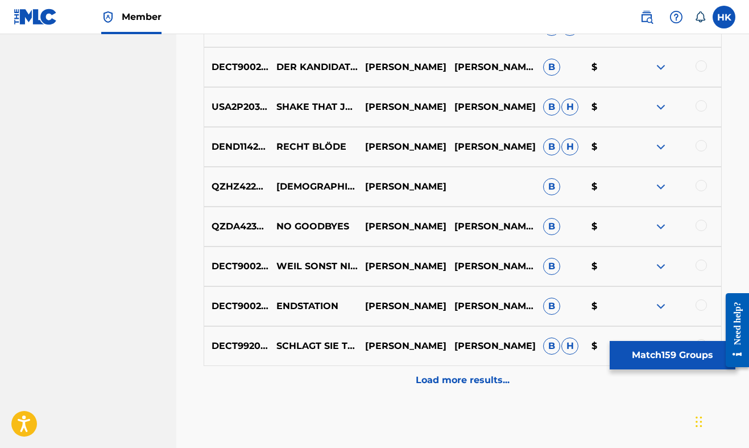
click at [479, 377] on p "Load more results..." at bounding box center [463, 380] width 94 height 14
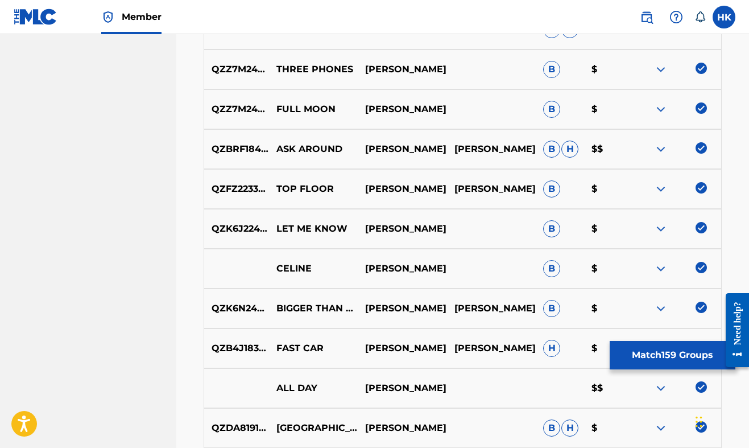
scroll to position [2076, 0]
